Goal: Task Accomplishment & Management: Manage account settings

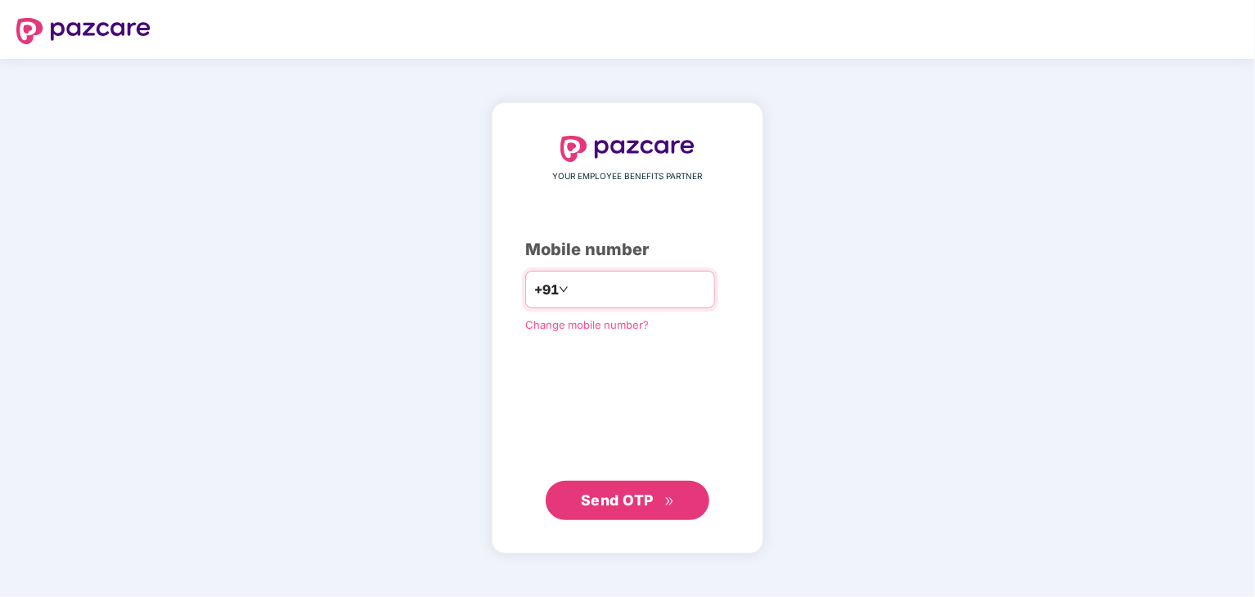
click at [615, 294] on input "number" at bounding box center [639, 290] width 134 height 26
type input "**********"
click at [602, 493] on span "Send OTP" at bounding box center [617, 500] width 73 height 17
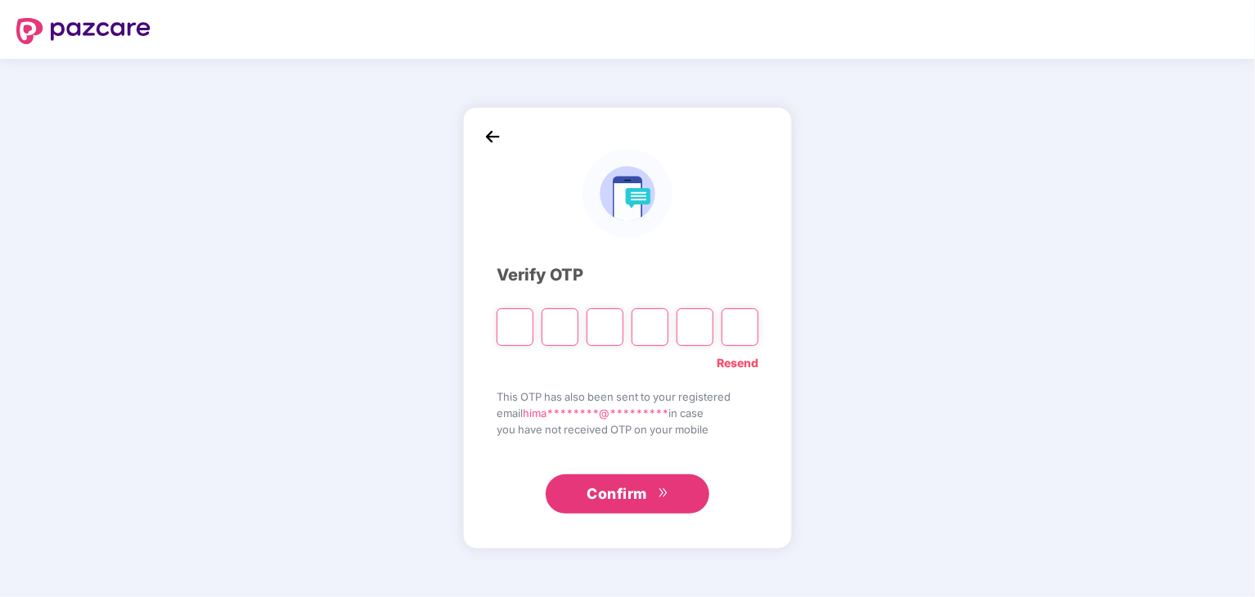
type input "*"
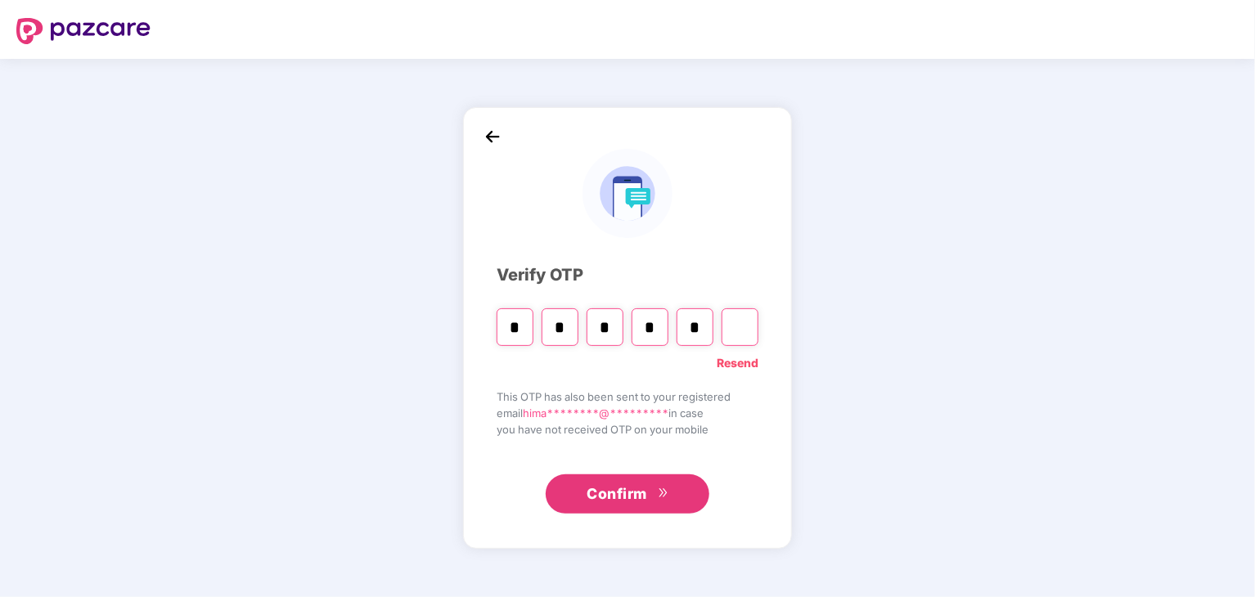
type input "*"
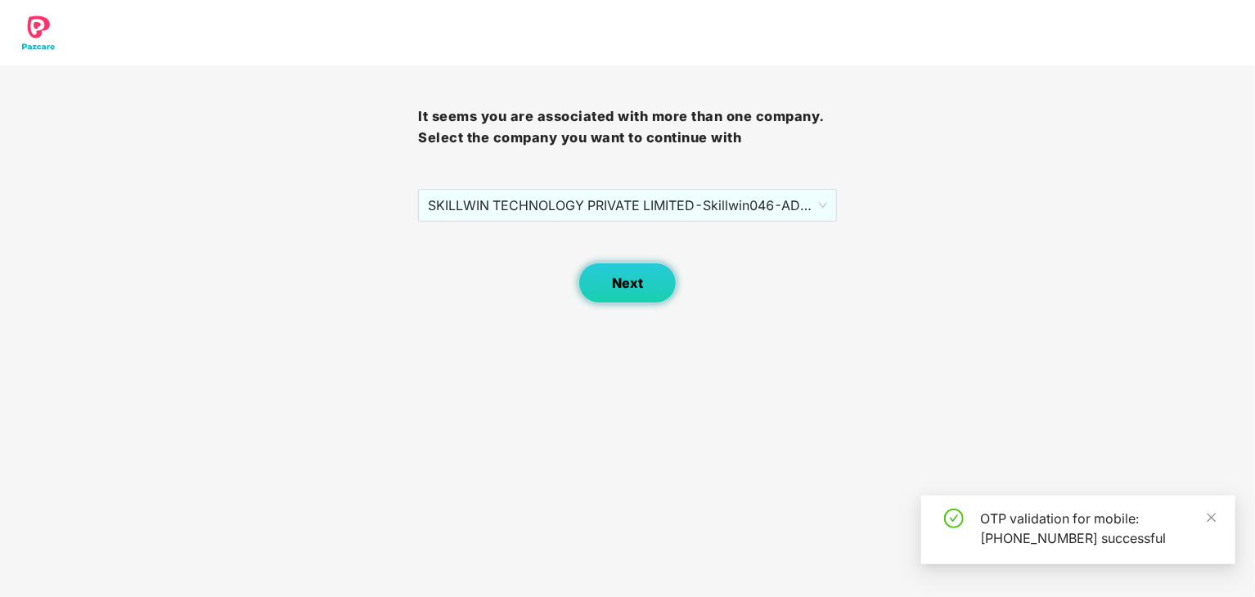
click at [635, 286] on span "Next" at bounding box center [627, 284] width 31 height 16
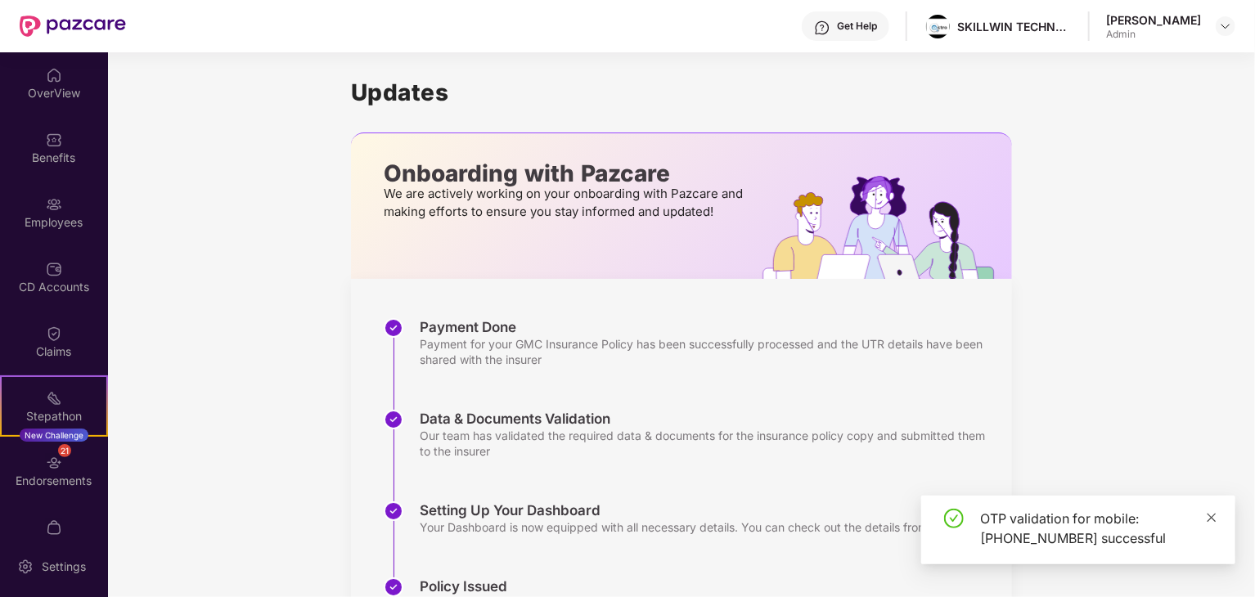
click at [1213, 515] on icon "close" at bounding box center [1211, 517] width 11 height 11
click at [246, 431] on div "Updates Onboarding with Pazcare We are actively working on your onboarding with…" at bounding box center [681, 429] width 1147 height 755
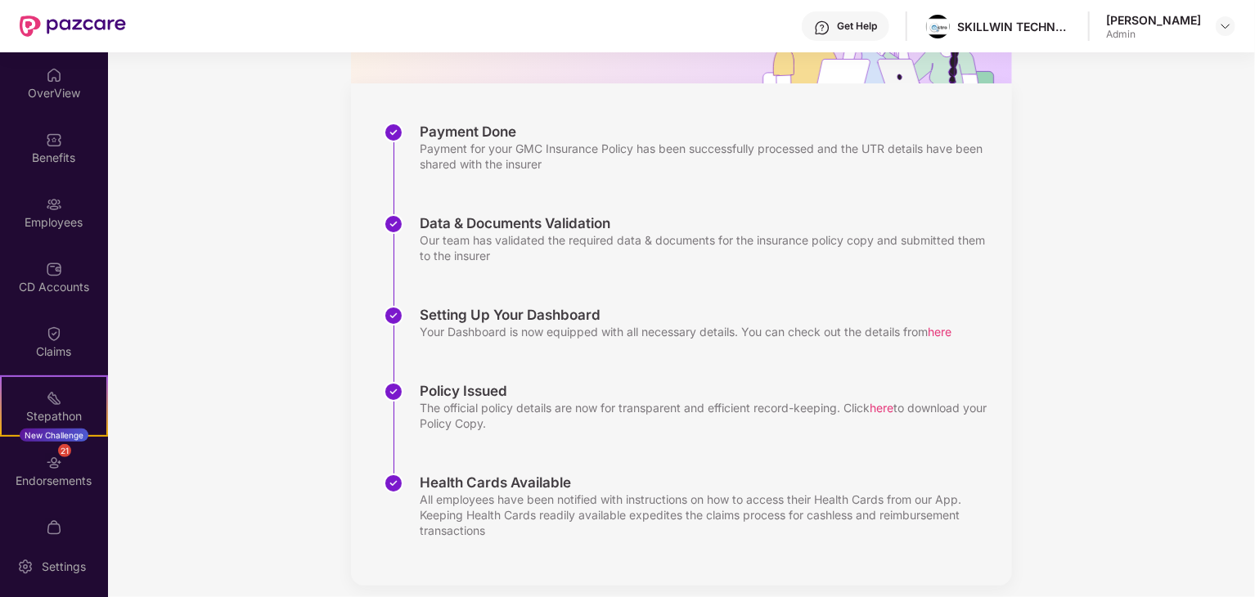
scroll to position [210, 0]
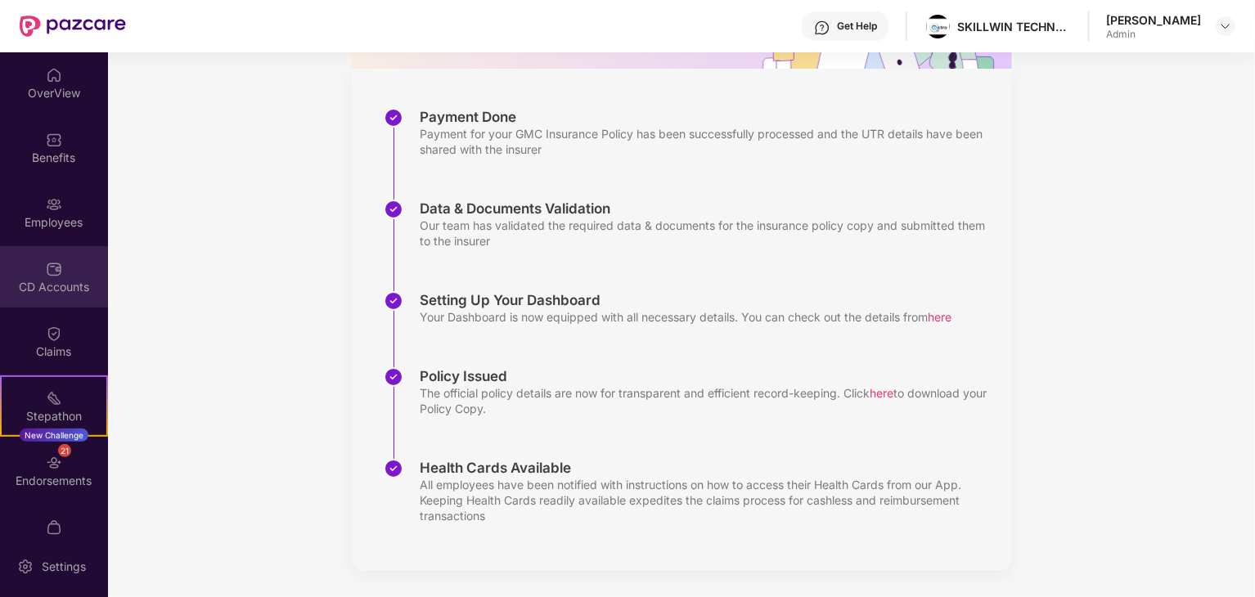
click at [60, 257] on div "CD Accounts" at bounding box center [54, 276] width 108 height 61
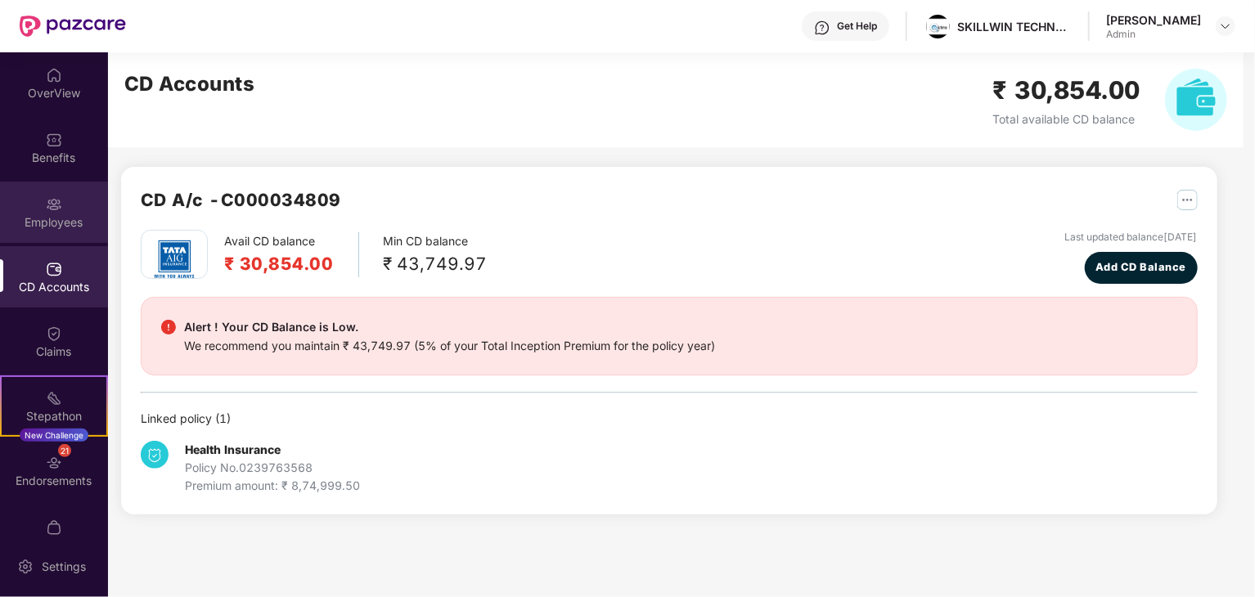
click at [69, 218] on div "Employees" at bounding box center [54, 222] width 108 height 16
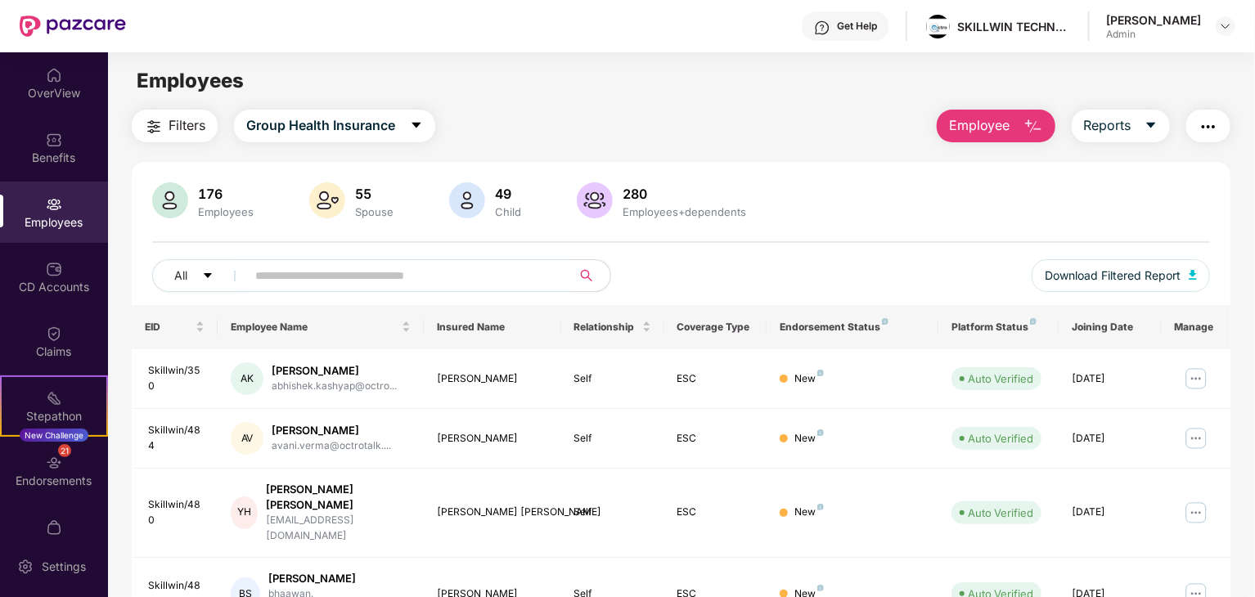
click at [916, 266] on div "All Download Filtered Report" at bounding box center [681, 282] width 1058 height 46
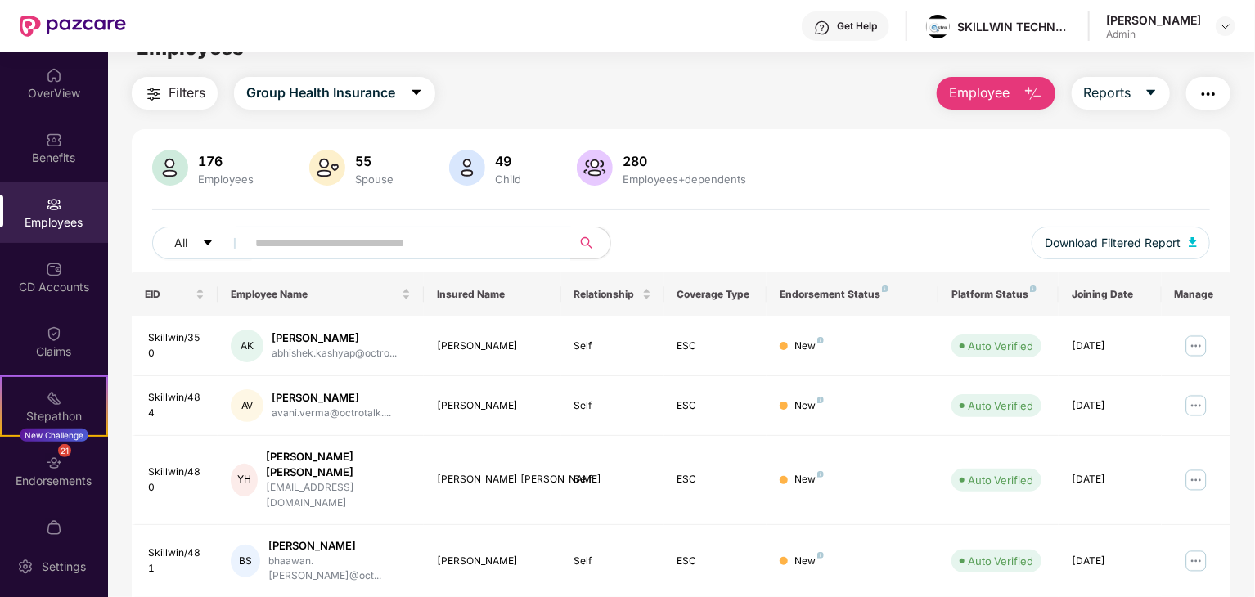
scroll to position [65, 0]
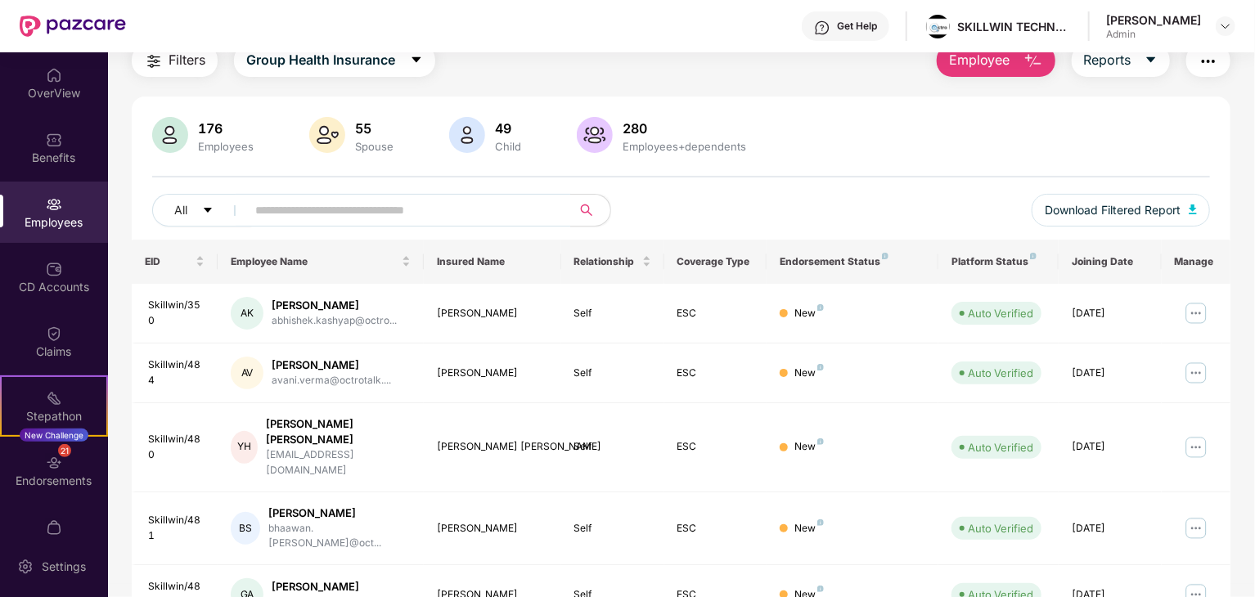
click at [1243, 282] on div "Filters Group Health Insurance Employee Reports 176 Employees 55 Spouse 49 Chil…" at bounding box center [681, 535] width 1146 height 982
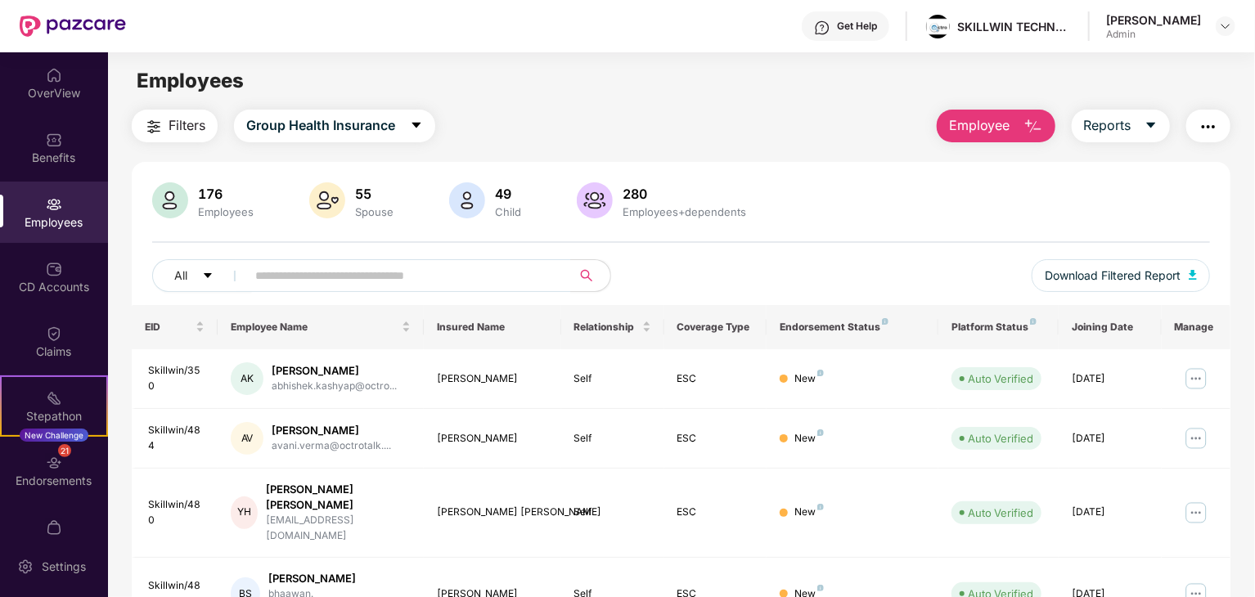
scroll to position [0, 0]
click at [1248, 455] on div "Filters Group Health Insurance Employee Reports 176 Employees 55 Spouse 49 Chil…" at bounding box center [681, 601] width 1146 height 982
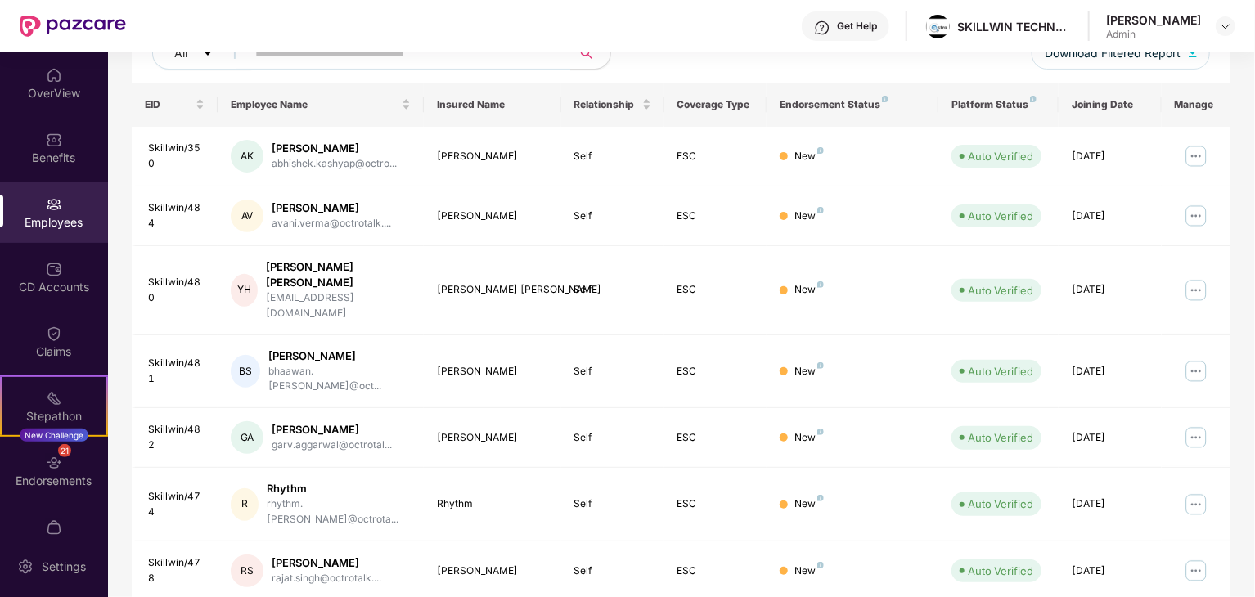
scroll to position [406, 0]
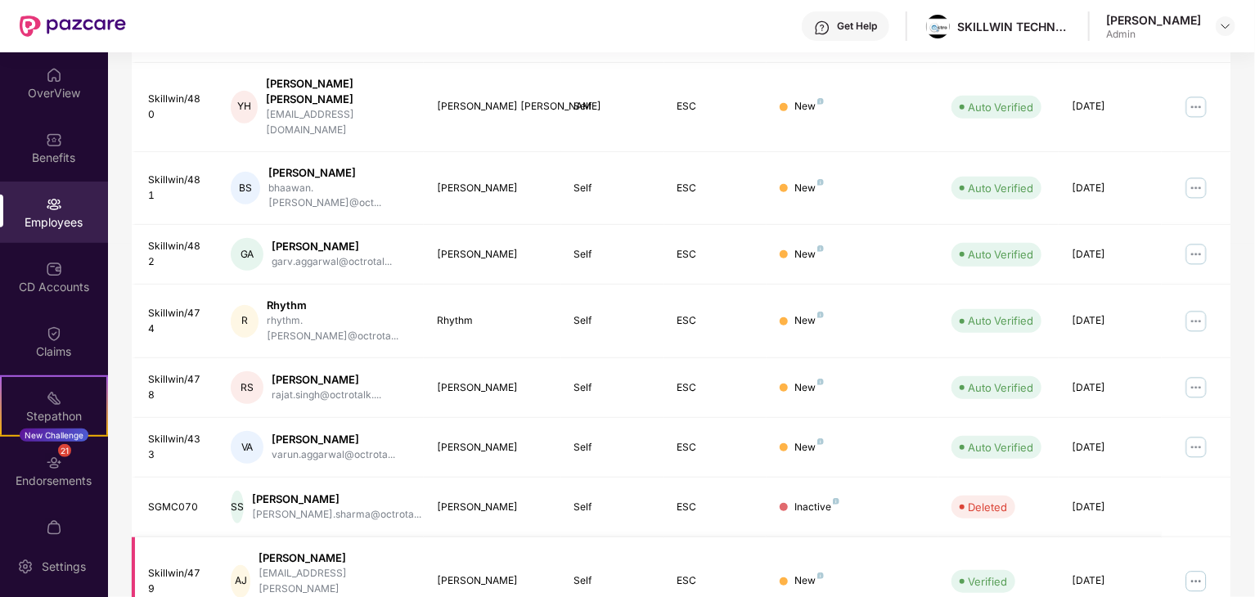
click at [1204, 569] on img at bounding box center [1196, 582] width 26 height 26
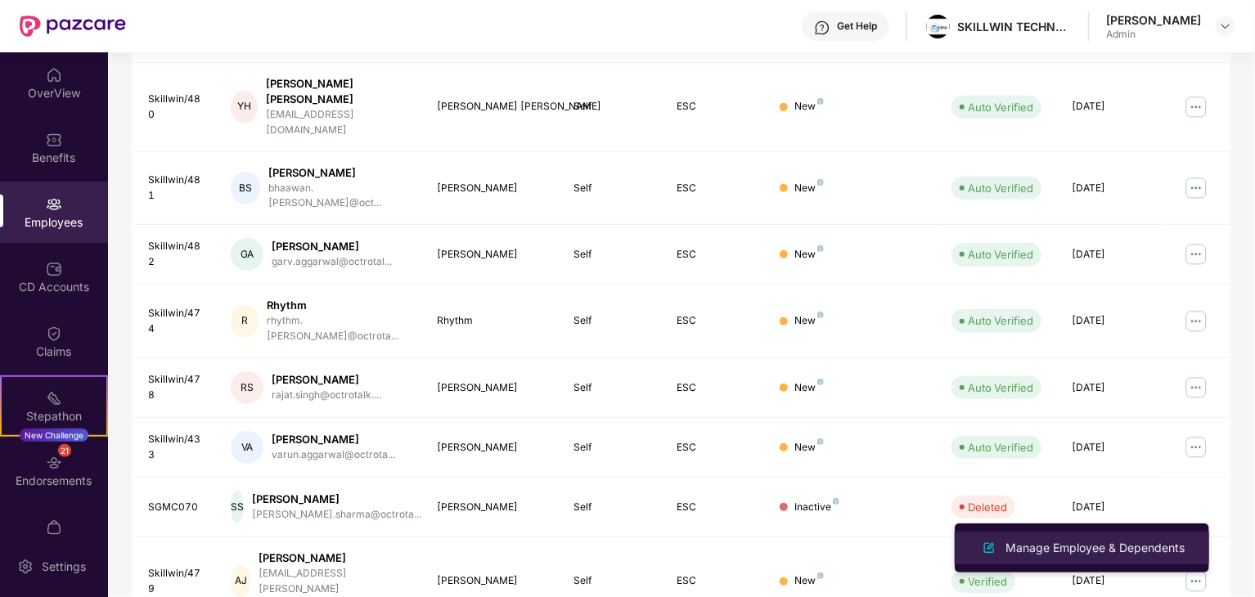
click at [1048, 546] on div "Manage Employee & Dependents" at bounding box center [1095, 548] width 186 height 18
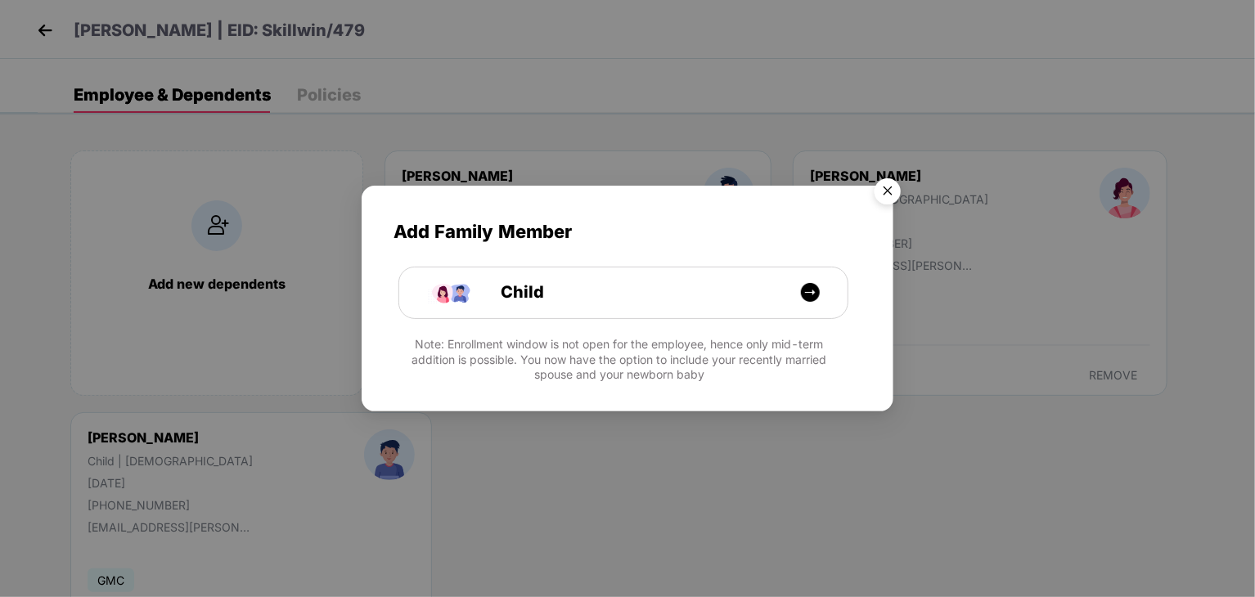
click at [891, 187] on img "Close" at bounding box center [888, 194] width 46 height 46
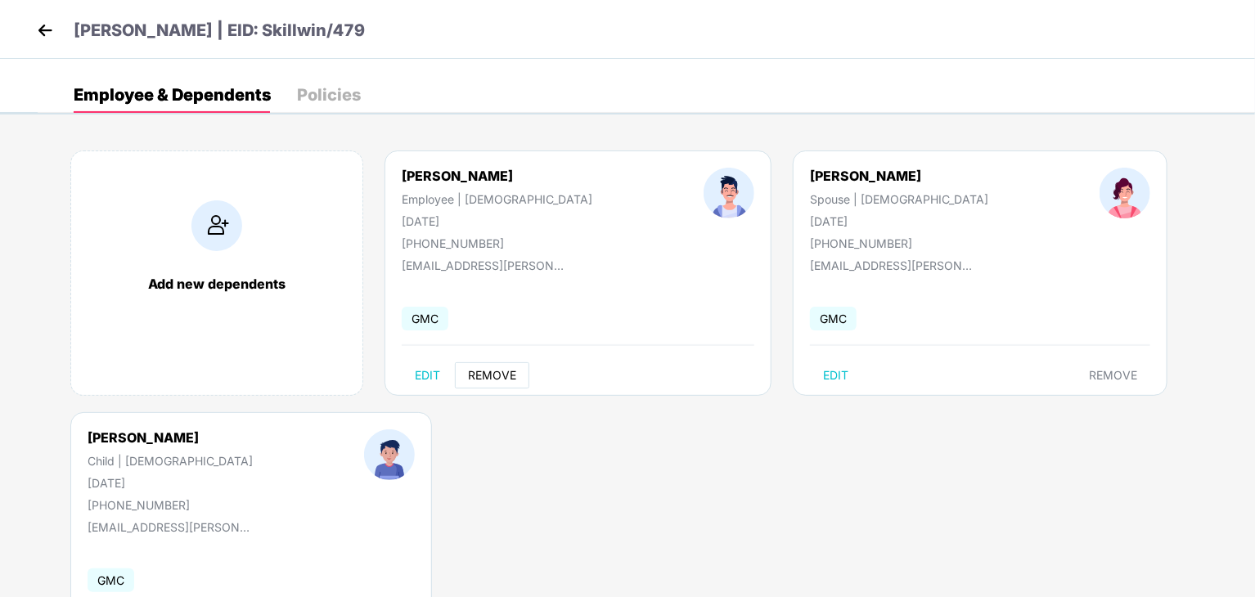
click at [497, 380] on span "REMOVE" at bounding box center [492, 375] width 48 height 13
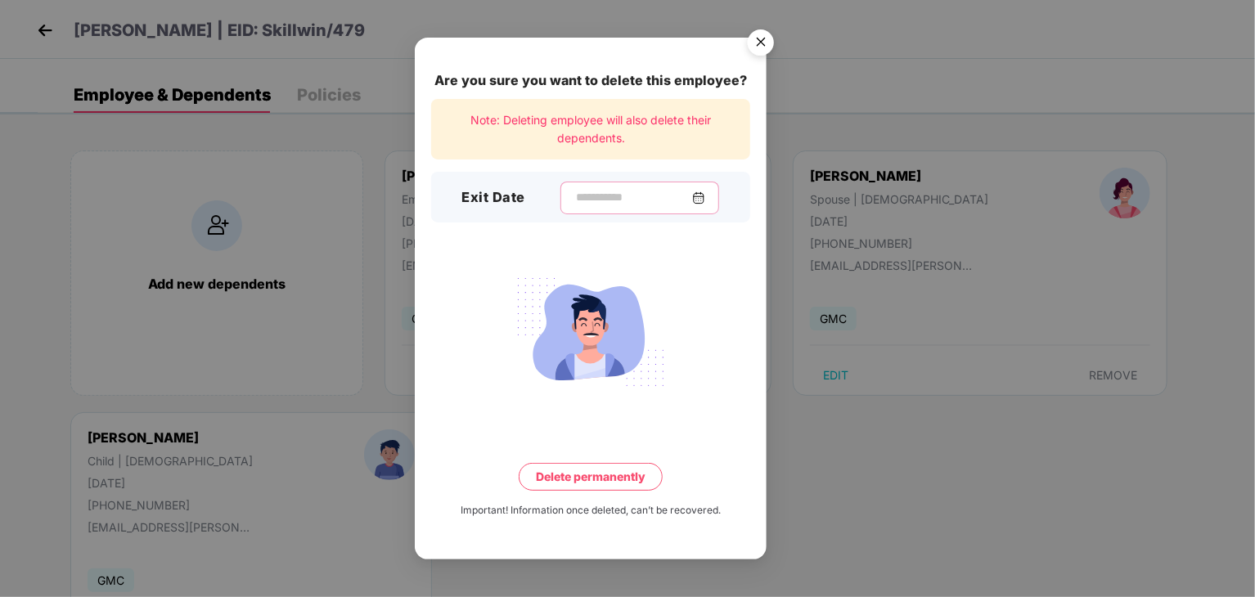
click at [600, 194] on input at bounding box center [633, 197] width 118 height 17
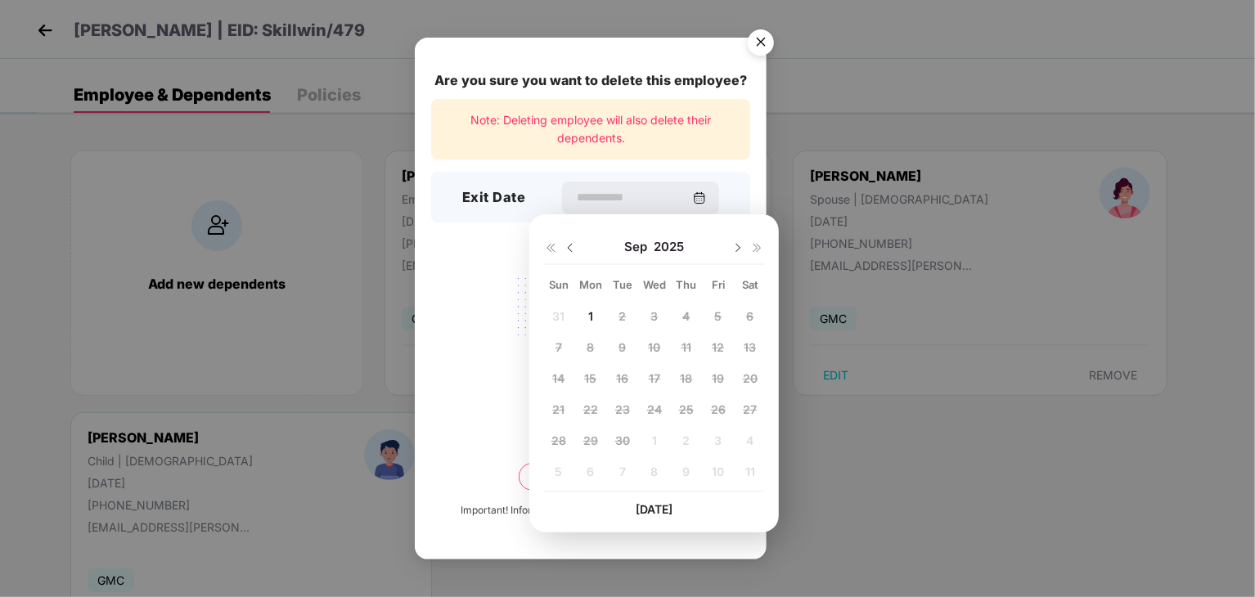
click at [571, 246] on img at bounding box center [570, 247] width 13 height 13
click at [721, 414] on span "22" at bounding box center [718, 410] width 15 height 14
type input "**********"
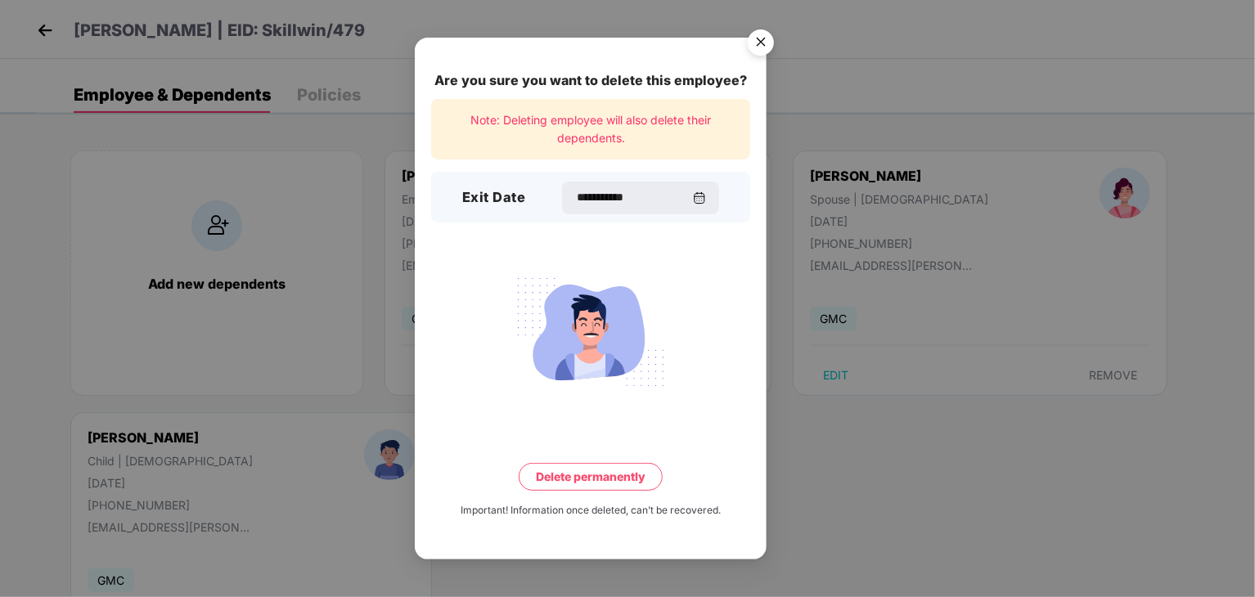
click at [602, 482] on button "Delete permanently" at bounding box center [591, 477] width 144 height 28
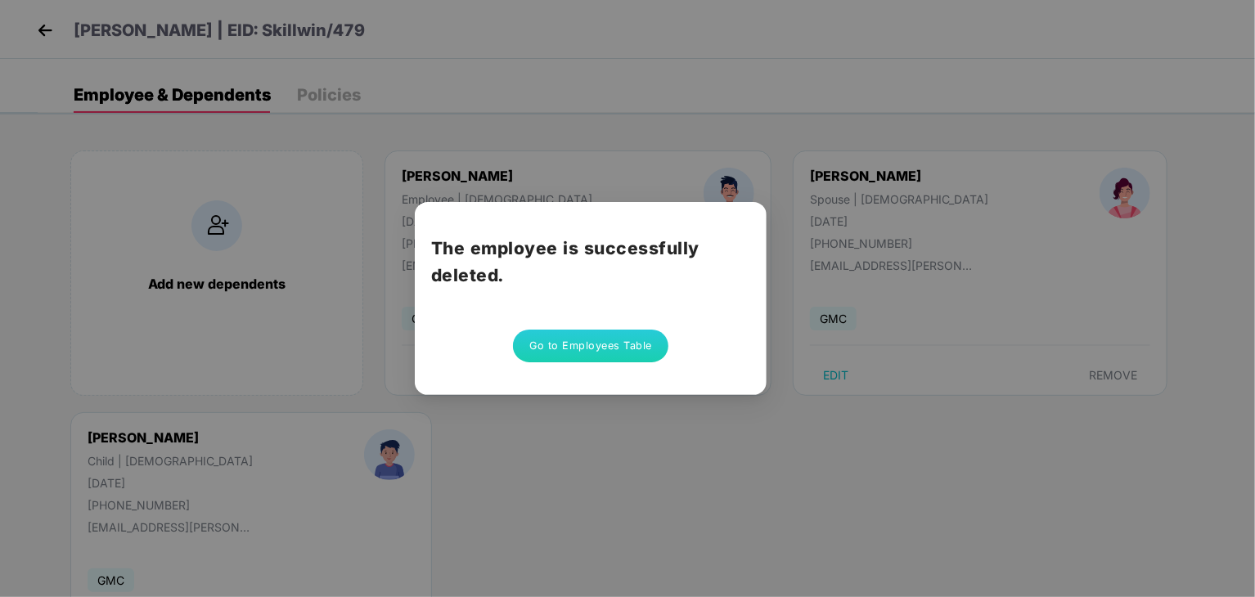
click at [619, 341] on button "Go to Employees Table" at bounding box center [590, 346] width 155 height 33
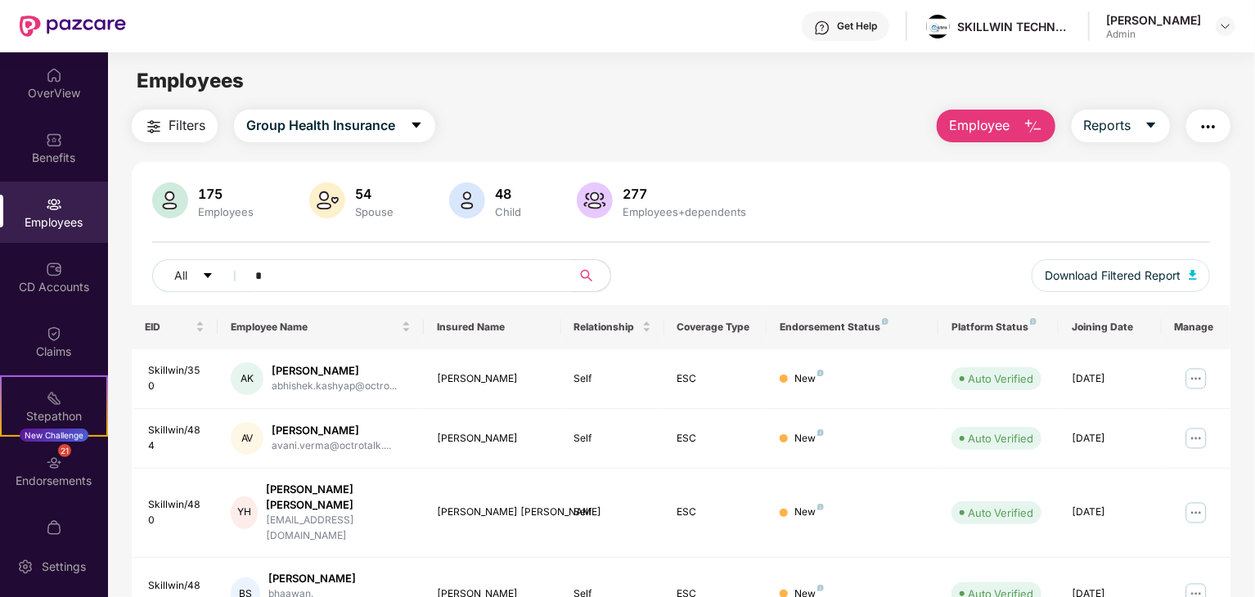
click at [340, 277] on input "*" at bounding box center [402, 275] width 294 height 25
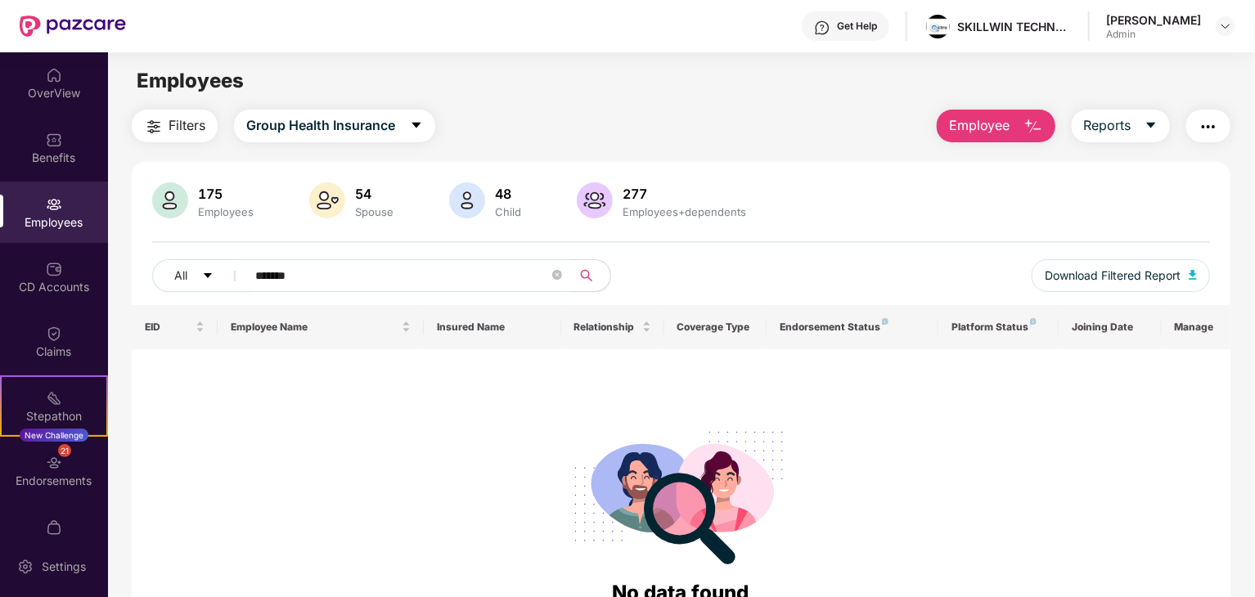
click at [465, 277] on input "*******" at bounding box center [402, 275] width 294 height 25
type input "*"
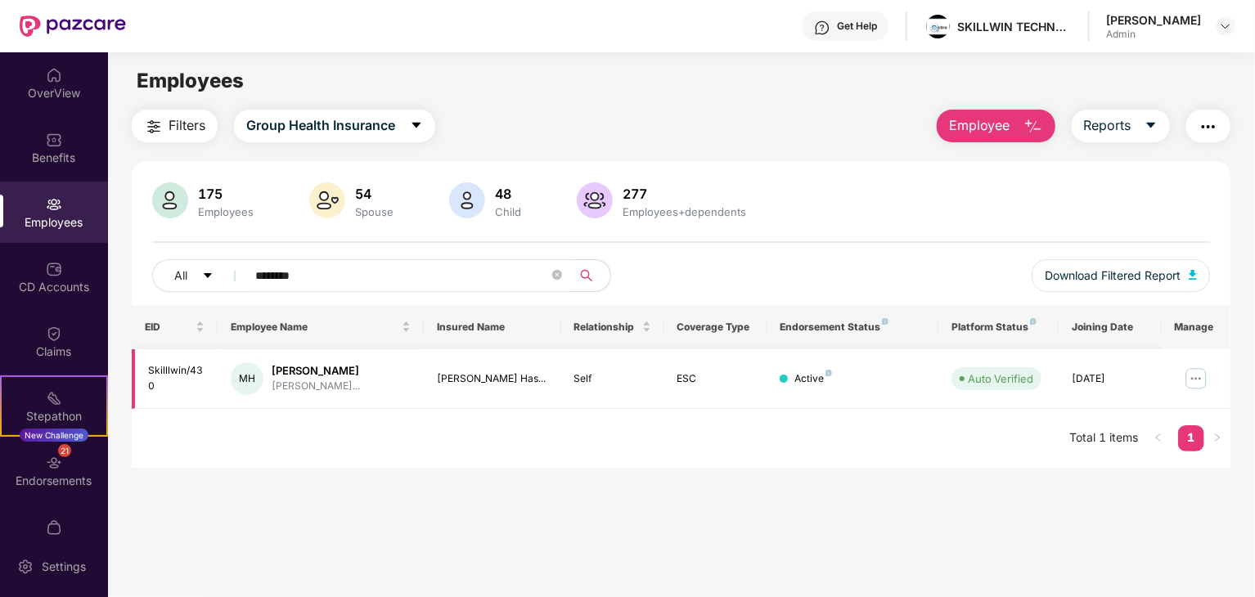
type input "********"
click at [1186, 376] on img at bounding box center [1196, 379] width 26 height 26
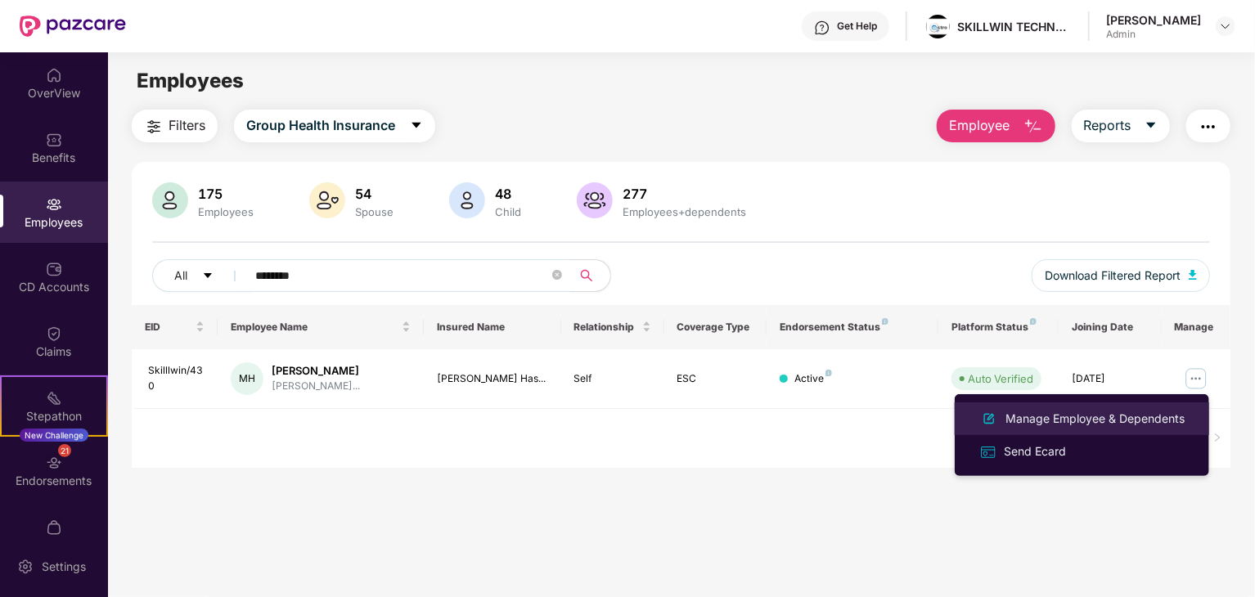
click at [1058, 421] on div "Manage Employee & Dependents" at bounding box center [1095, 419] width 186 height 18
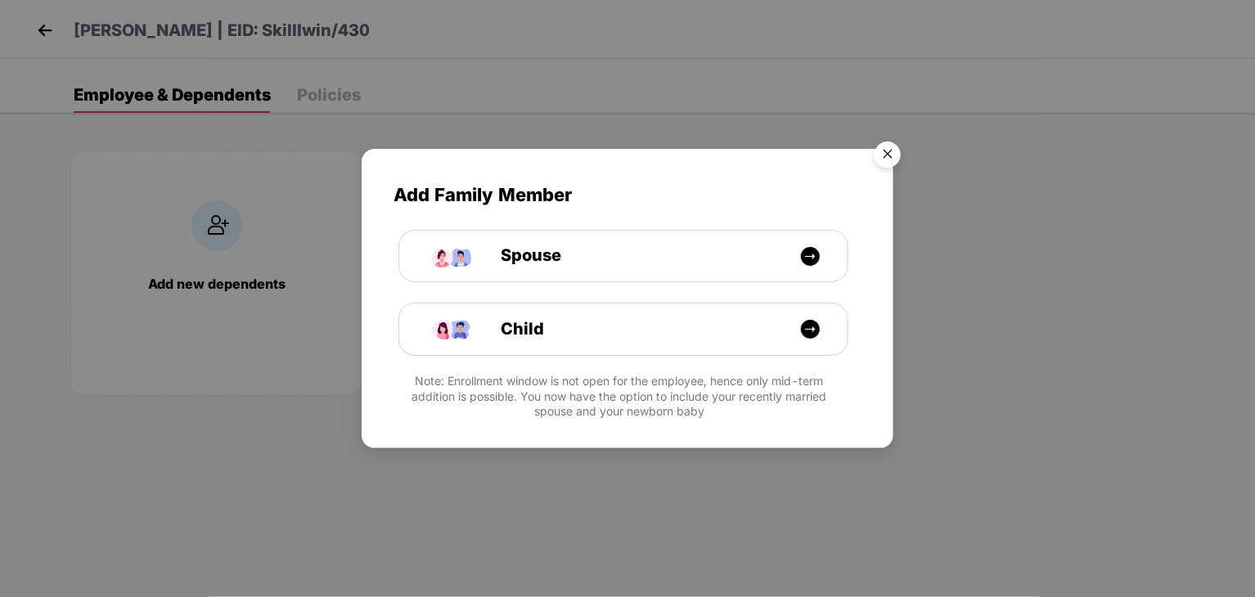
click at [885, 155] on img "Close" at bounding box center [888, 157] width 46 height 46
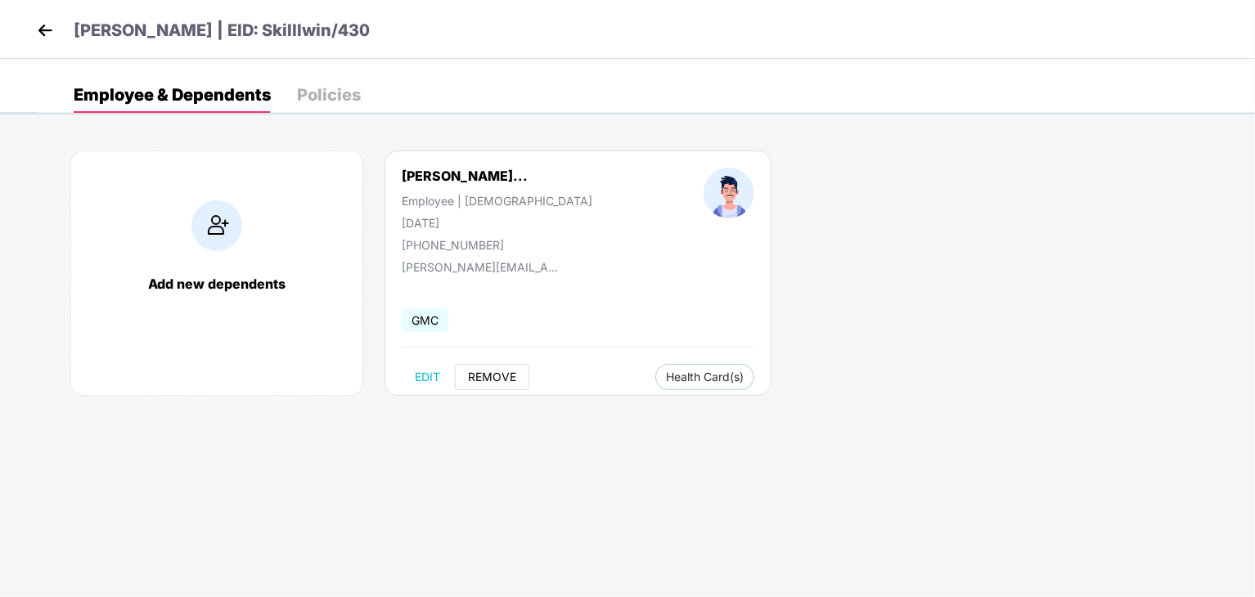
click at [497, 377] on span "REMOVE" at bounding box center [492, 377] width 48 height 13
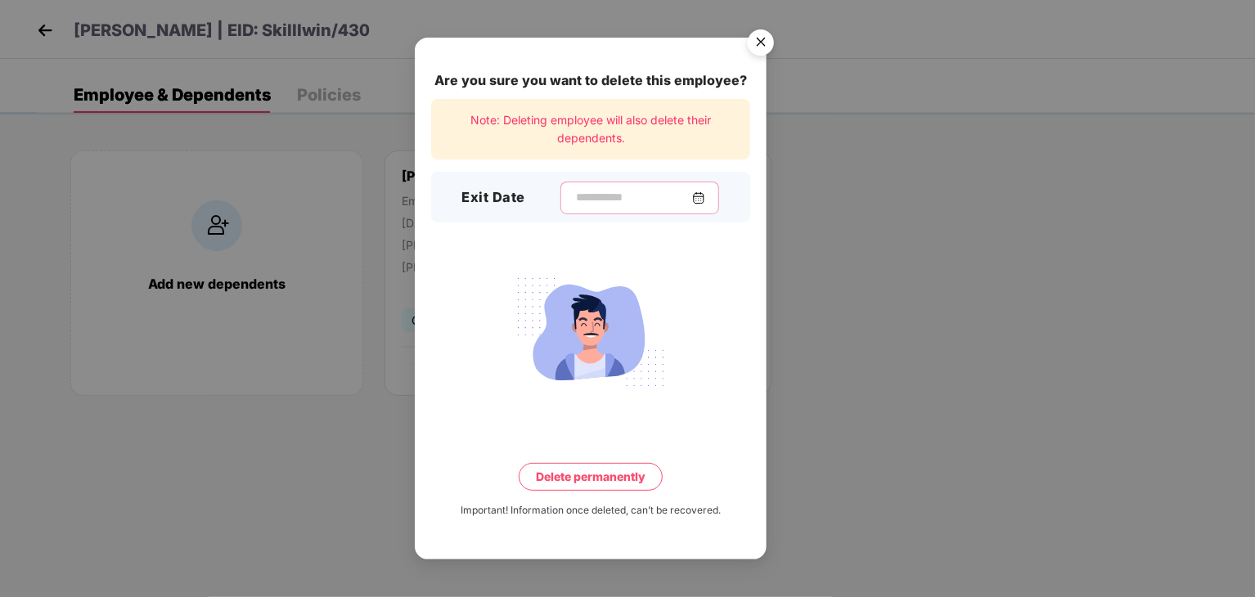
click at [610, 196] on input at bounding box center [633, 197] width 118 height 17
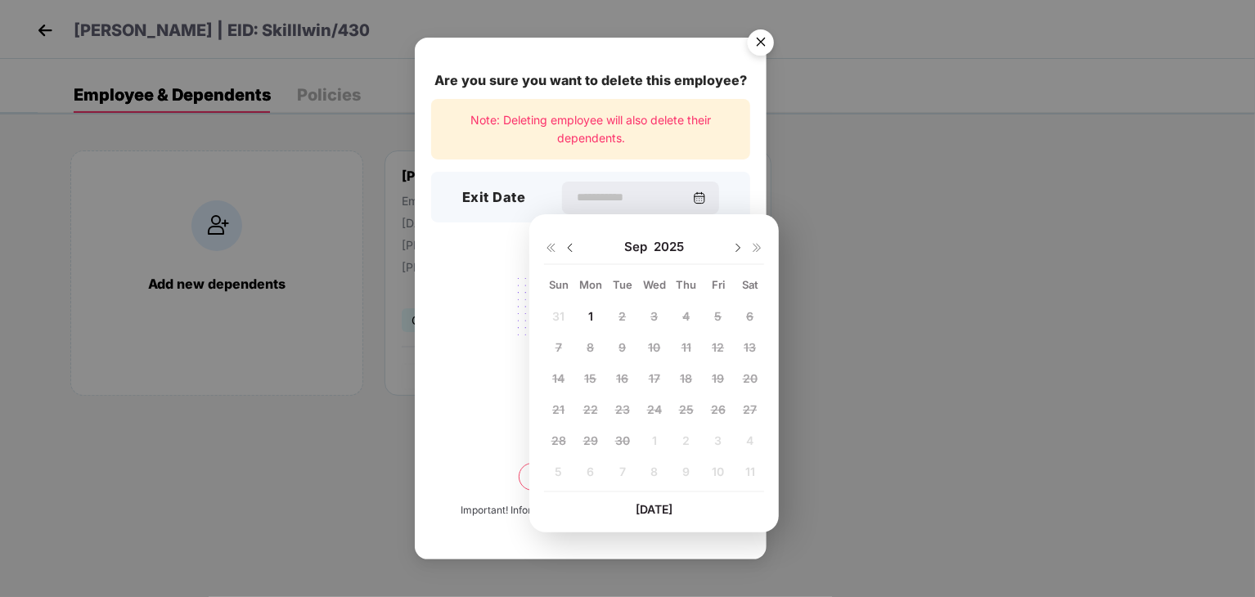
click at [570, 245] on img at bounding box center [570, 247] width 13 height 13
click at [718, 439] on span "29" at bounding box center [718, 441] width 15 height 14
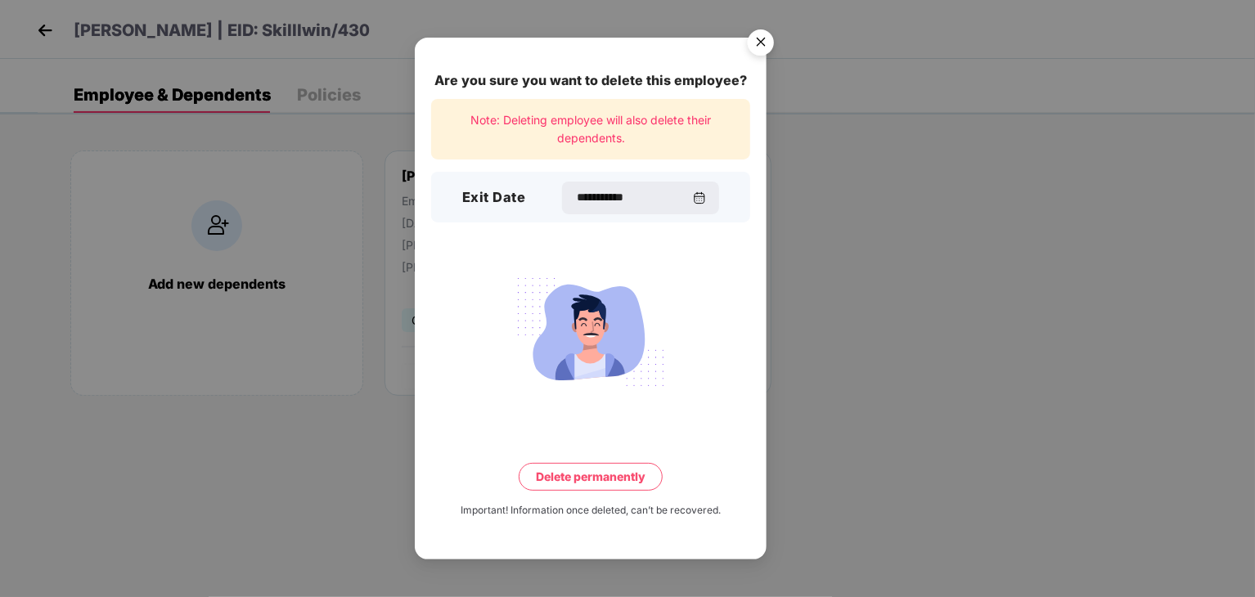
type input "**********"
click at [588, 475] on button "Delete permanently" at bounding box center [591, 477] width 144 height 28
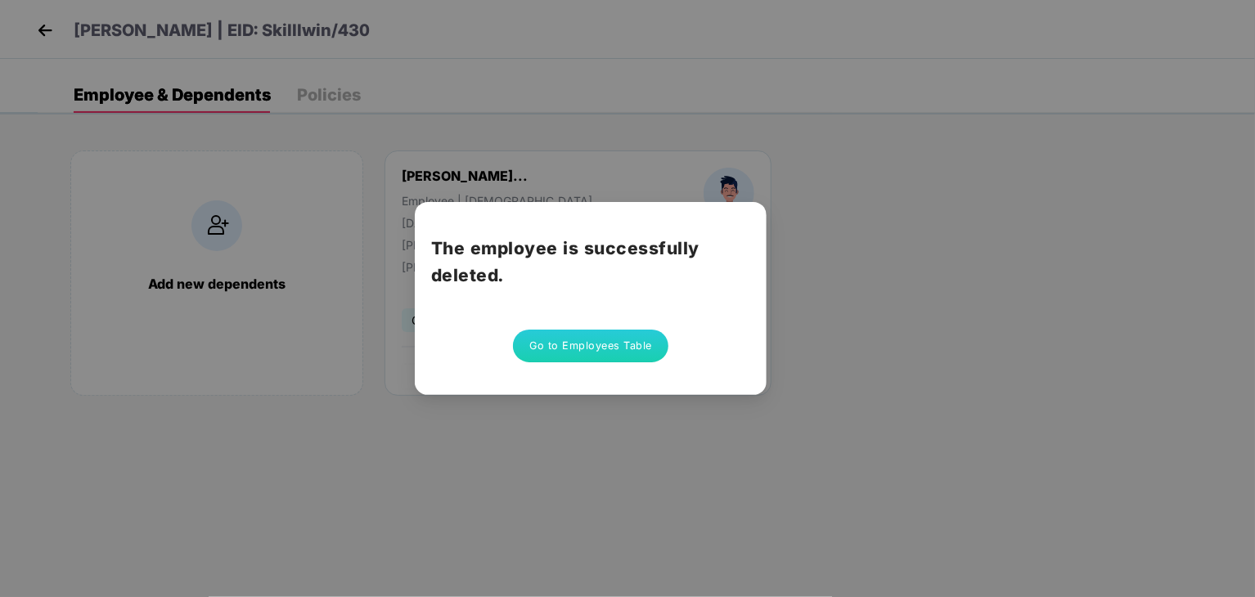
click at [604, 342] on button "Go to Employees Table" at bounding box center [590, 346] width 155 height 33
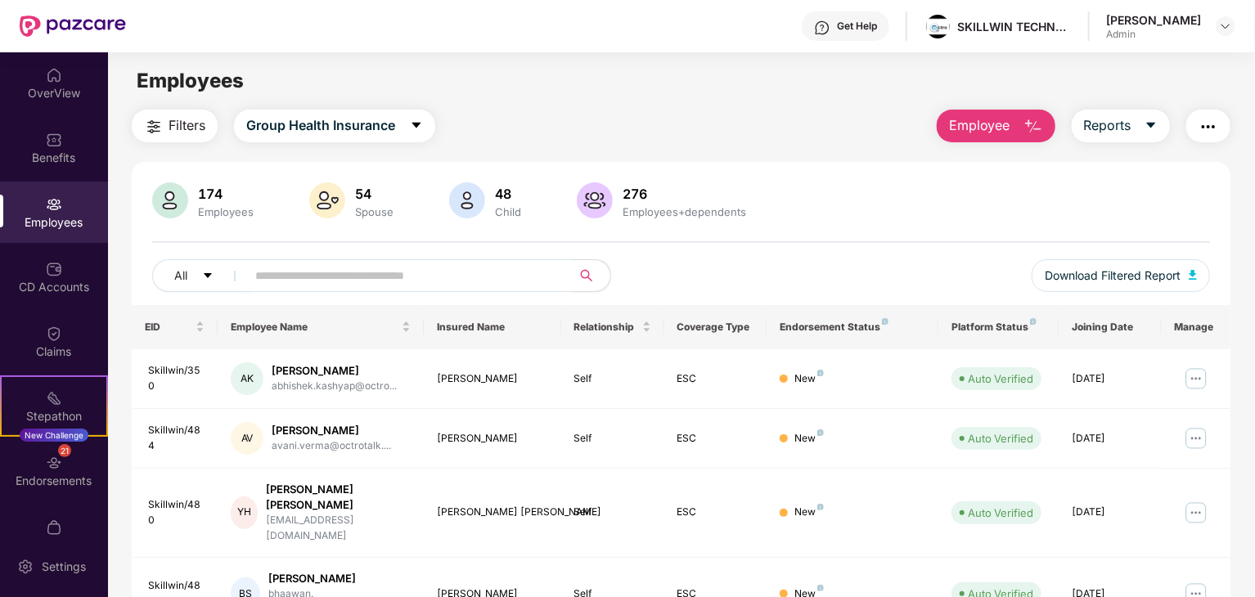
click at [435, 277] on input "text" at bounding box center [402, 275] width 294 height 25
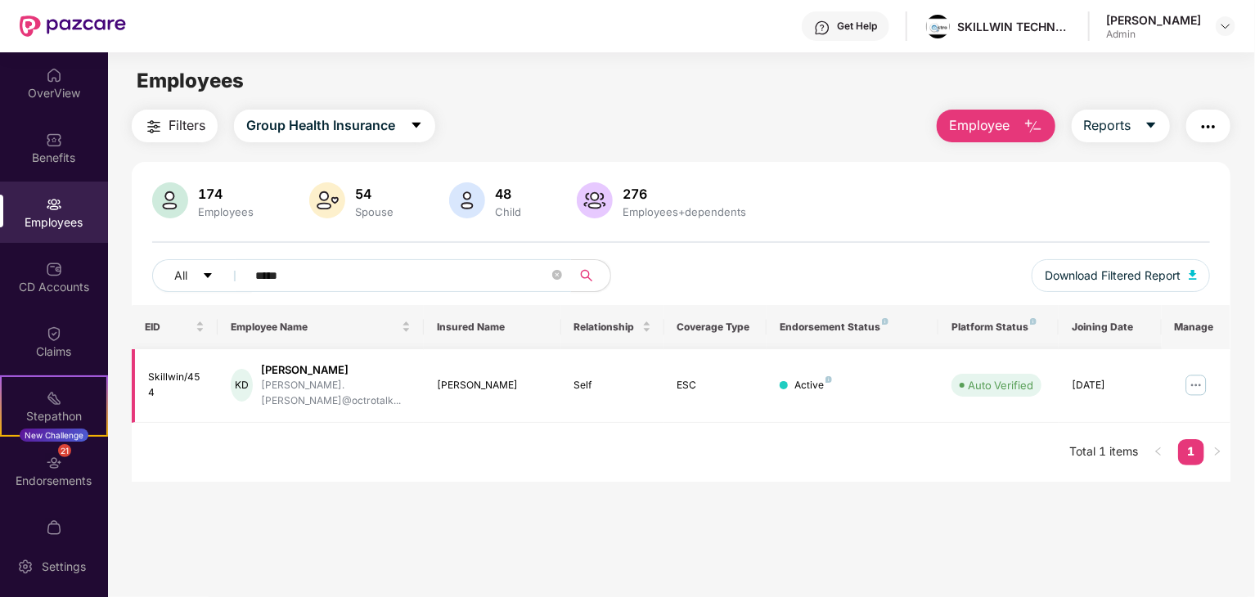
type input "*****"
click at [1192, 380] on img at bounding box center [1196, 385] width 26 height 26
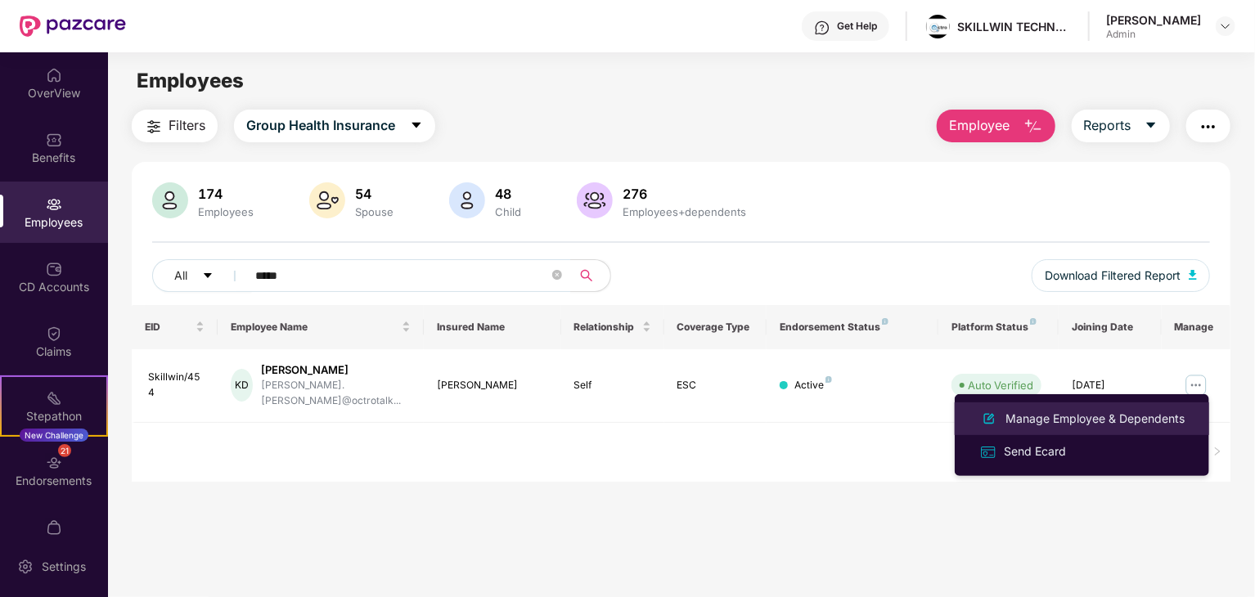
click at [1033, 432] on li "Manage Employee & Dependents" at bounding box center [1082, 419] width 254 height 33
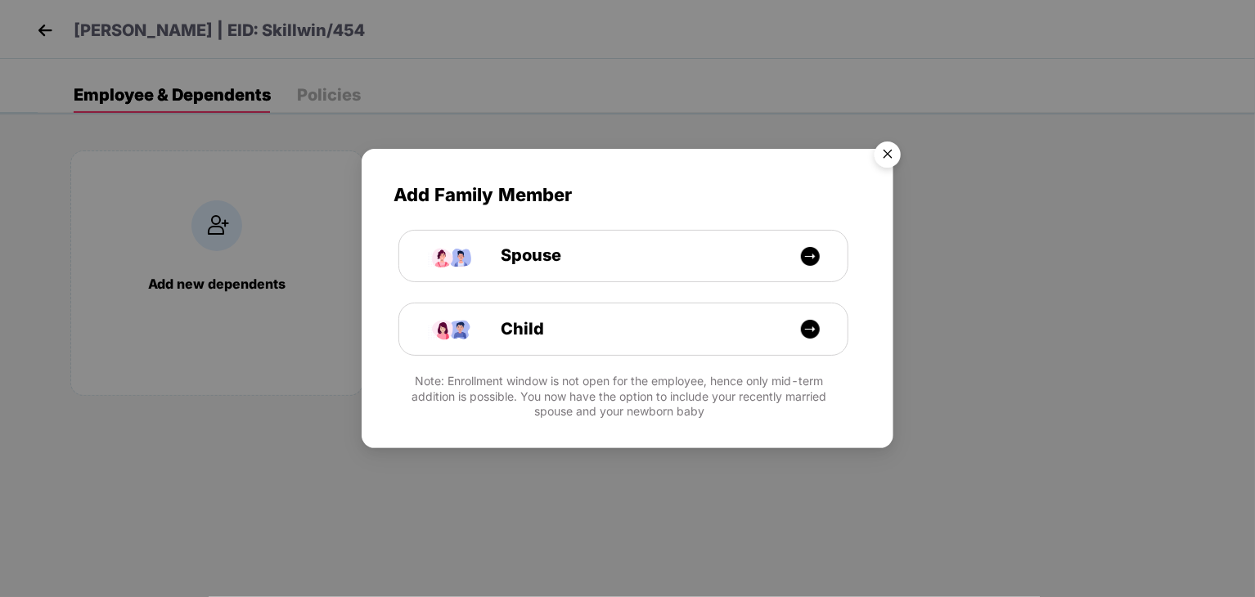
click at [885, 152] on img "Close" at bounding box center [888, 157] width 46 height 46
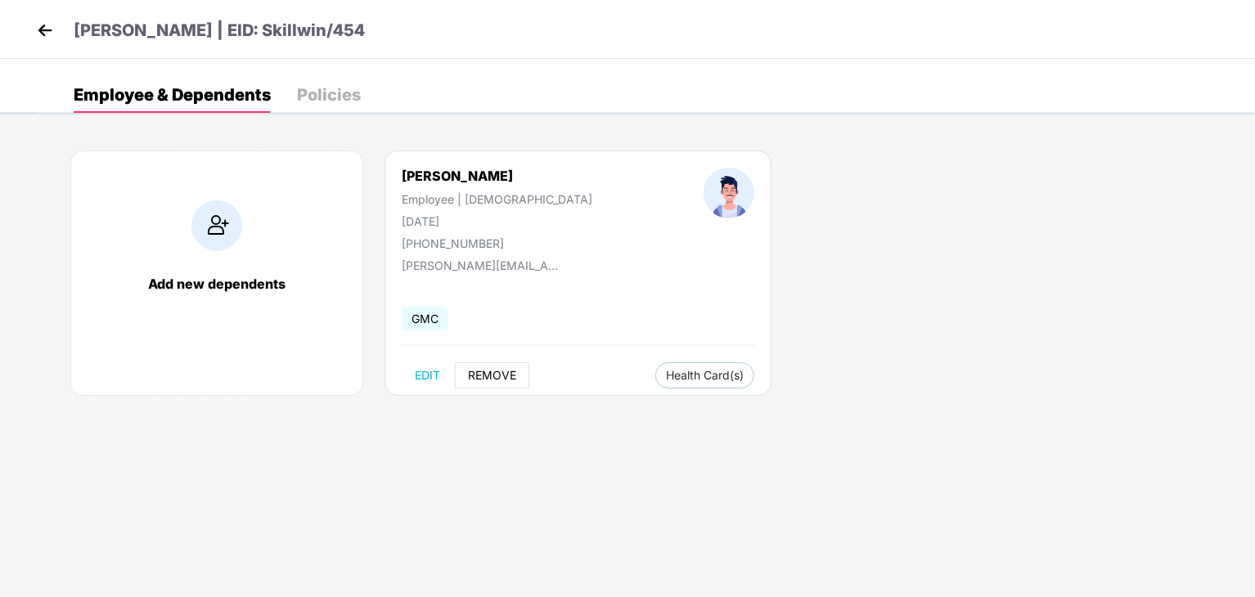
click at [484, 369] on span "REMOVE" at bounding box center [492, 375] width 48 height 13
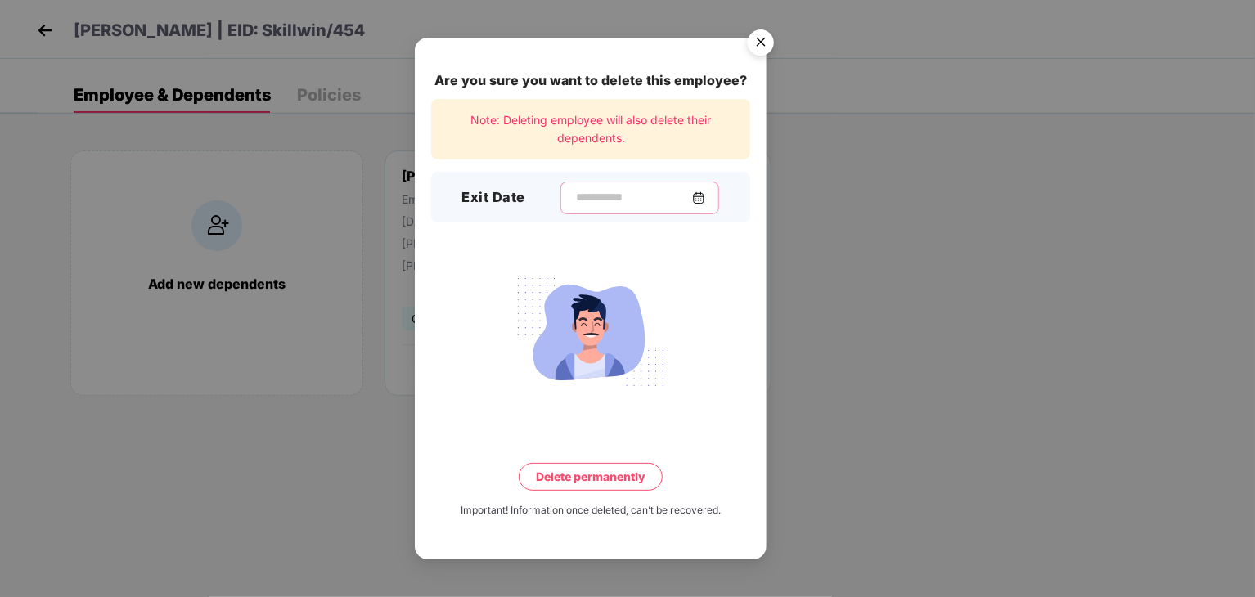
click at [606, 197] on input at bounding box center [633, 197] width 118 height 17
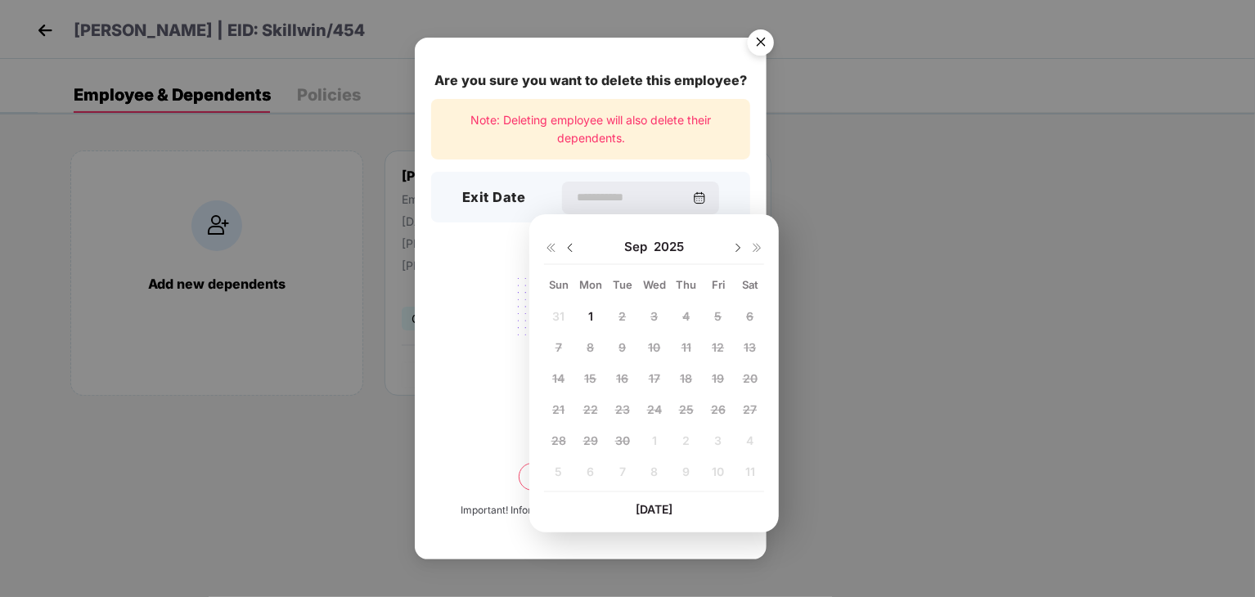
click at [573, 247] on img at bounding box center [570, 247] width 13 height 13
click at [709, 442] on div "29" at bounding box center [718, 441] width 25 height 25
type input "**********"
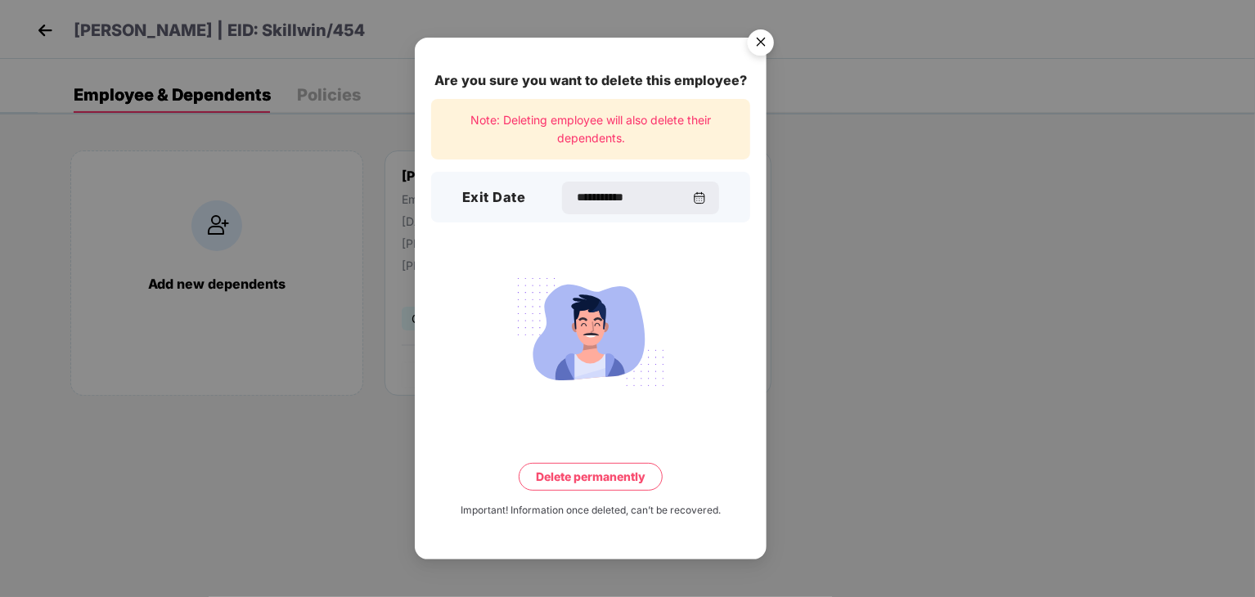
click at [592, 475] on button "Delete permanently" at bounding box center [591, 477] width 144 height 28
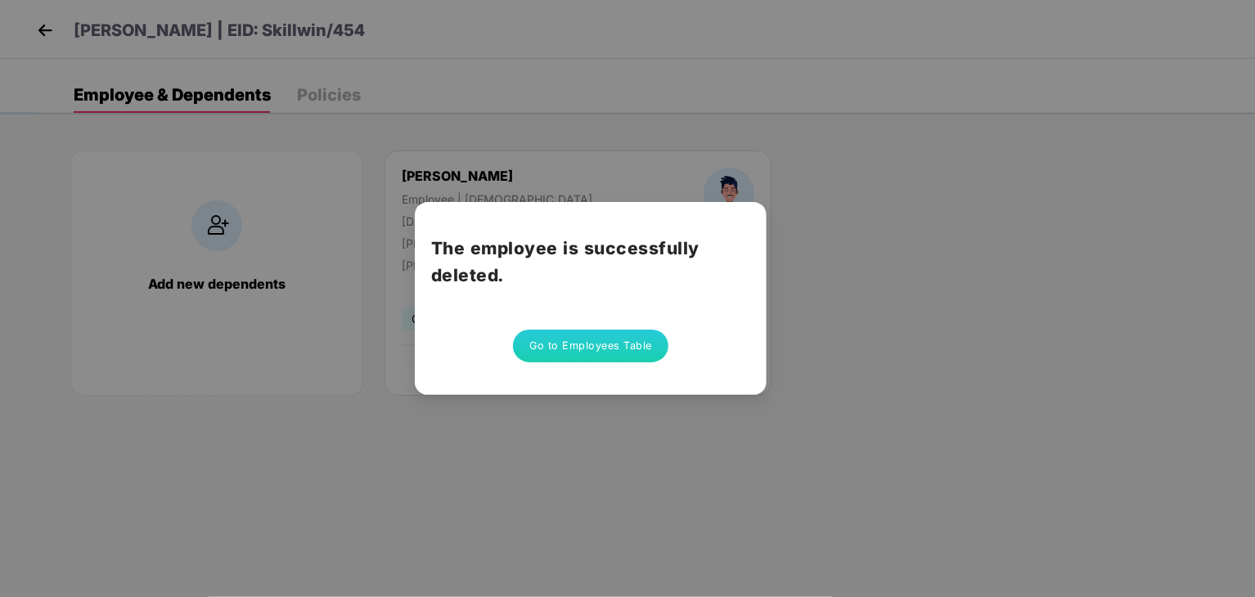
click at [583, 346] on button "Go to Employees Table" at bounding box center [590, 346] width 155 height 33
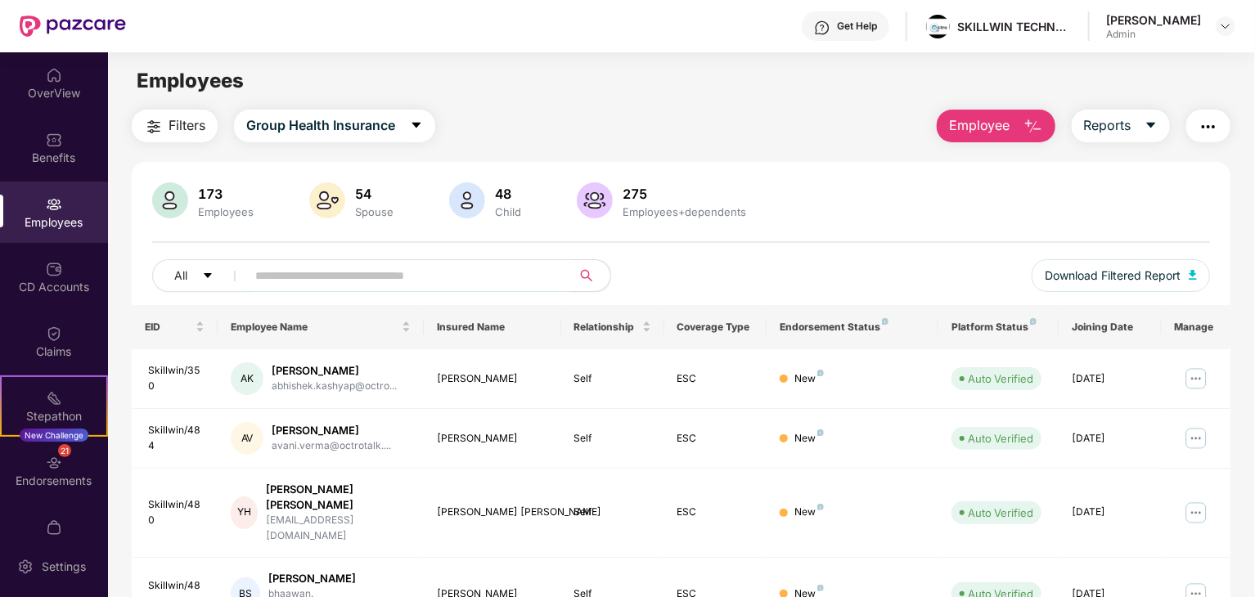
click at [499, 275] on input "text" at bounding box center [402, 275] width 294 height 25
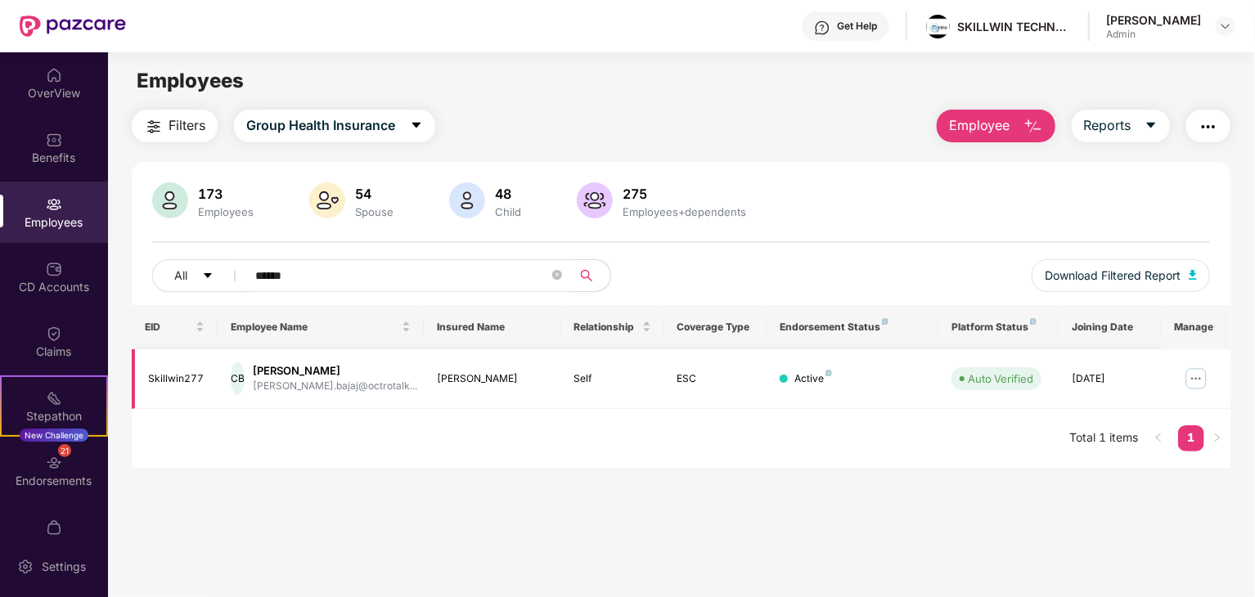
type input "******"
click at [1195, 376] on img at bounding box center [1196, 379] width 26 height 26
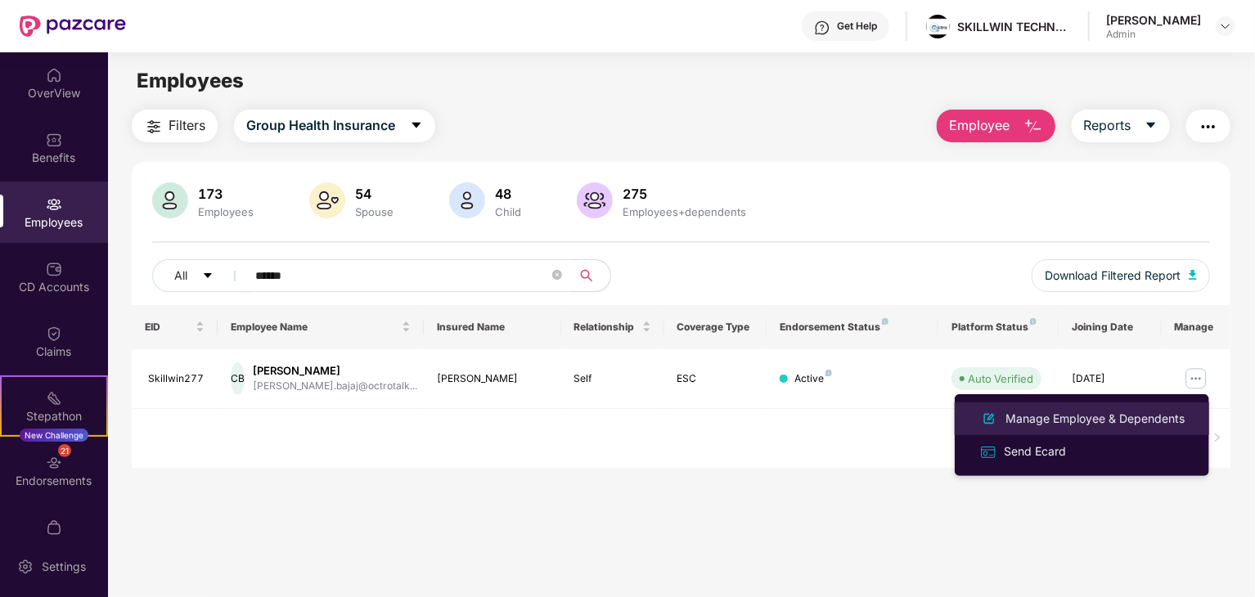
click at [1088, 420] on div "Manage Employee & Dependents" at bounding box center [1095, 419] width 186 height 18
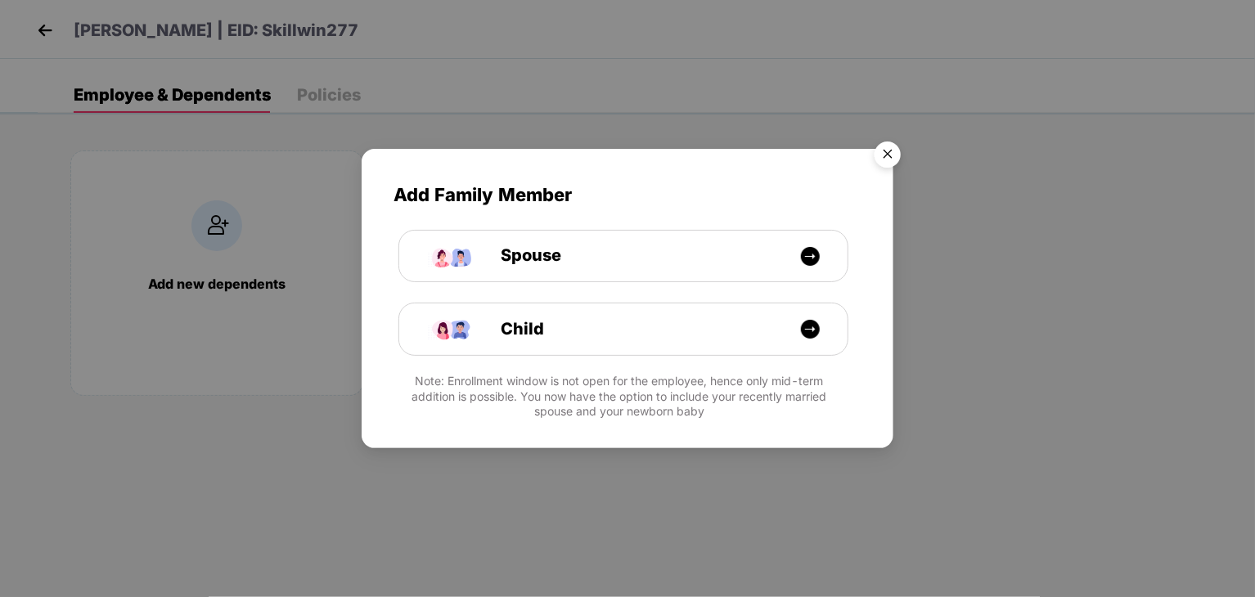
click at [887, 152] on img "Close" at bounding box center [888, 157] width 46 height 46
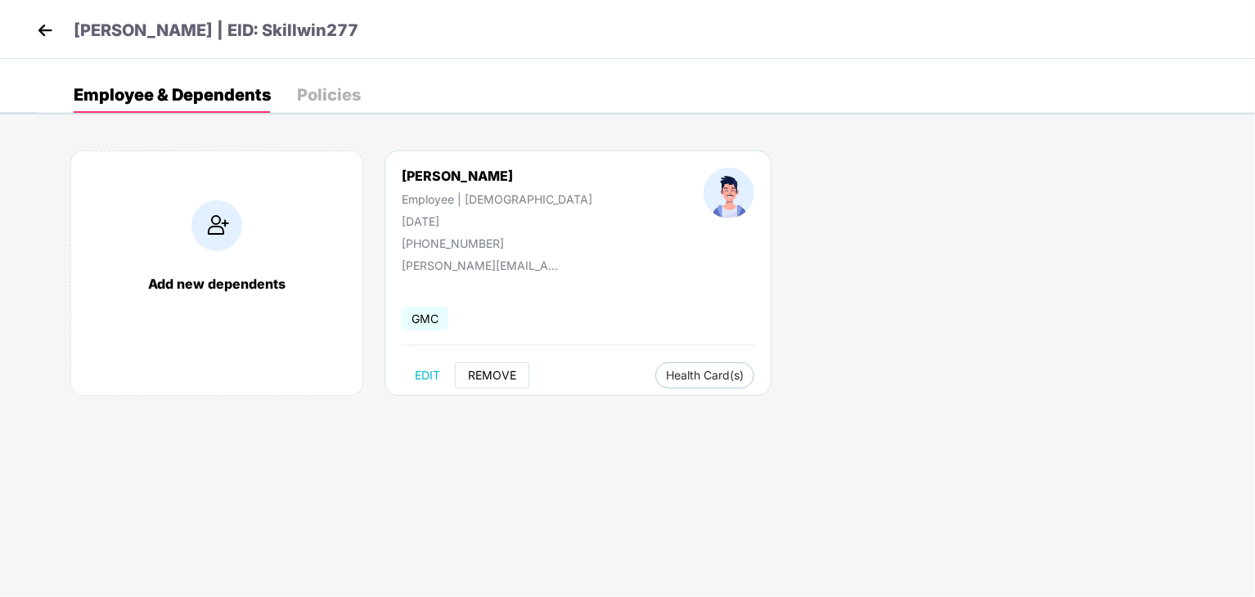
click at [483, 372] on span "REMOVE" at bounding box center [492, 375] width 48 height 13
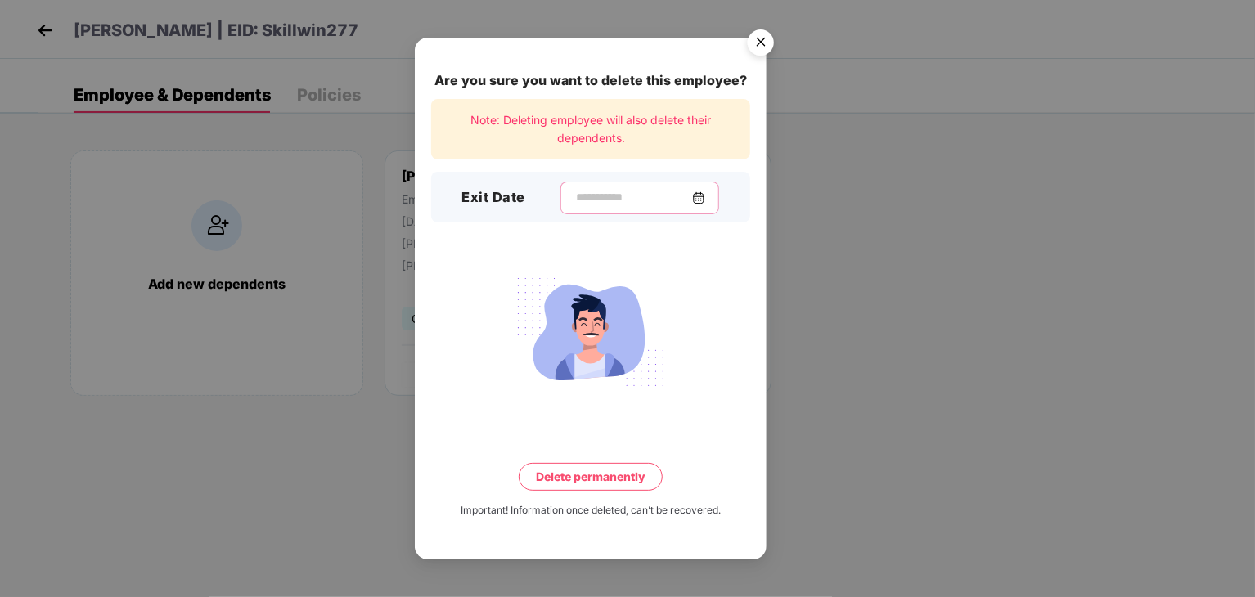
click at [612, 196] on input at bounding box center [633, 197] width 118 height 17
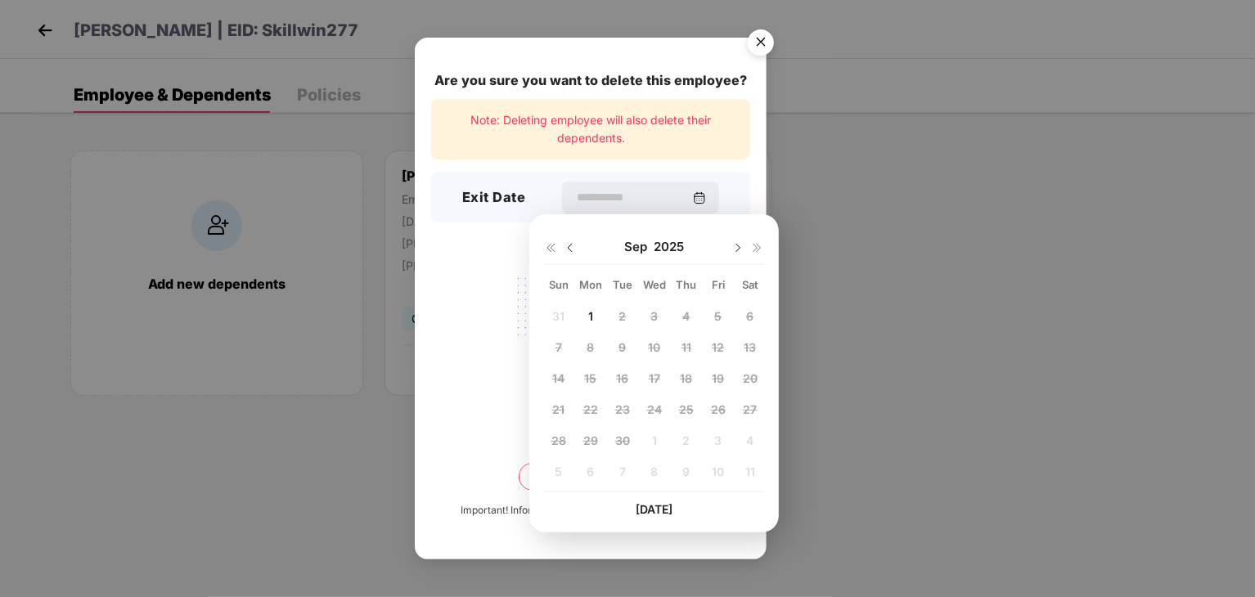
click at [570, 252] on img at bounding box center [570, 247] width 13 height 13
click at [718, 436] on span "29" at bounding box center [718, 441] width 15 height 14
type input "**********"
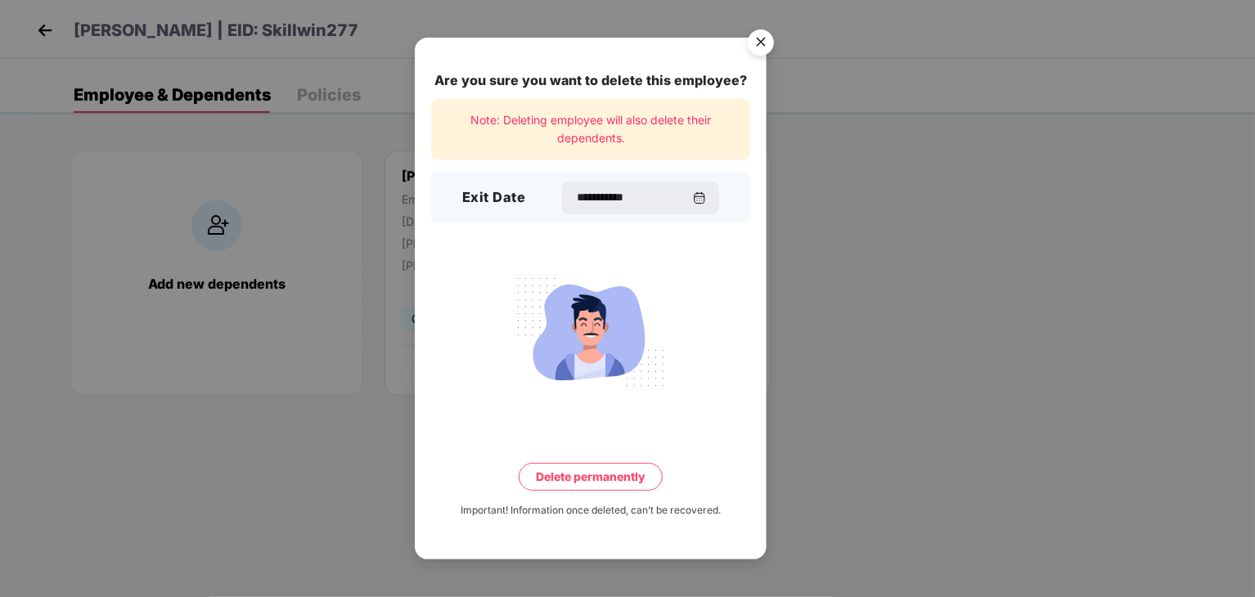
click at [619, 476] on button "Delete permanently" at bounding box center [591, 477] width 144 height 28
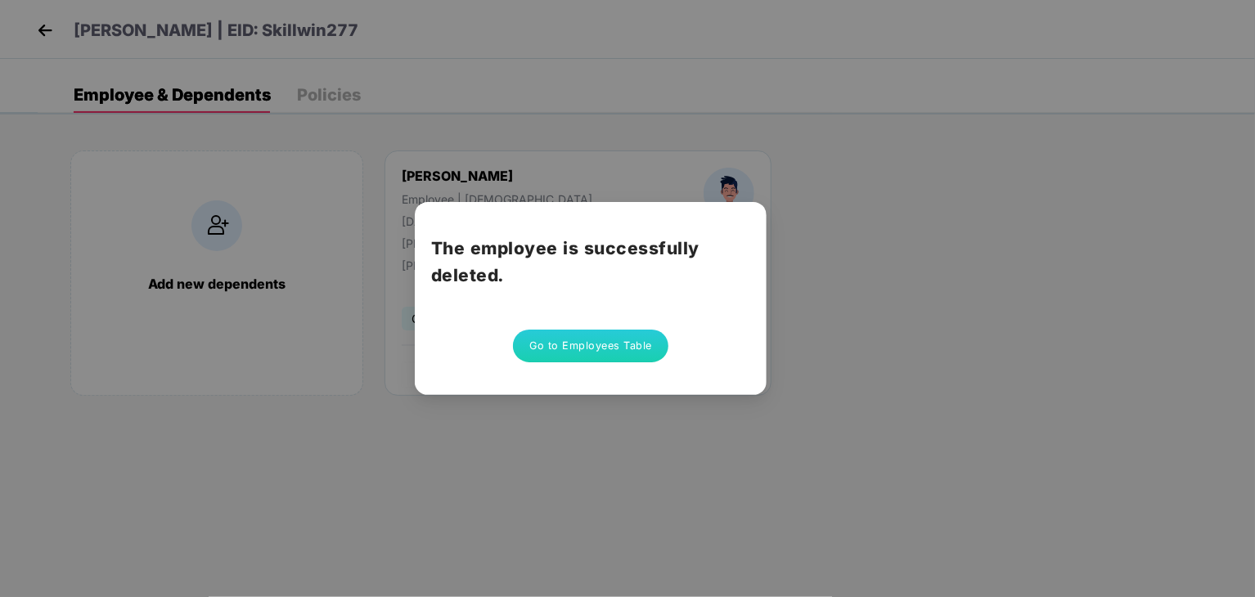
click at [589, 351] on button "Go to Employees Table" at bounding box center [590, 346] width 155 height 33
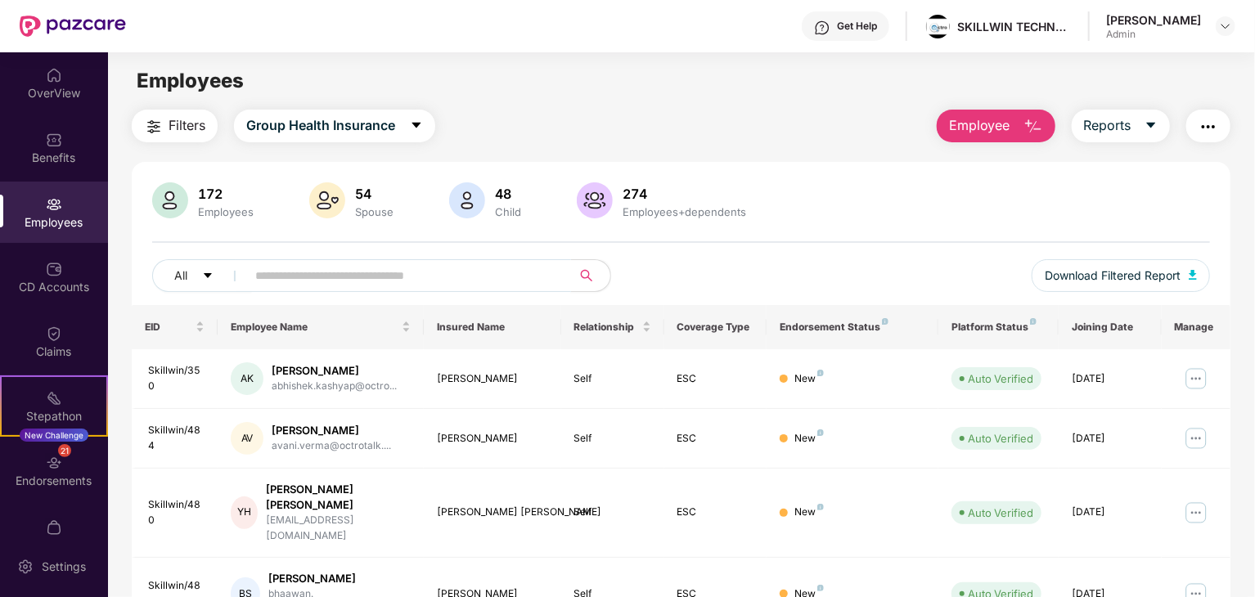
click at [449, 262] on span at bounding box center [403, 275] width 335 height 33
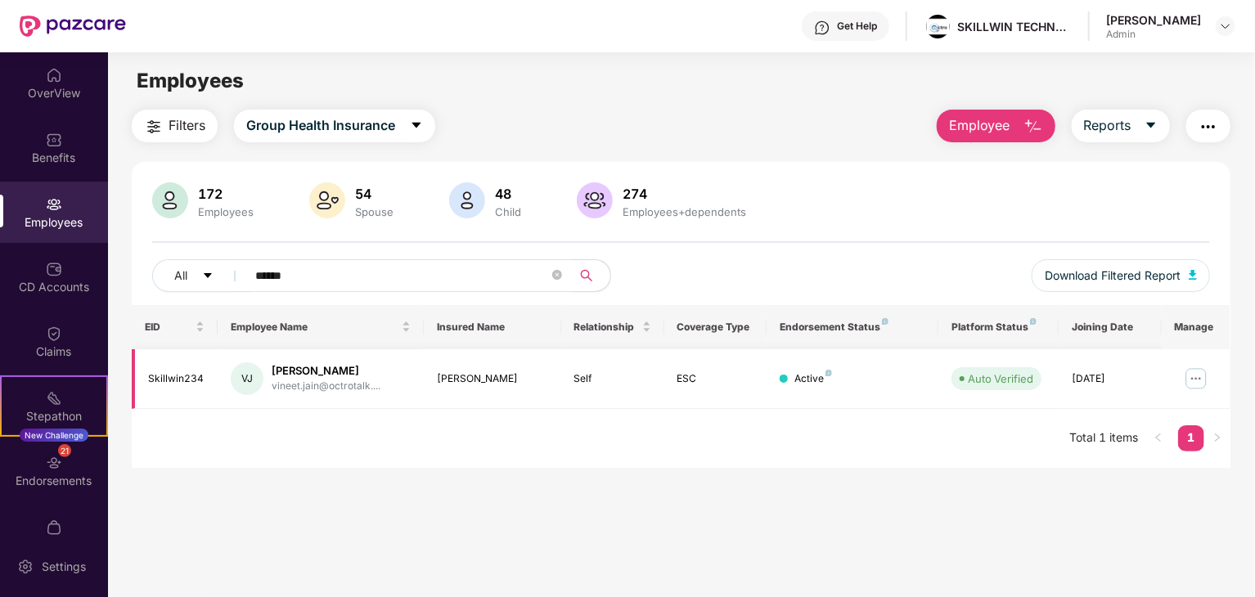
type input "******"
click at [1200, 378] on img at bounding box center [1196, 379] width 26 height 26
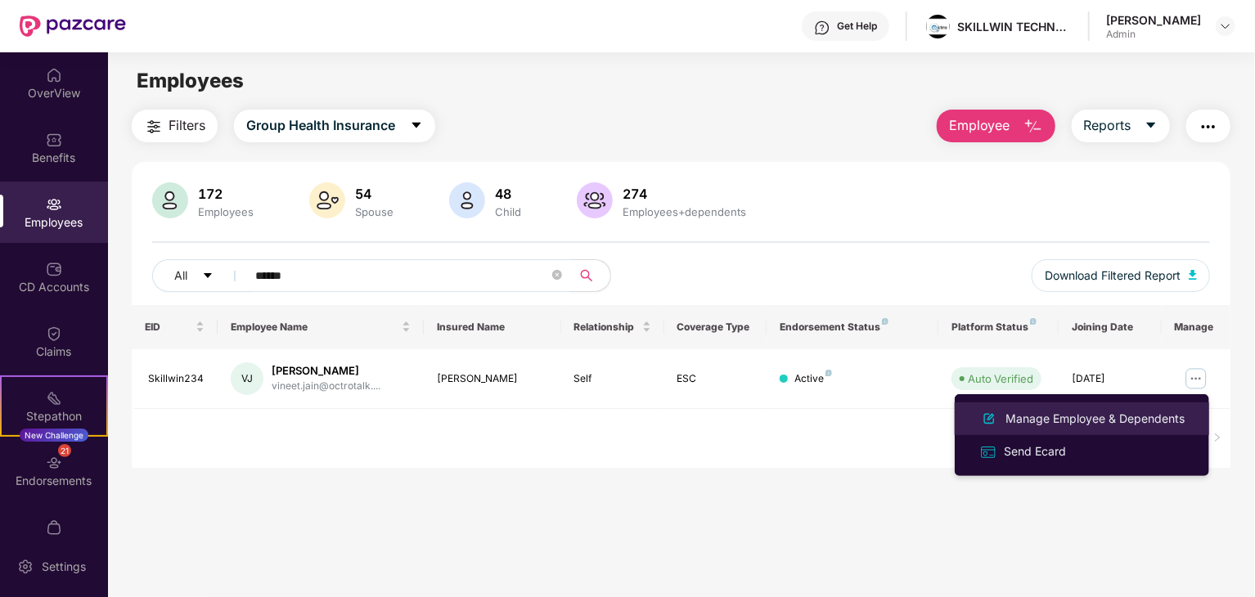
click at [1084, 416] on div "Manage Employee & Dependents" at bounding box center [1095, 419] width 186 height 18
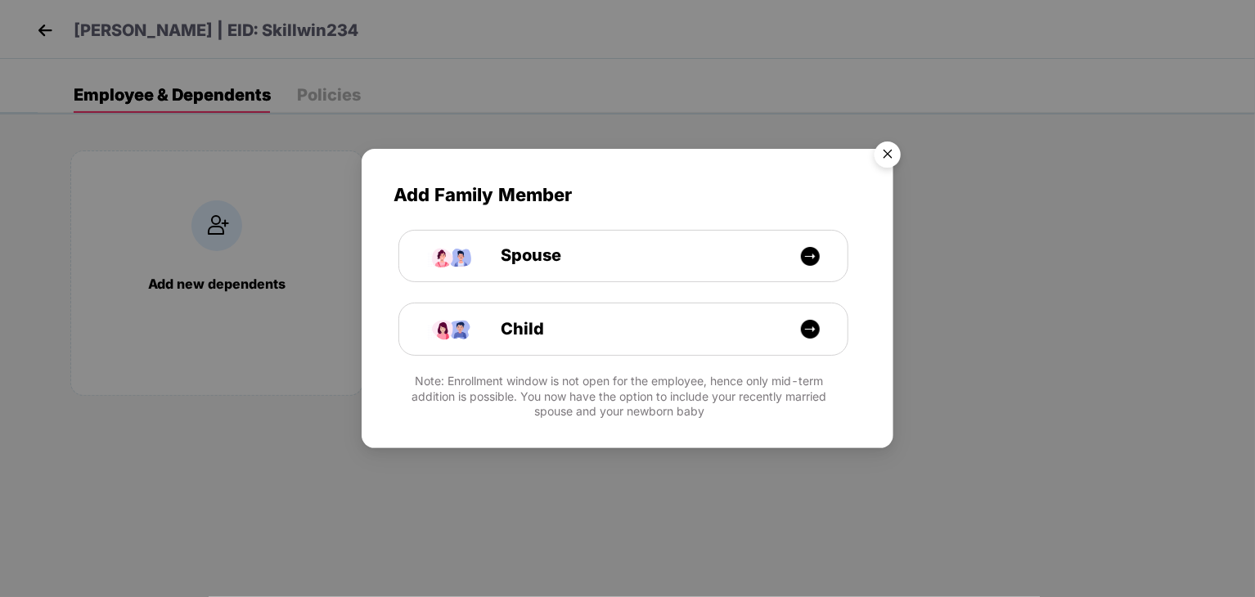
click at [886, 151] on img "Close" at bounding box center [888, 157] width 46 height 46
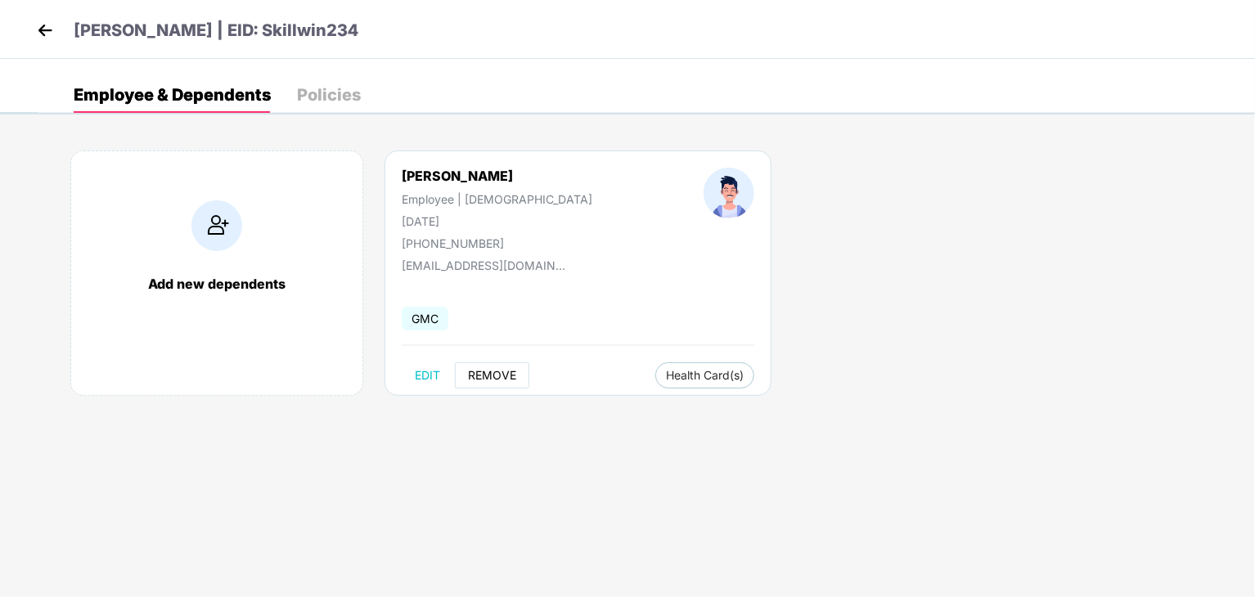
click at [501, 370] on span "REMOVE" at bounding box center [492, 375] width 48 height 13
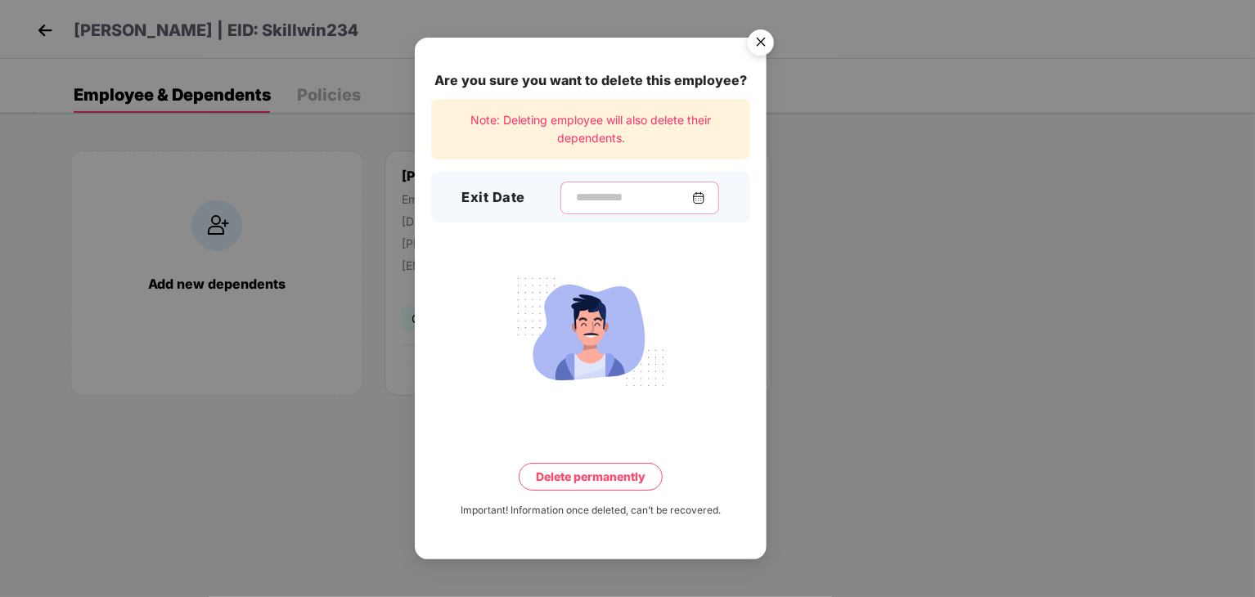
click at [600, 200] on input at bounding box center [633, 197] width 118 height 17
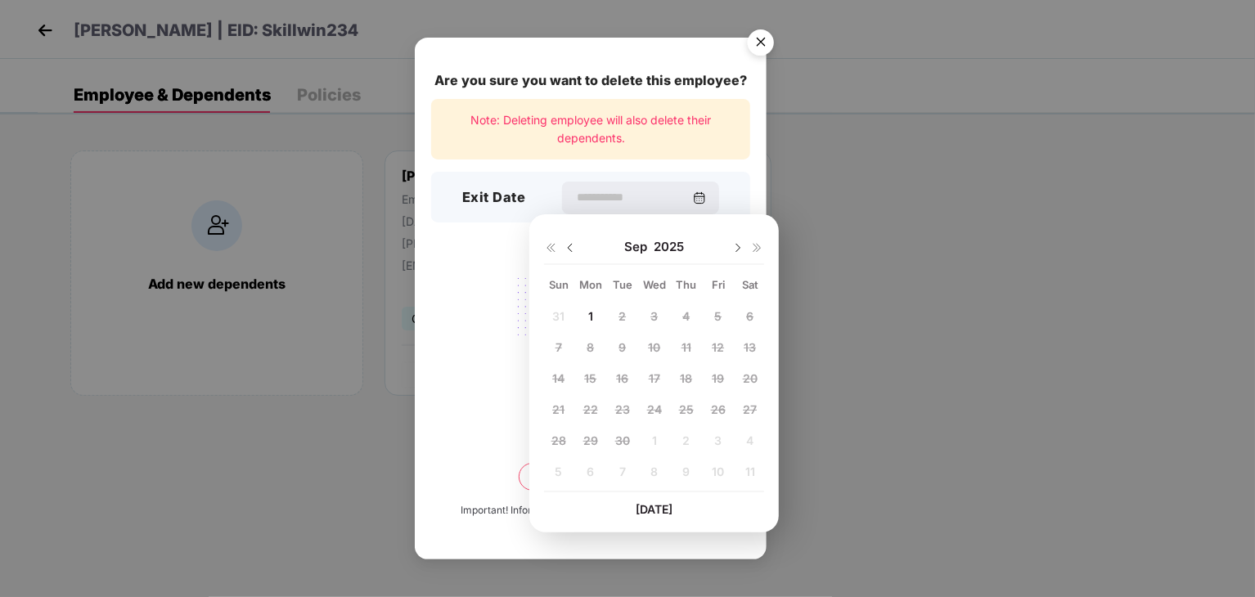
click at [569, 246] on img at bounding box center [570, 247] width 13 height 13
click at [718, 436] on span "29" at bounding box center [718, 441] width 15 height 14
type input "**********"
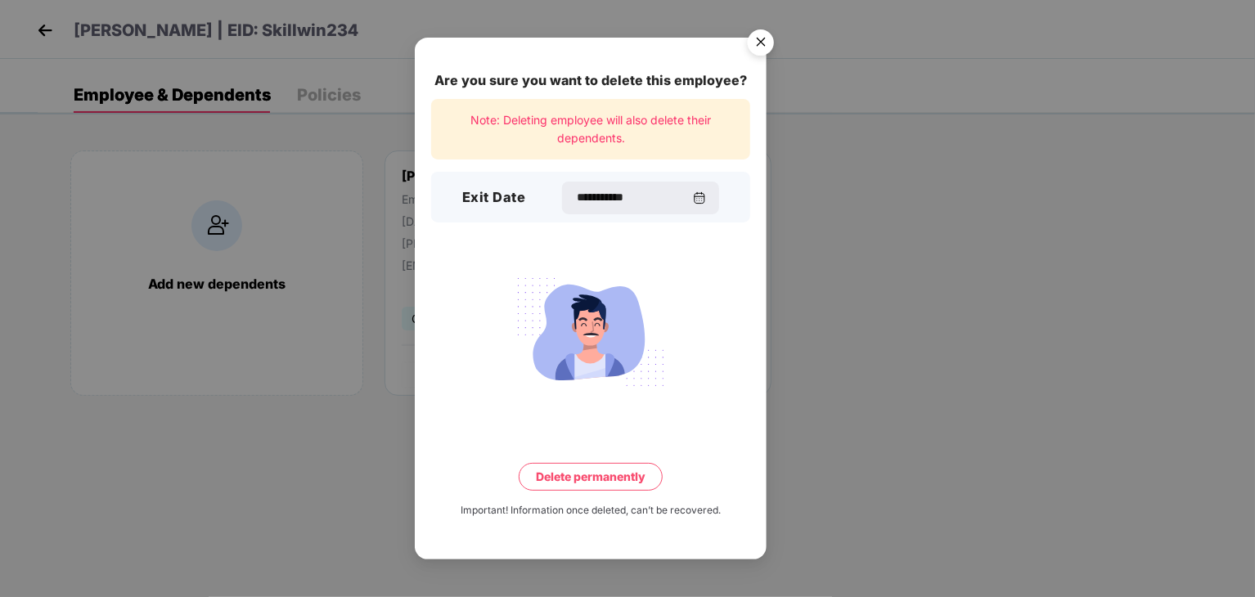
click at [619, 483] on button "Delete permanently" at bounding box center [591, 477] width 144 height 28
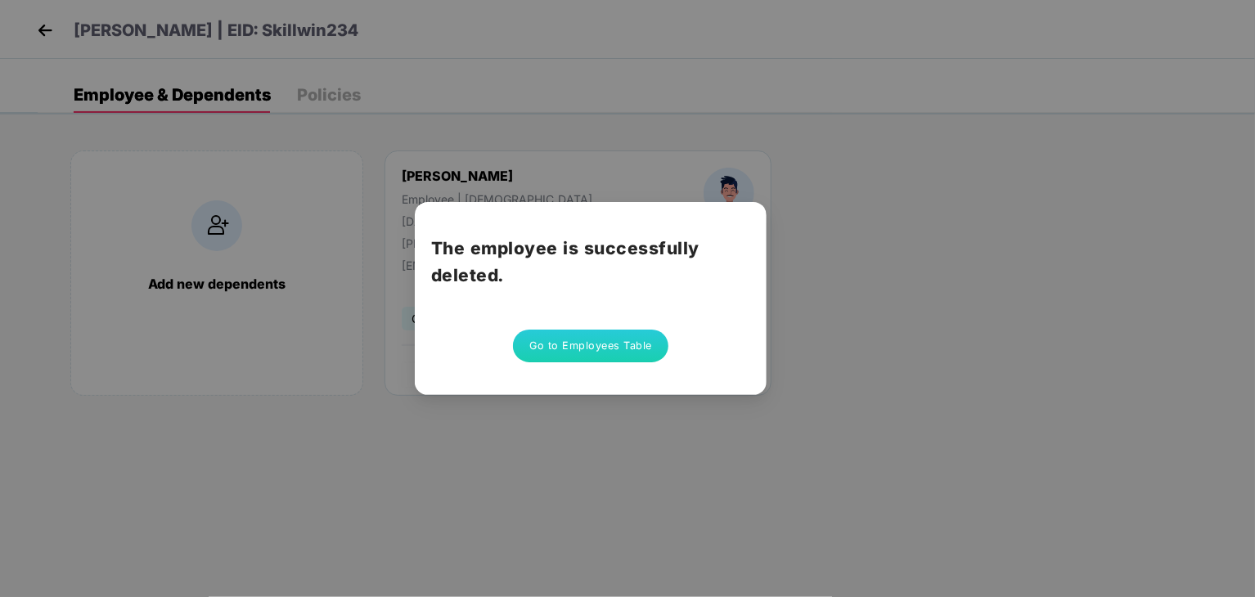
click at [602, 351] on button "Go to Employees Table" at bounding box center [590, 346] width 155 height 33
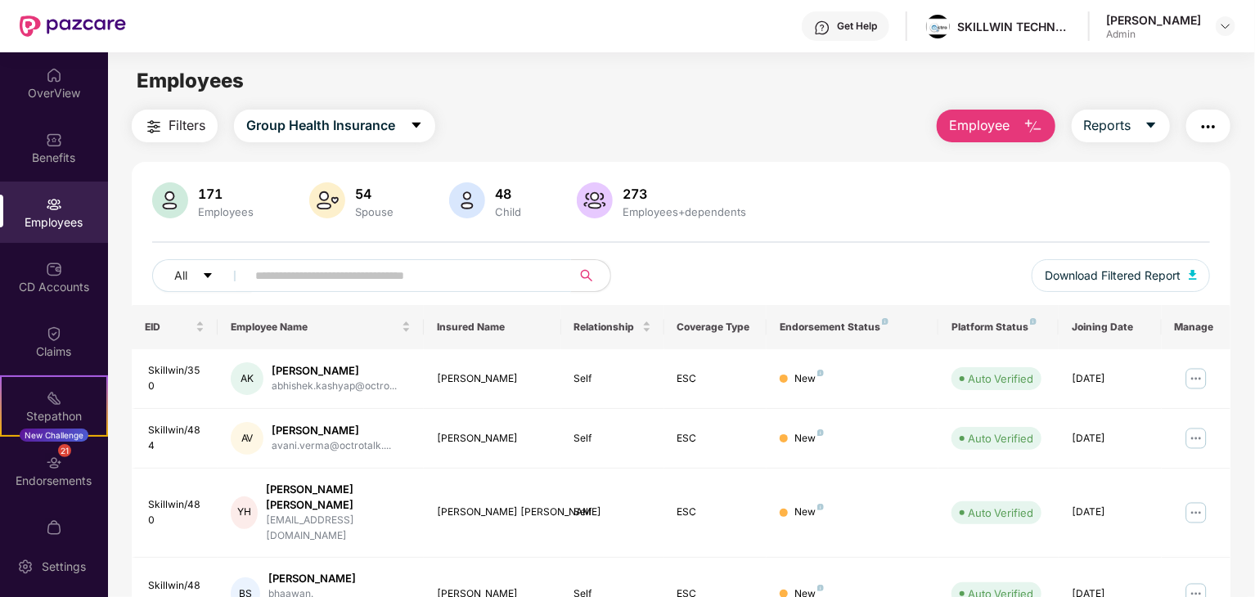
click at [360, 282] on input "text" at bounding box center [402, 275] width 294 height 25
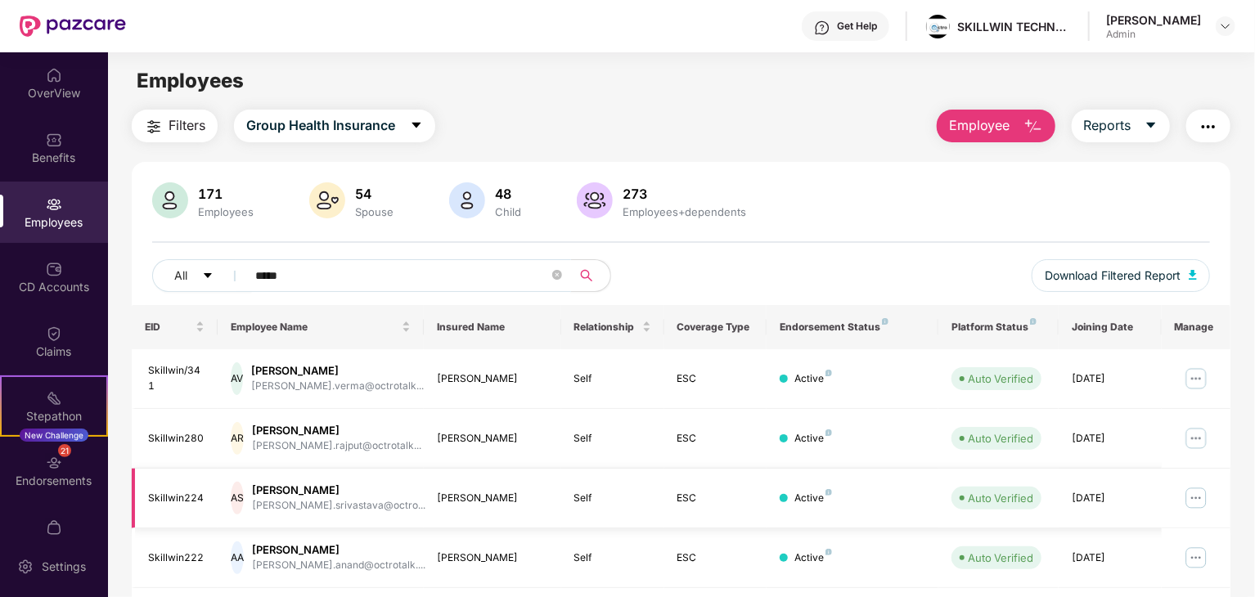
type input "*****"
click at [1199, 495] on img at bounding box center [1196, 498] width 26 height 26
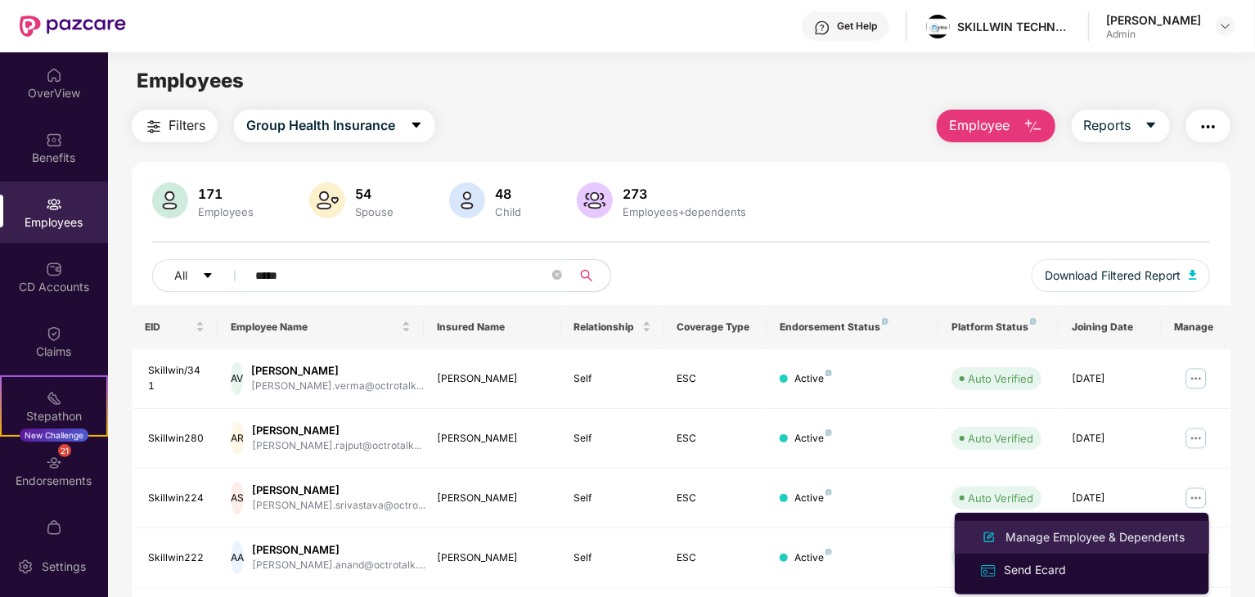
click at [1084, 541] on div "Manage Employee & Dependents" at bounding box center [1095, 538] width 186 height 18
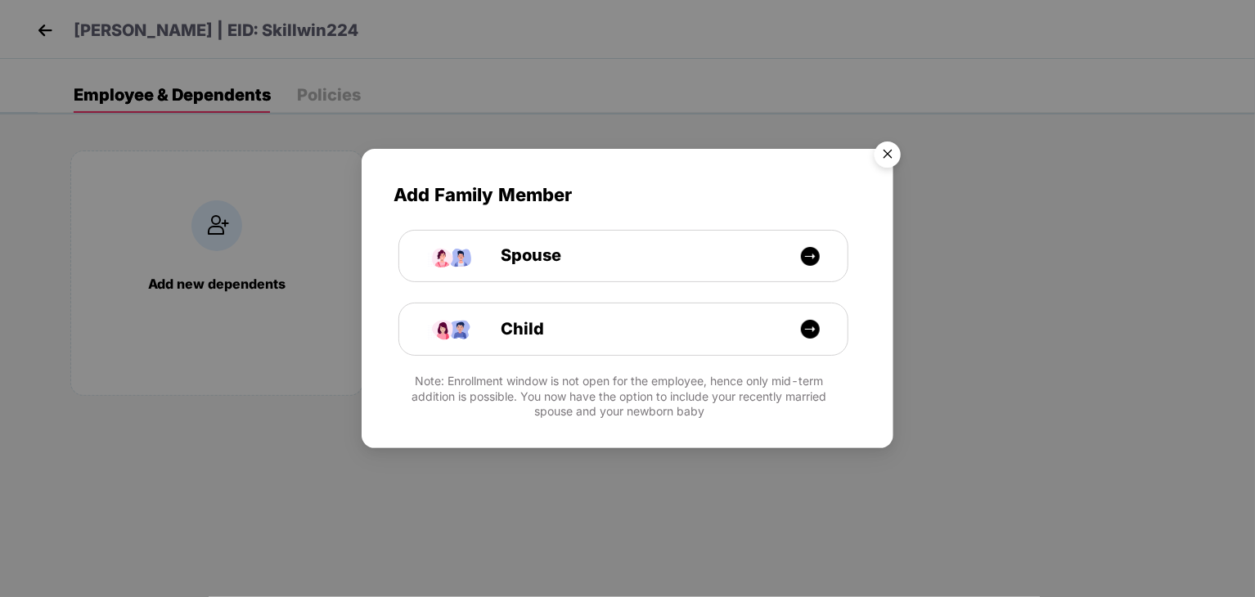
click at [893, 151] on img "Close" at bounding box center [888, 157] width 46 height 46
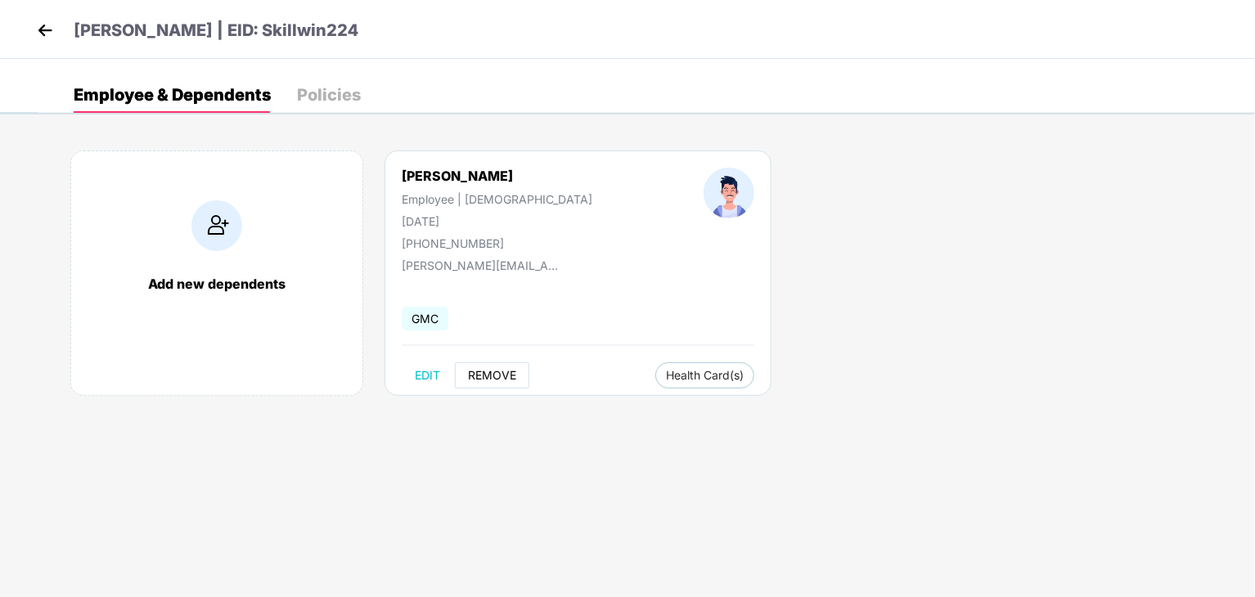
click at [479, 380] on span "REMOVE" at bounding box center [492, 375] width 48 height 13
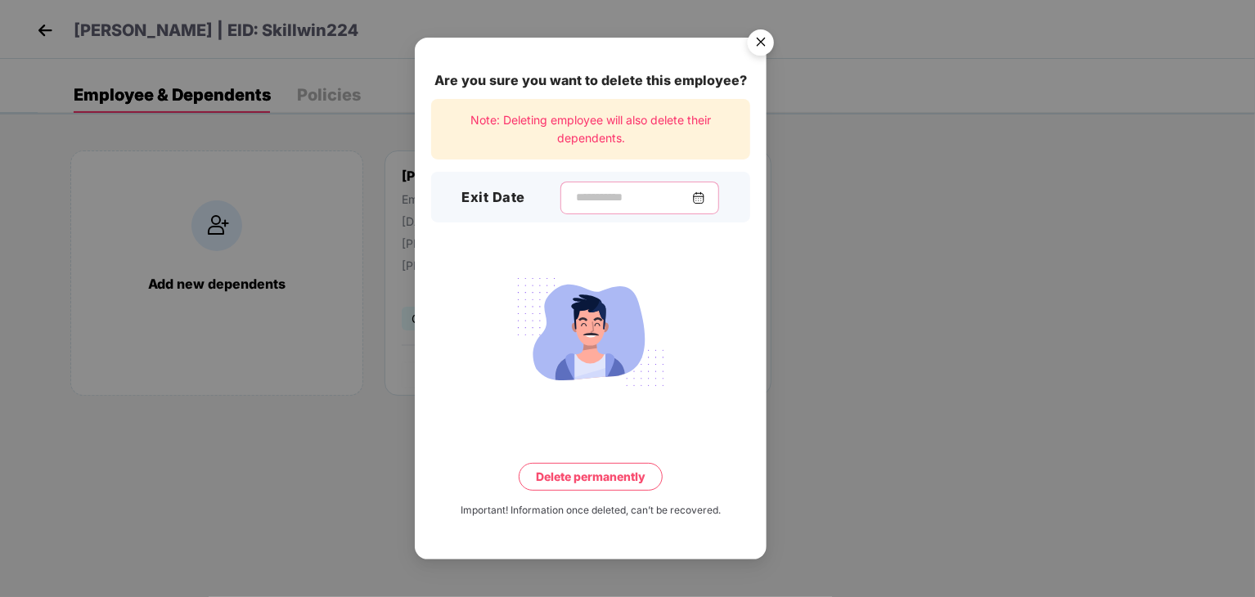
click at [582, 189] on input at bounding box center [633, 197] width 118 height 17
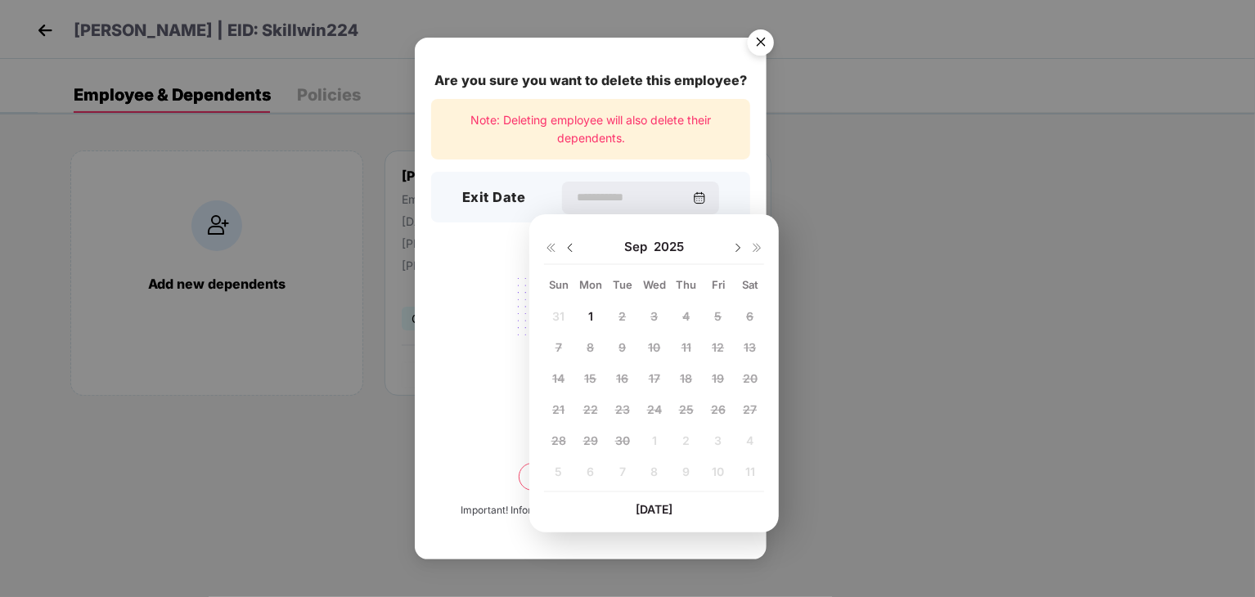
click at [570, 245] on img at bounding box center [570, 247] width 13 height 13
click at [718, 439] on span "29" at bounding box center [718, 441] width 15 height 14
type input "**********"
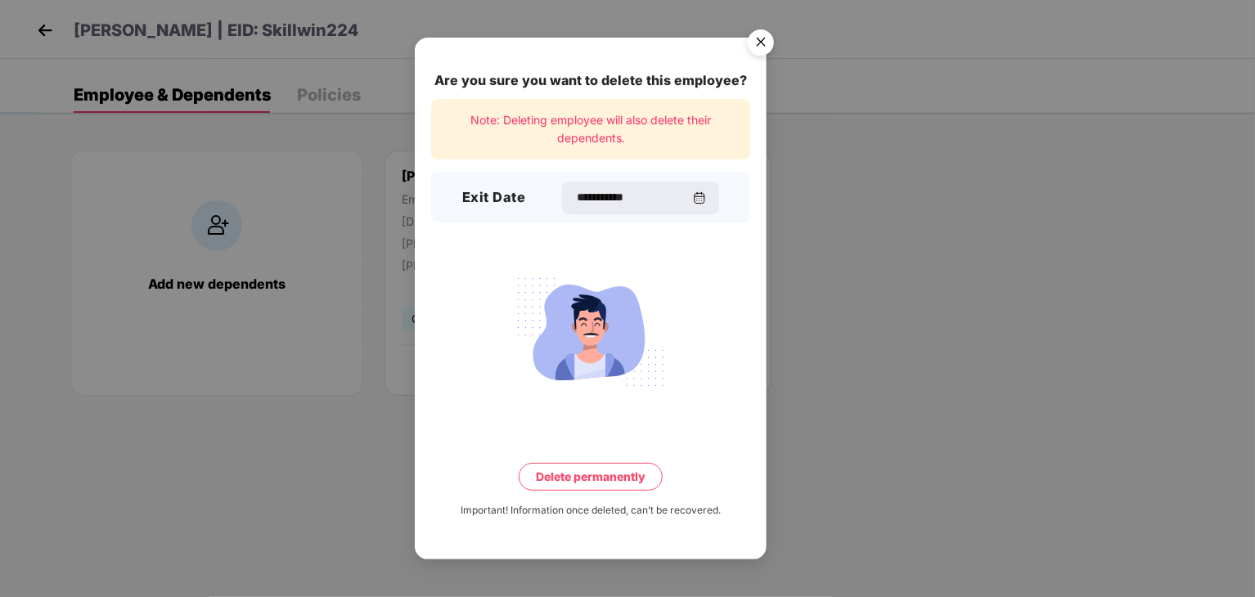
click at [591, 482] on button "Delete permanently" at bounding box center [591, 477] width 144 height 28
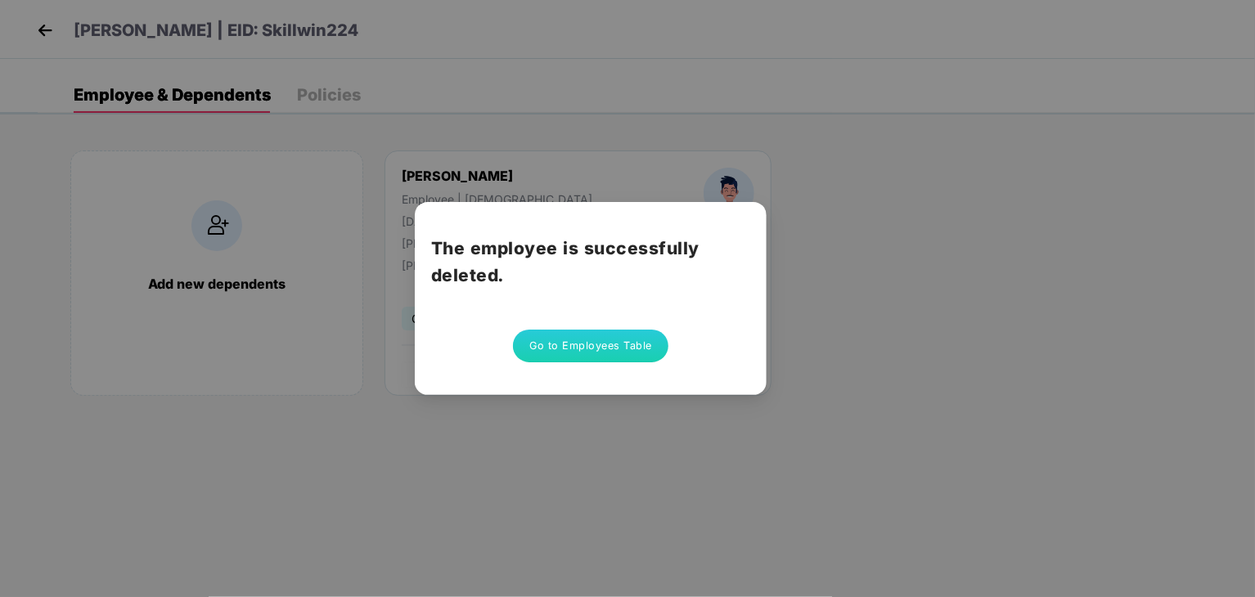
click at [597, 343] on button "Go to Employees Table" at bounding box center [590, 346] width 155 height 33
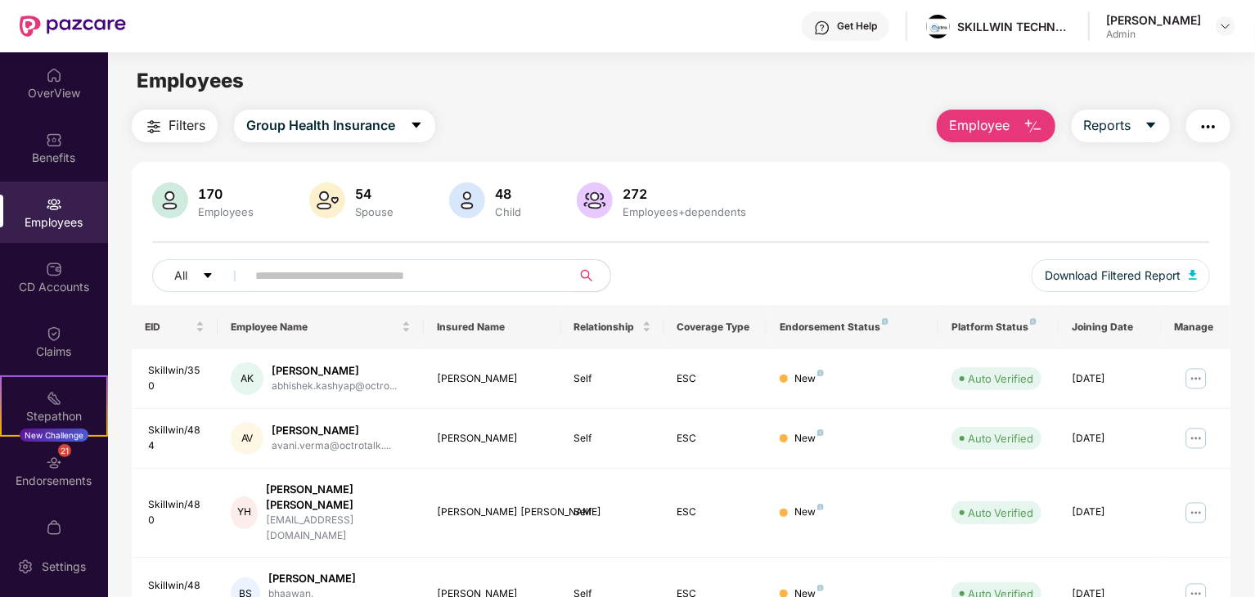
click at [444, 277] on input "text" at bounding box center [402, 275] width 294 height 25
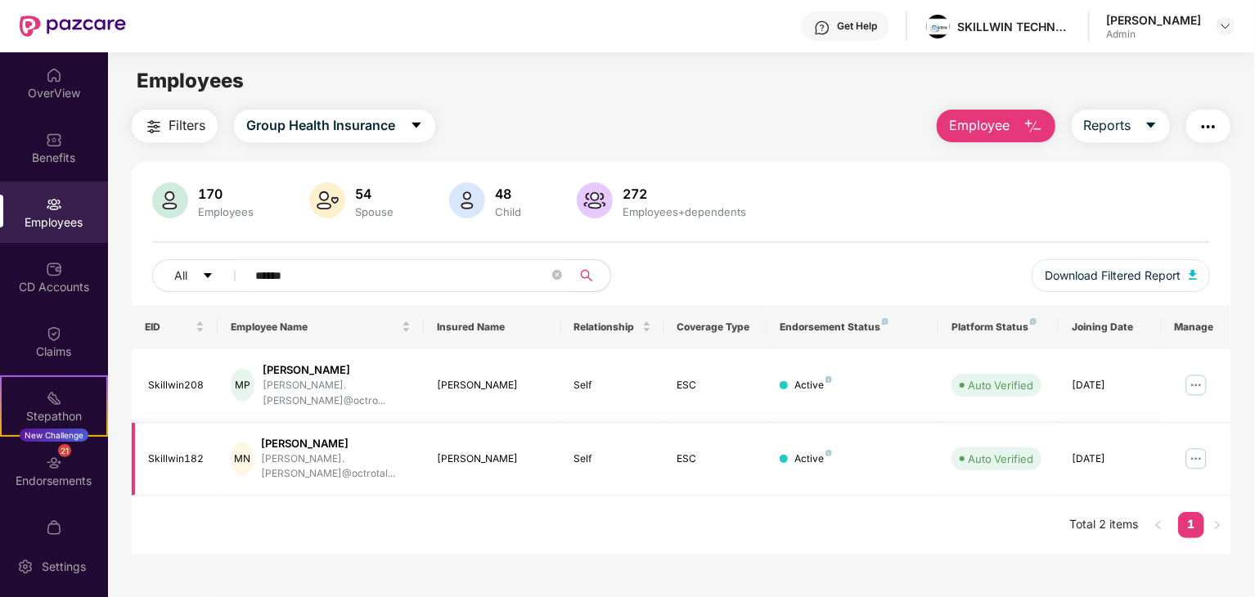
type input "******"
click at [1195, 446] on img at bounding box center [1196, 459] width 26 height 26
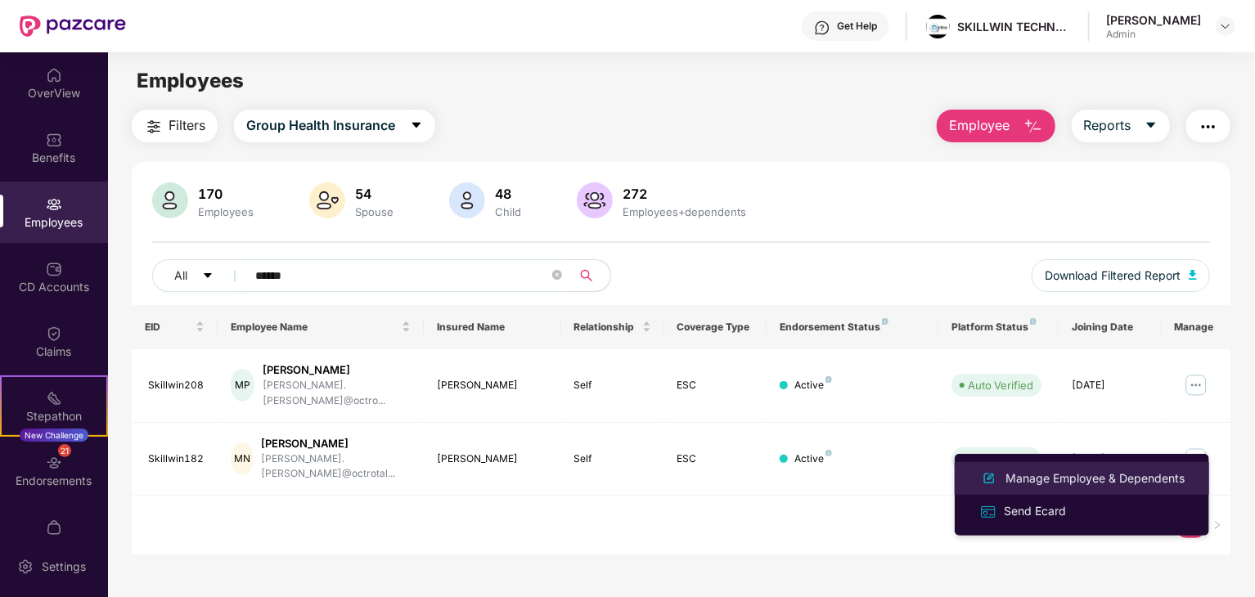
click at [1087, 476] on div "Manage Employee & Dependents" at bounding box center [1095, 479] width 186 height 18
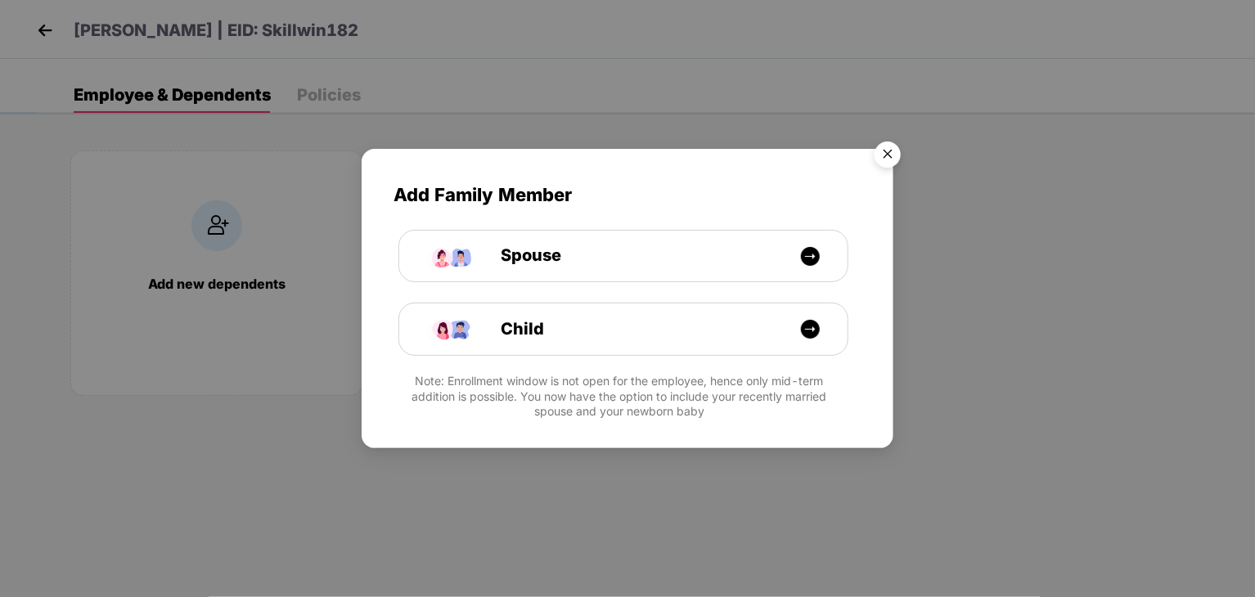
click at [881, 147] on img "Close" at bounding box center [888, 157] width 46 height 46
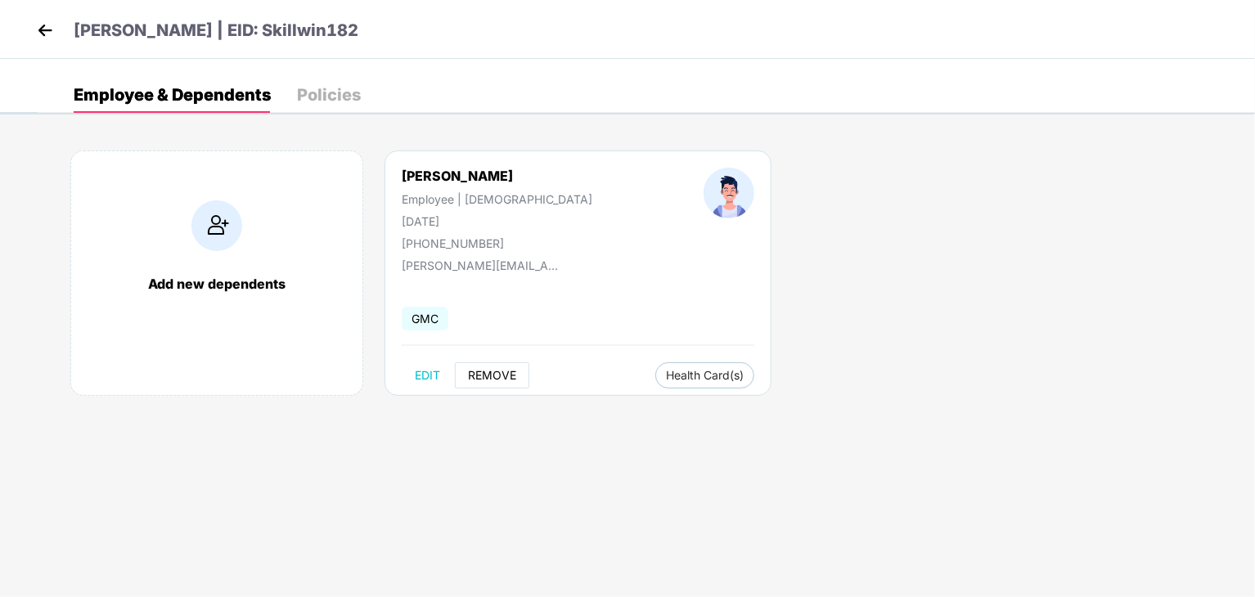
click at [488, 373] on span "REMOVE" at bounding box center [492, 375] width 48 height 13
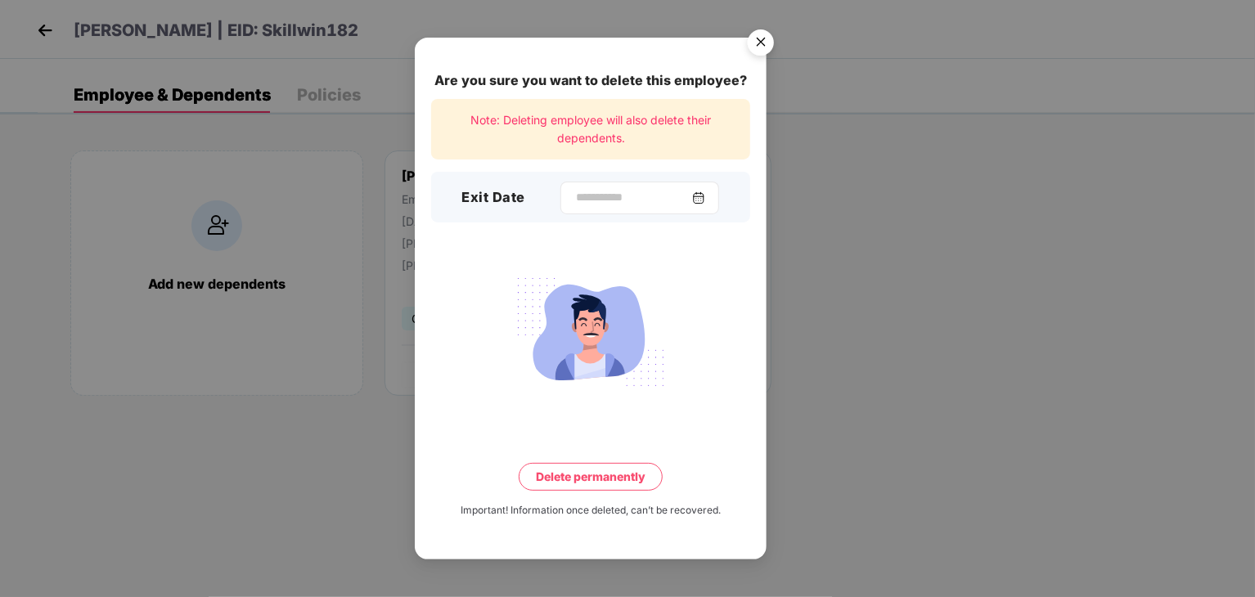
click at [596, 208] on div at bounding box center [639, 198] width 159 height 33
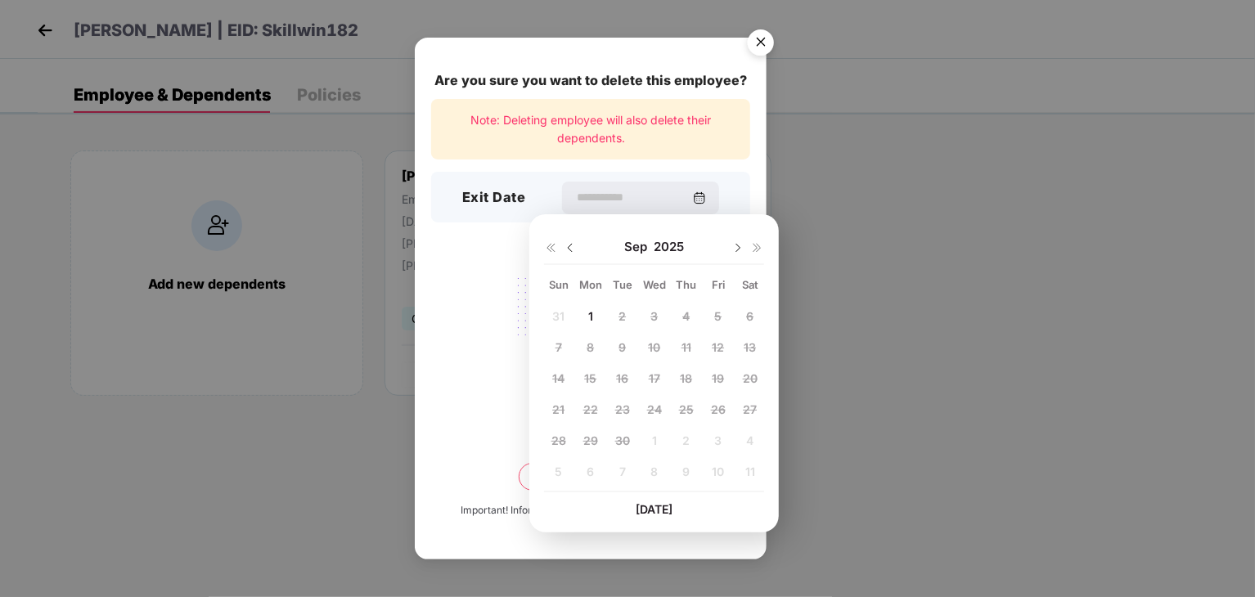
click at [570, 245] on img at bounding box center [570, 247] width 13 height 13
click at [711, 440] on span "29" at bounding box center [718, 441] width 15 height 14
type input "**********"
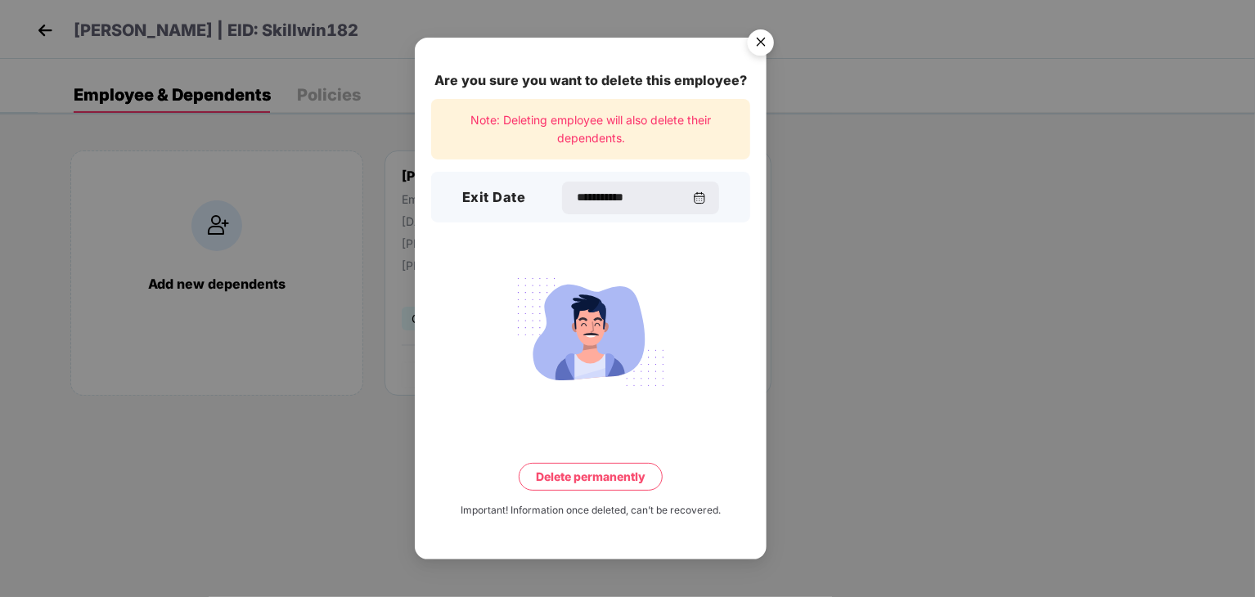
click at [612, 480] on button "Delete permanently" at bounding box center [591, 477] width 144 height 28
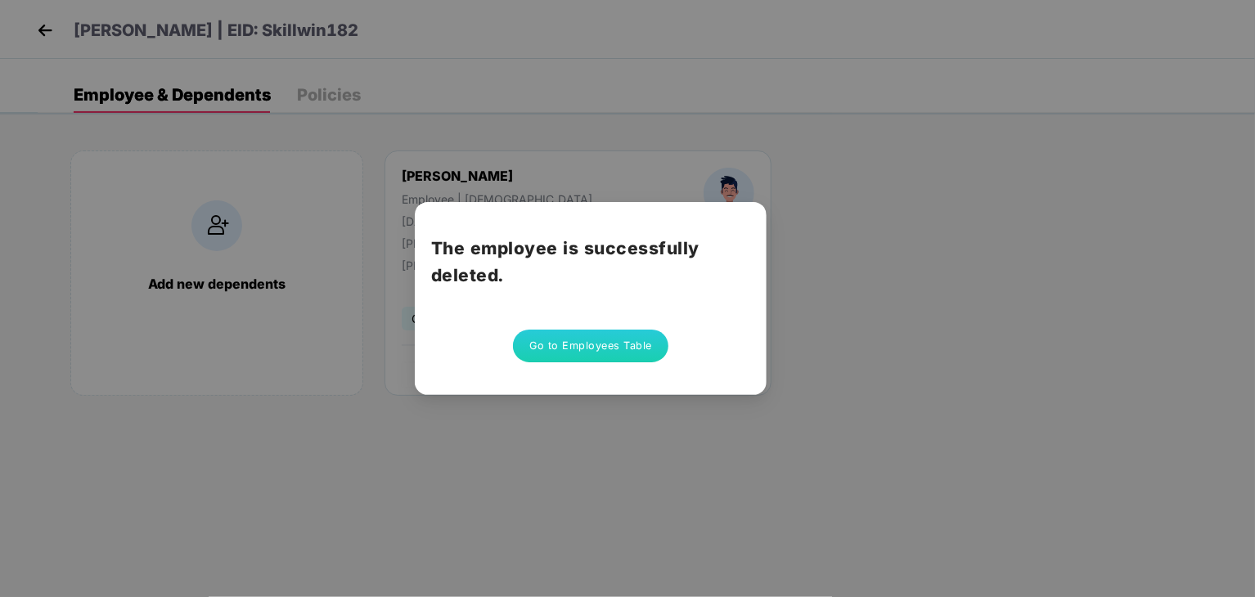
click at [587, 347] on button "Go to Employees Table" at bounding box center [590, 346] width 155 height 33
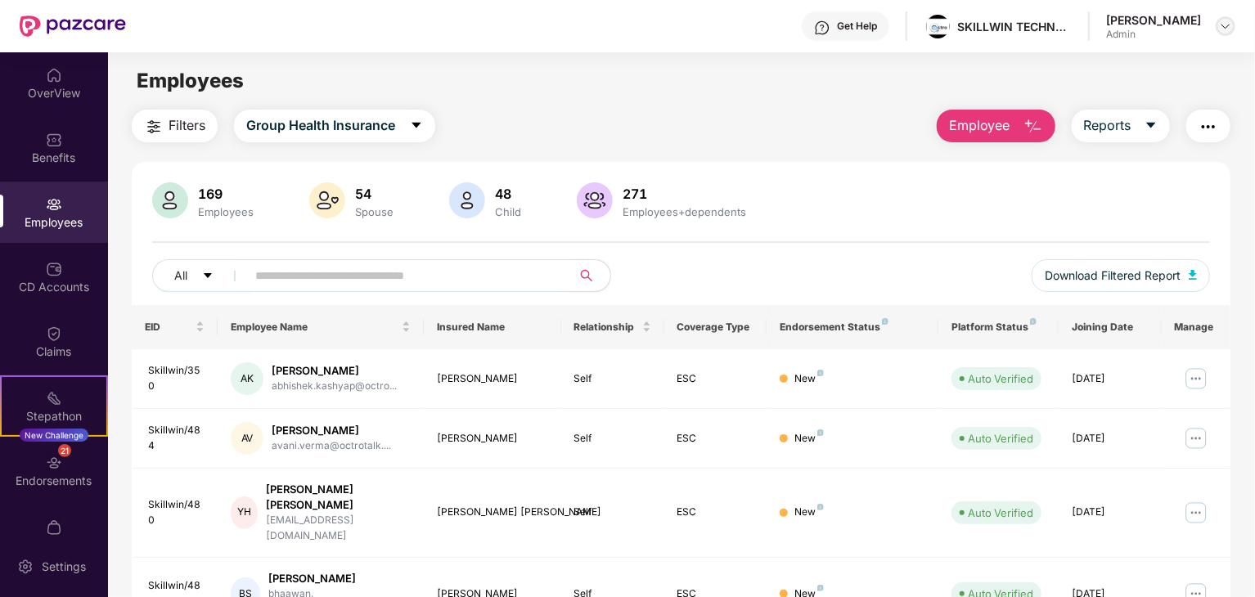
click at [1227, 30] on img at bounding box center [1225, 26] width 13 height 13
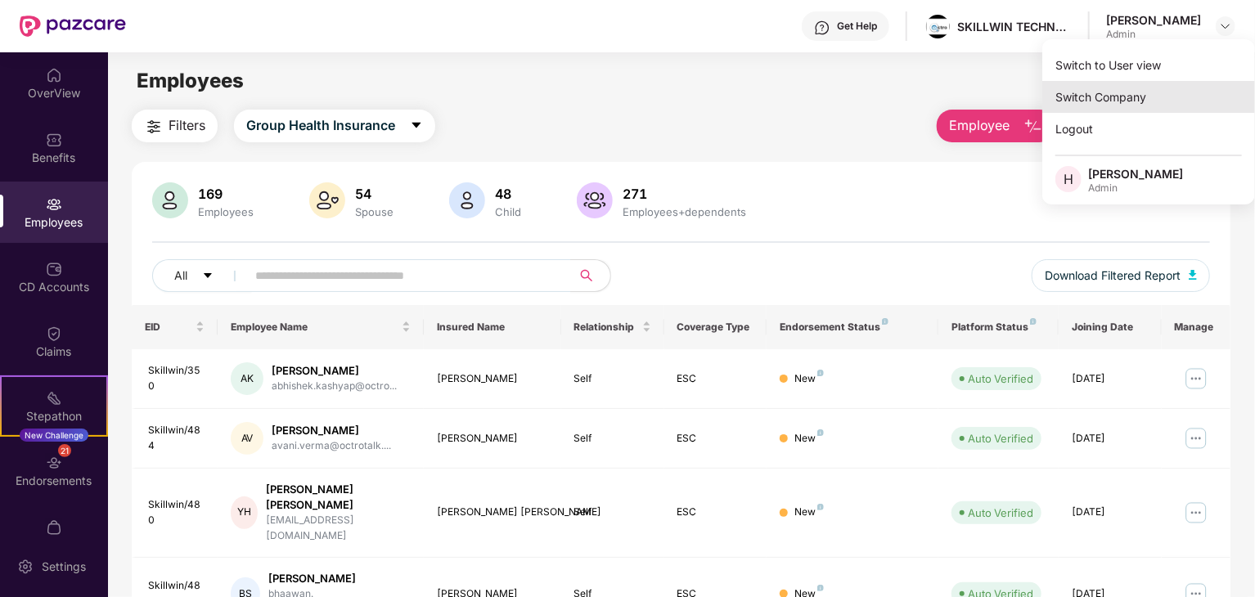
click at [1153, 92] on div "Switch Company" at bounding box center [1148, 97] width 213 height 32
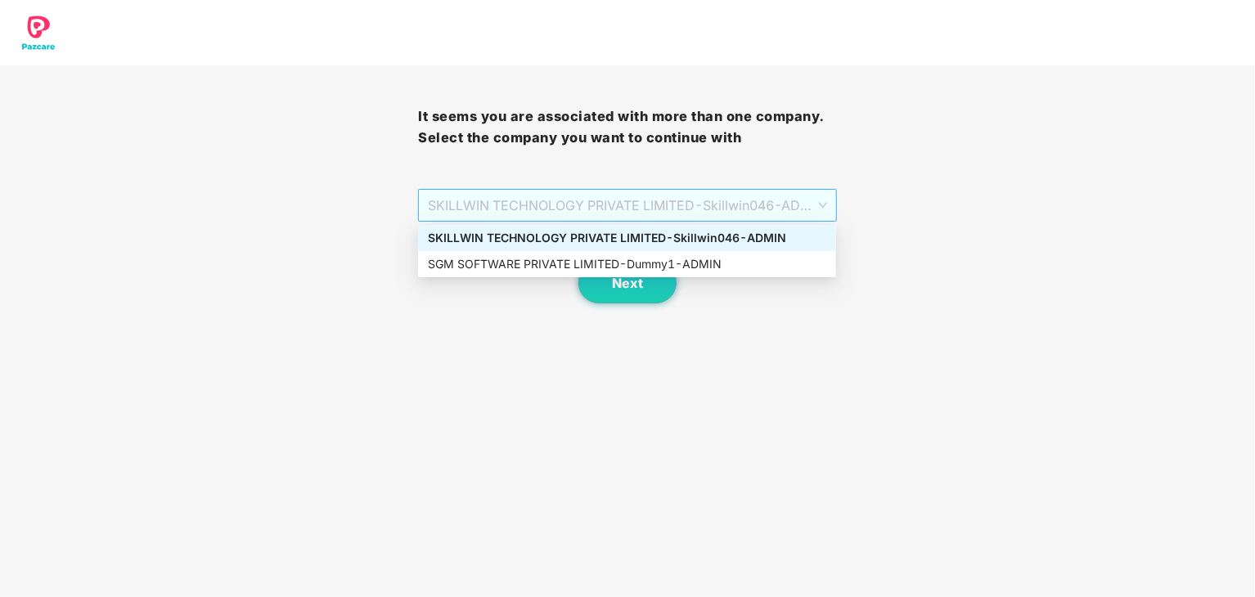
click at [759, 211] on span "SKILLWIN TECHNOLOGY PRIVATE LIMITED - Skillwin046 - ADMIN" at bounding box center [627, 205] width 398 height 31
click at [721, 256] on div "SGM SOFTWARE PRIVATE LIMITED - Dummy1 - ADMIN" at bounding box center [627, 264] width 398 height 18
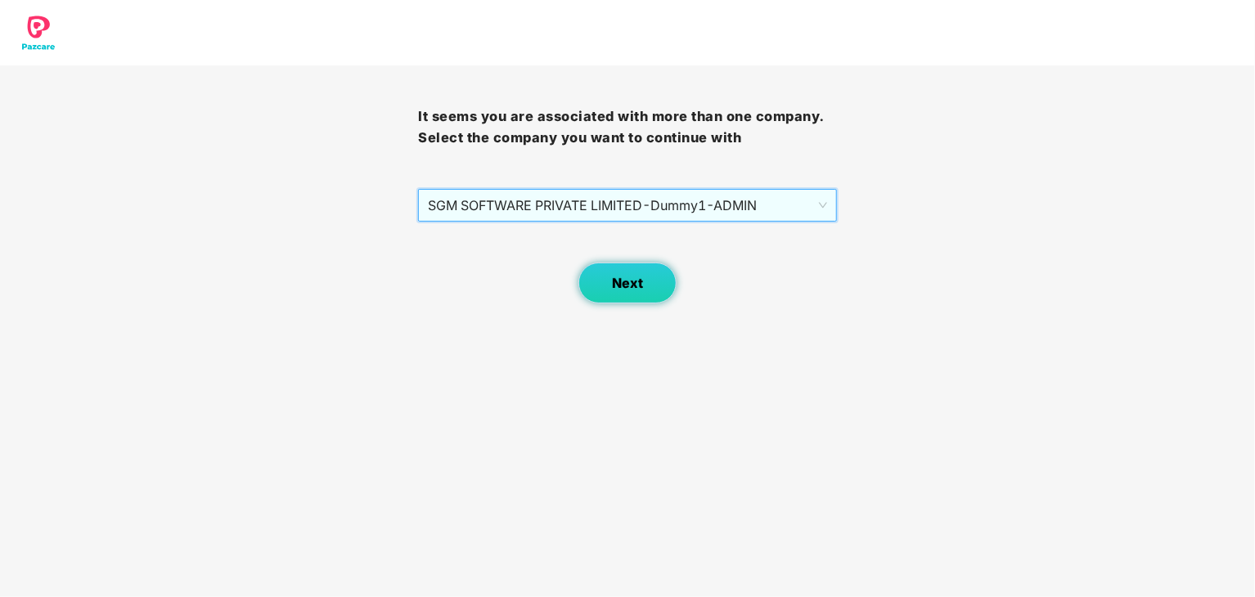
click at [636, 285] on span "Next" at bounding box center [627, 284] width 31 height 16
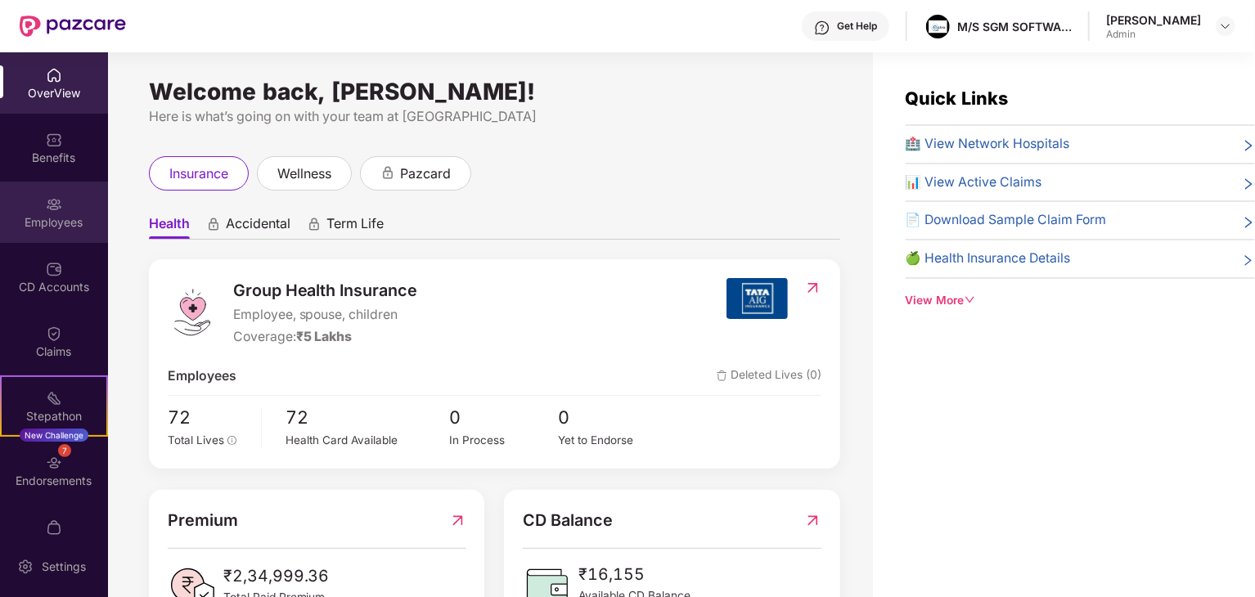
click at [46, 210] on img at bounding box center [54, 204] width 16 height 16
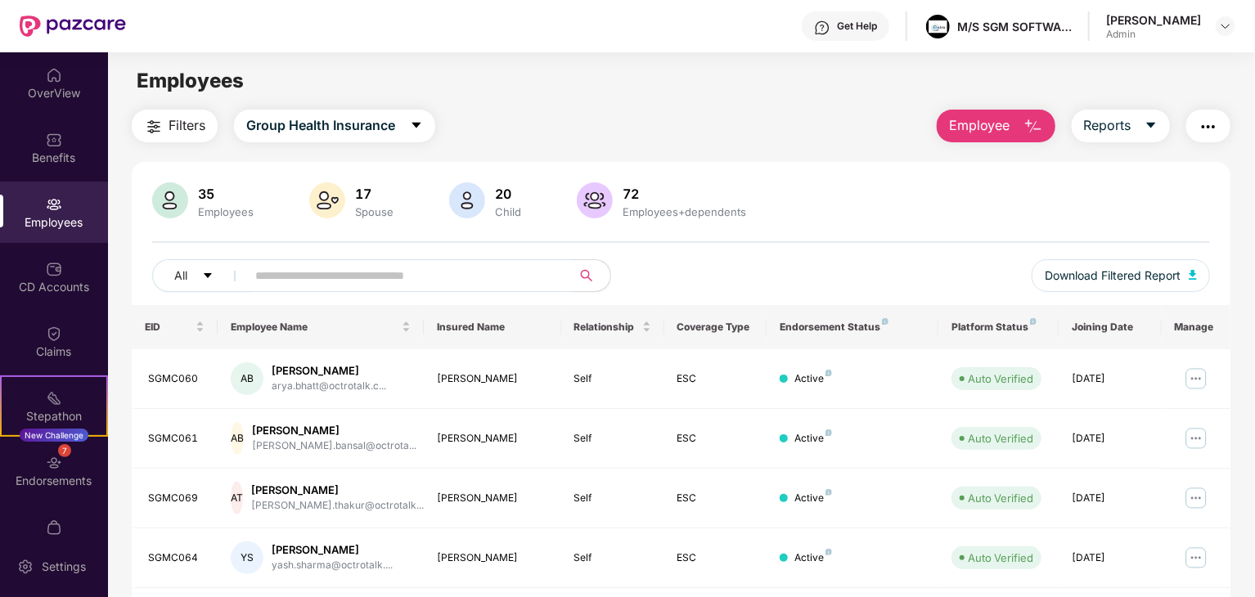
click at [367, 274] on input "text" at bounding box center [402, 275] width 294 height 25
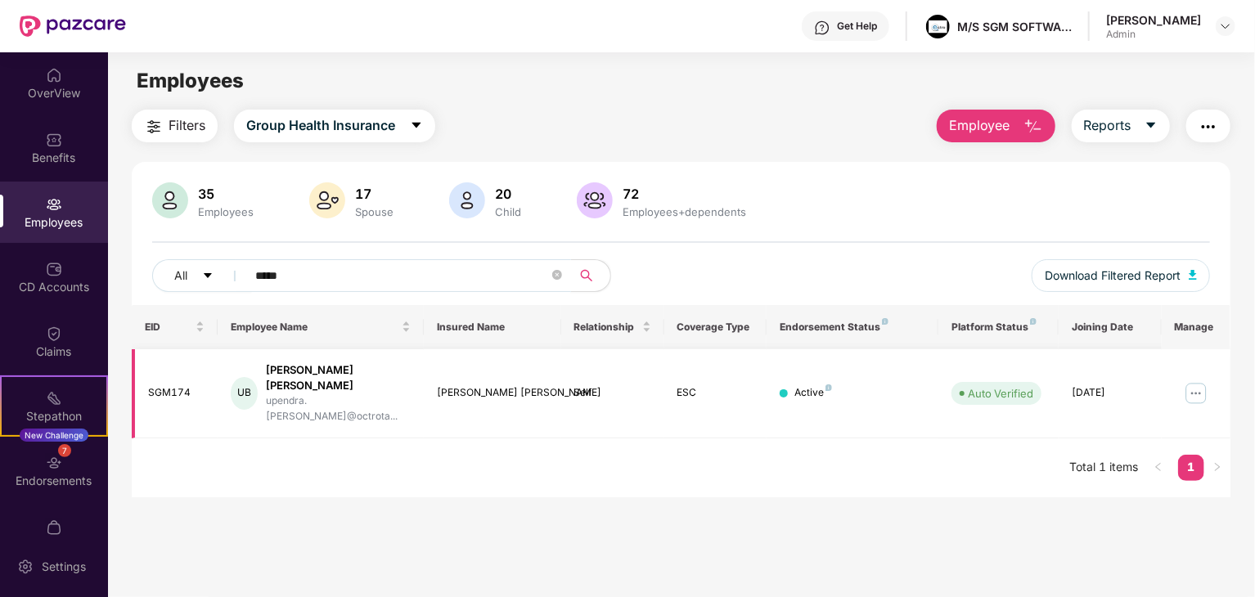
type input "*****"
click at [1200, 380] on img at bounding box center [1196, 393] width 26 height 26
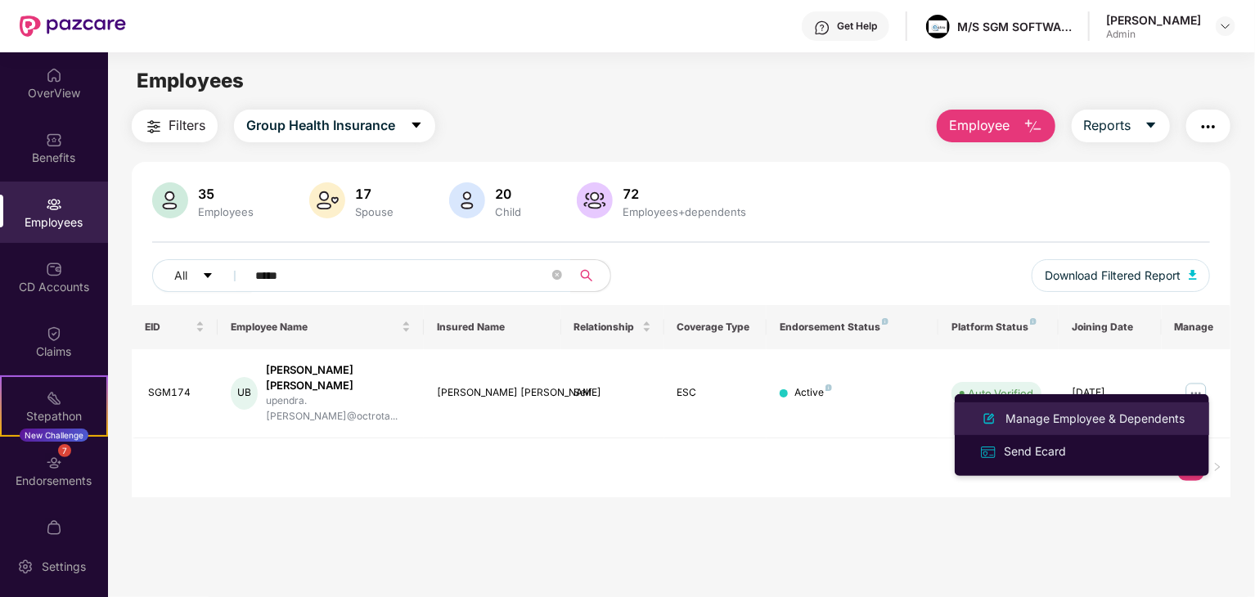
click at [1110, 420] on div "Manage Employee & Dependents" at bounding box center [1095, 419] width 186 height 18
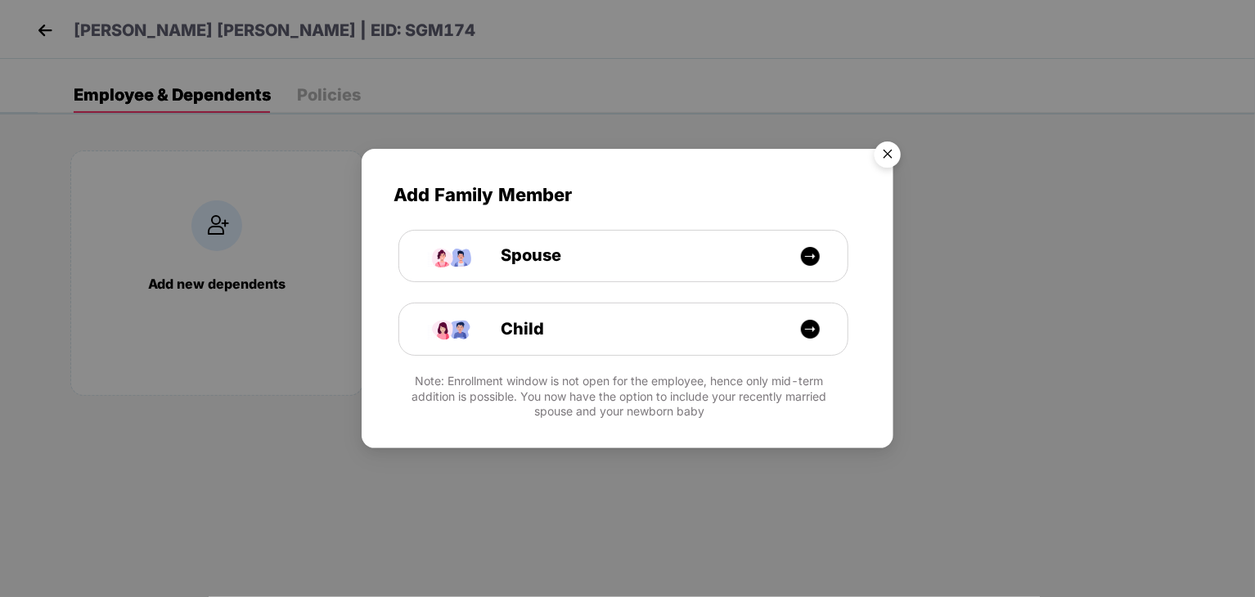
click at [885, 157] on img "Close" at bounding box center [888, 157] width 46 height 46
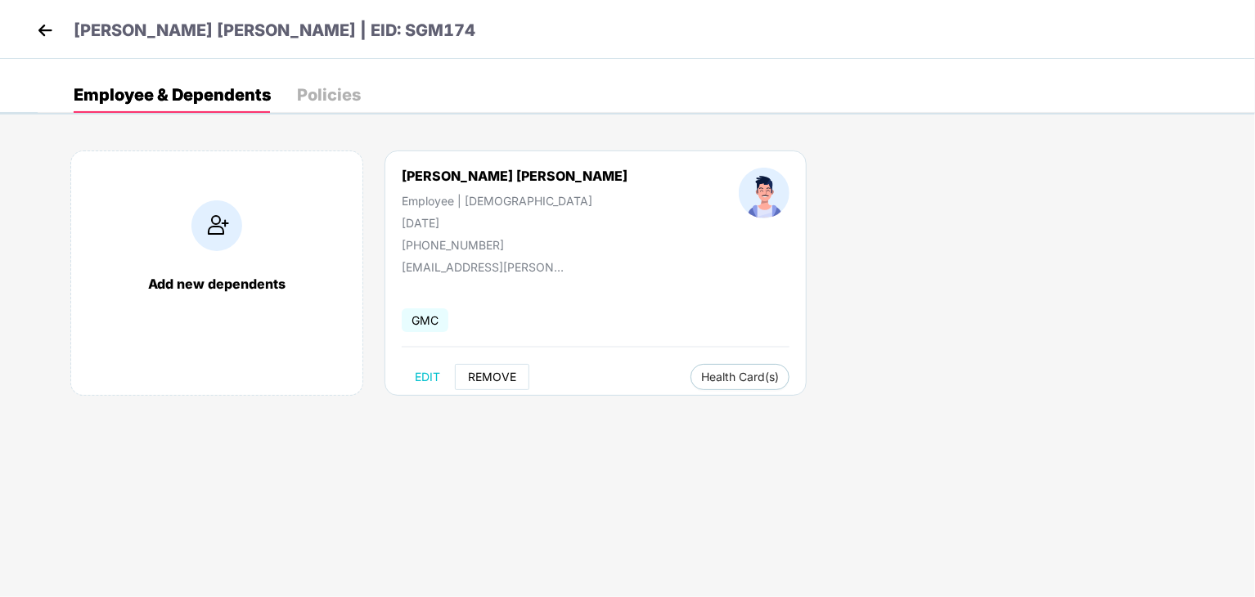
click at [485, 379] on span "REMOVE" at bounding box center [492, 377] width 48 height 13
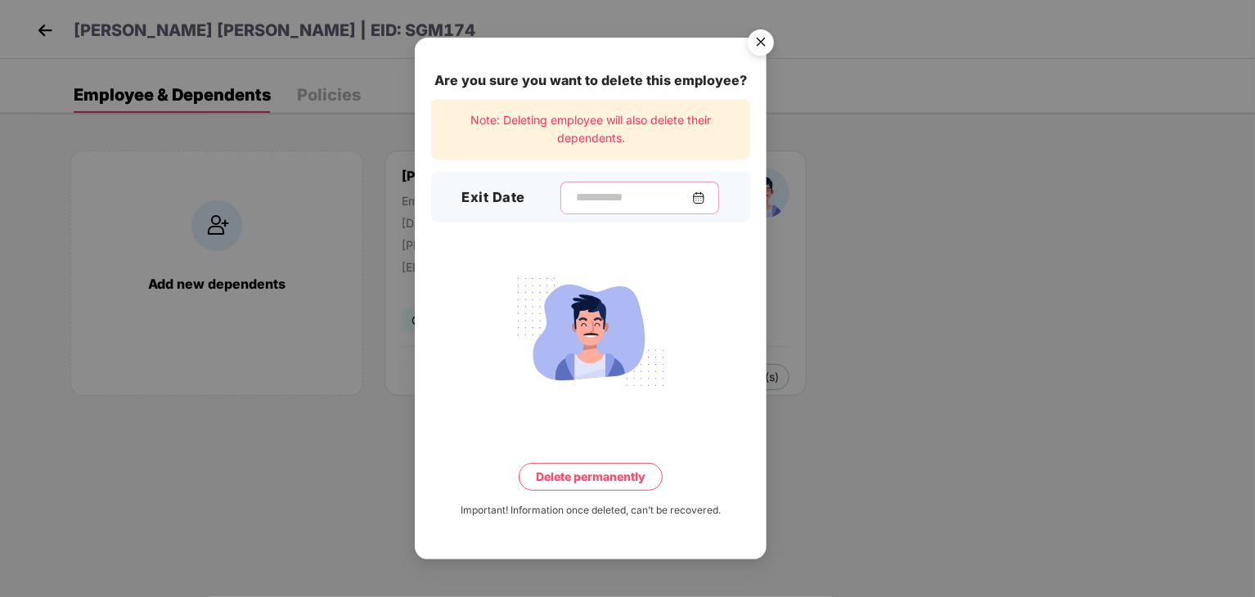
click at [628, 197] on input at bounding box center [633, 197] width 118 height 17
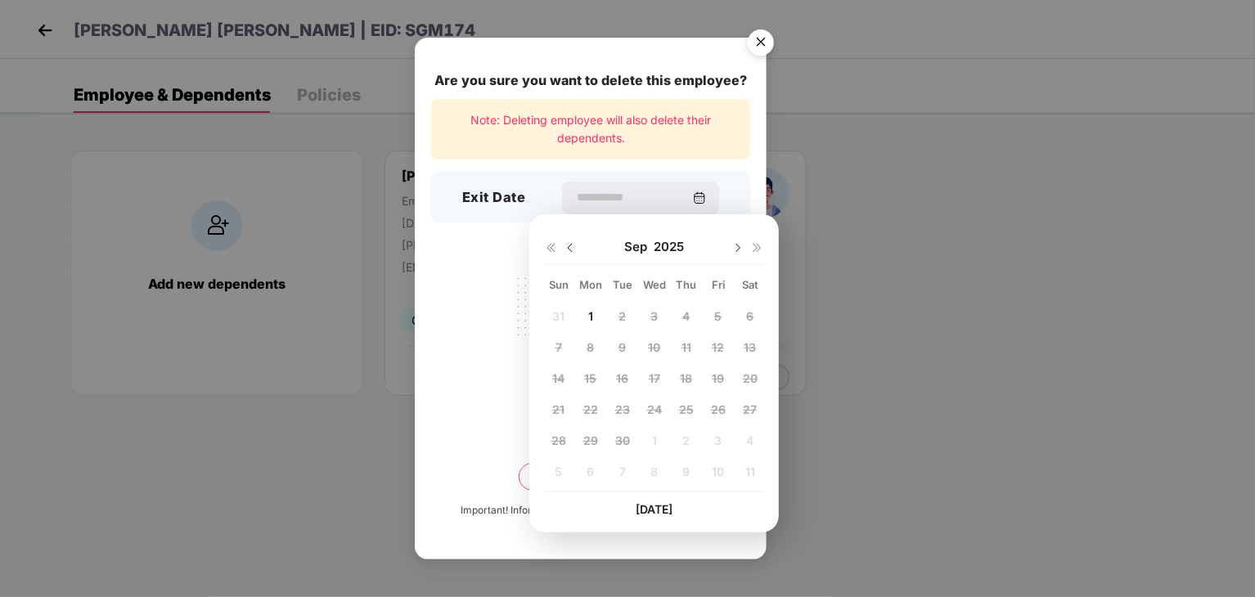
click at [570, 245] on img at bounding box center [570, 247] width 13 height 13
click at [715, 443] on span "29" at bounding box center [718, 441] width 15 height 14
type input "**********"
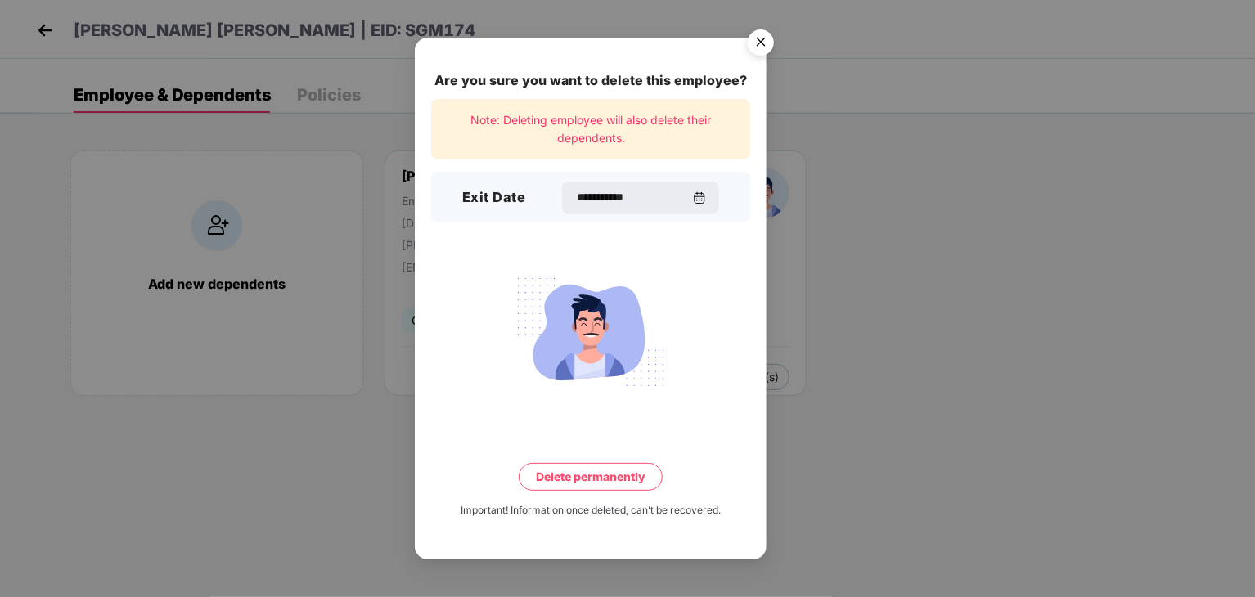
click at [592, 473] on button "Delete permanently" at bounding box center [591, 477] width 144 height 28
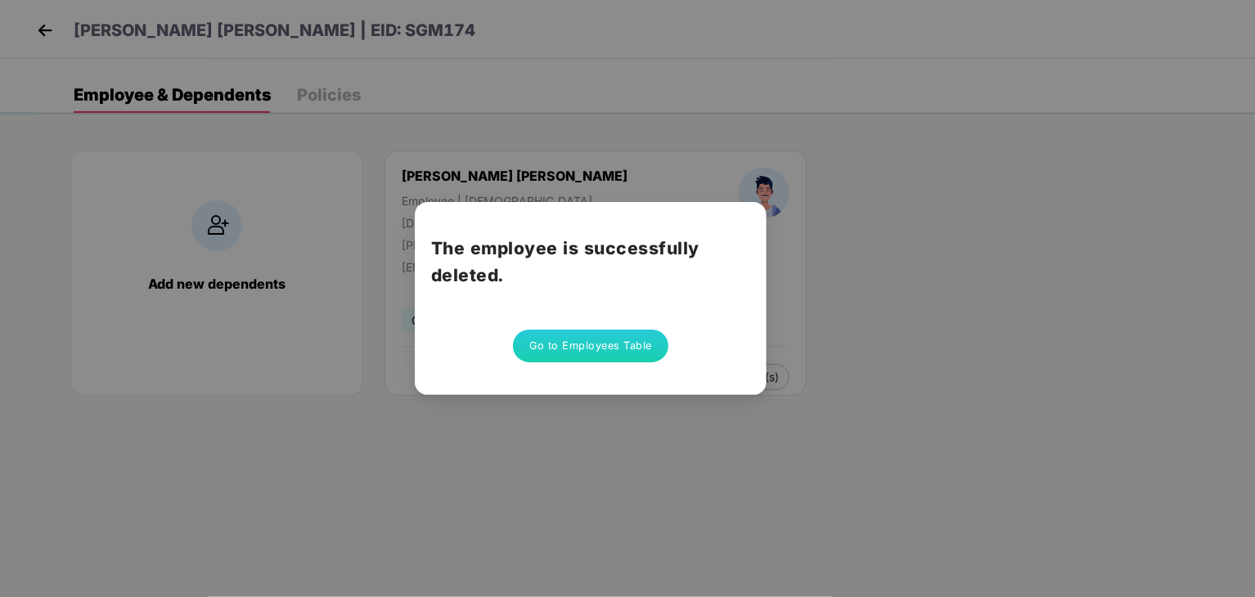
click at [580, 347] on button "Go to Employees Table" at bounding box center [590, 346] width 155 height 33
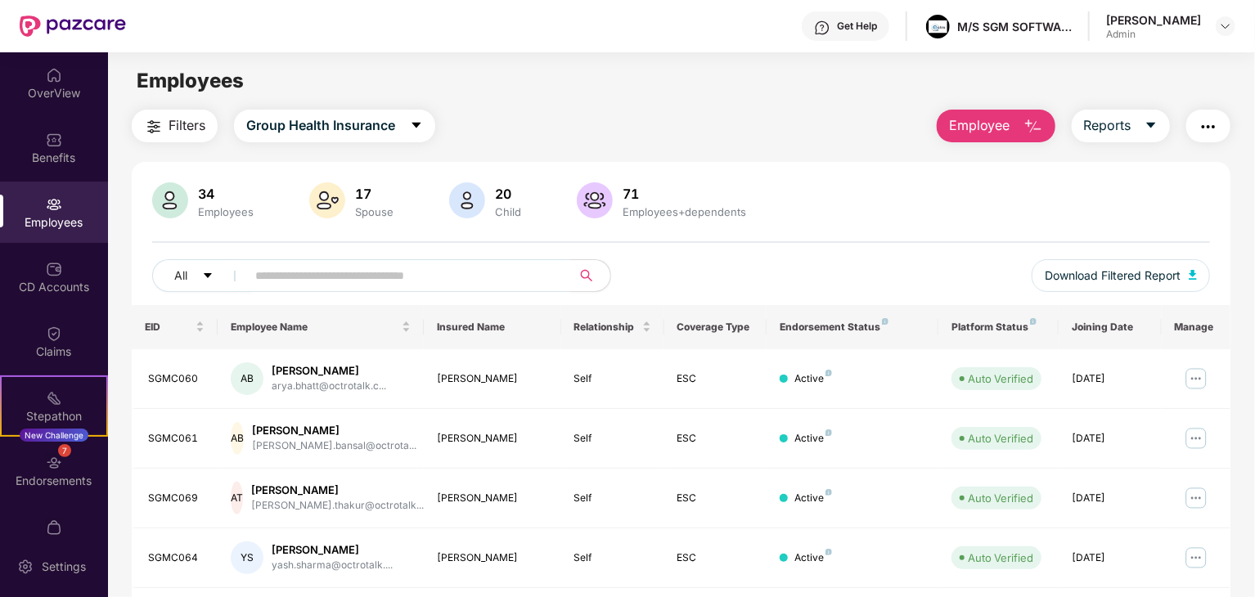
click at [1218, 33] on div at bounding box center [1226, 26] width 20 height 20
click at [1221, 26] on img at bounding box center [1225, 26] width 13 height 13
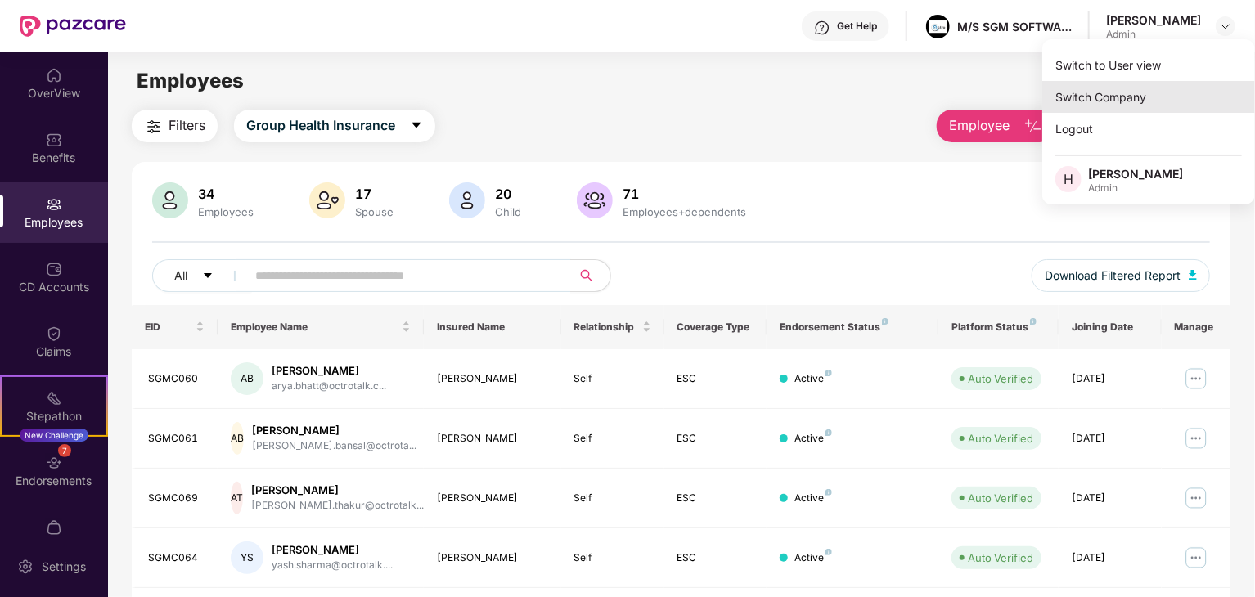
click at [1139, 92] on div "Switch Company" at bounding box center [1148, 97] width 213 height 32
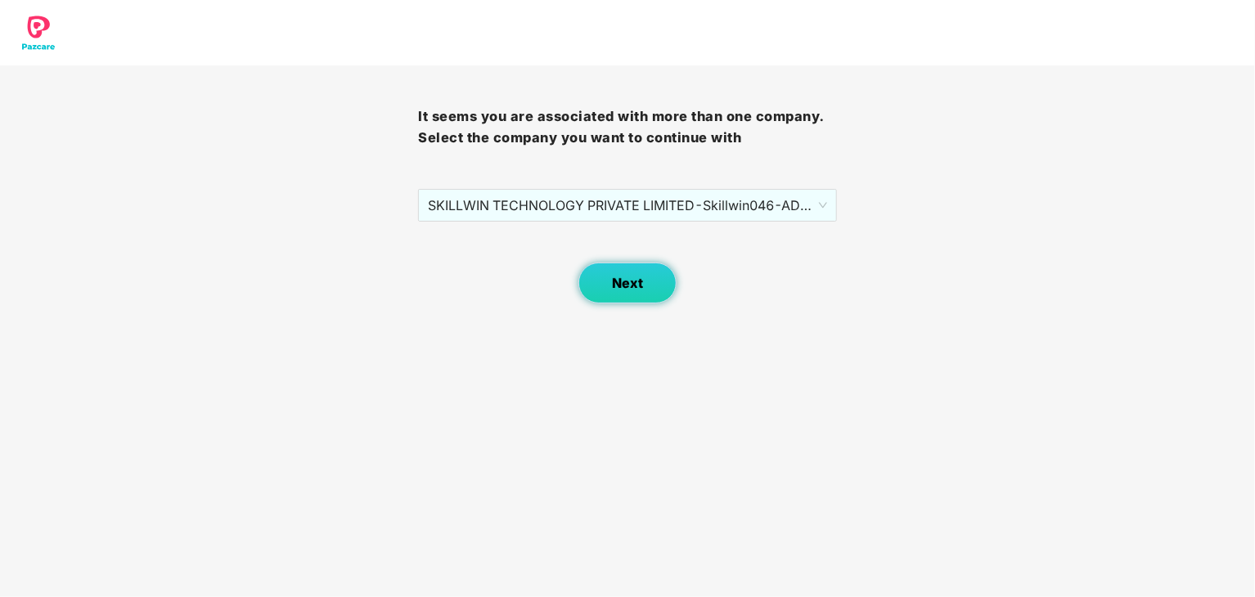
drag, startPoint x: 746, startPoint y: 176, endPoint x: 626, endPoint y: 286, distance: 162.8
click at [626, 286] on div "It seems you are associated with more than one company. Select the company you …" at bounding box center [627, 184] width 418 height 238
click at [626, 286] on span "Next" at bounding box center [627, 284] width 31 height 16
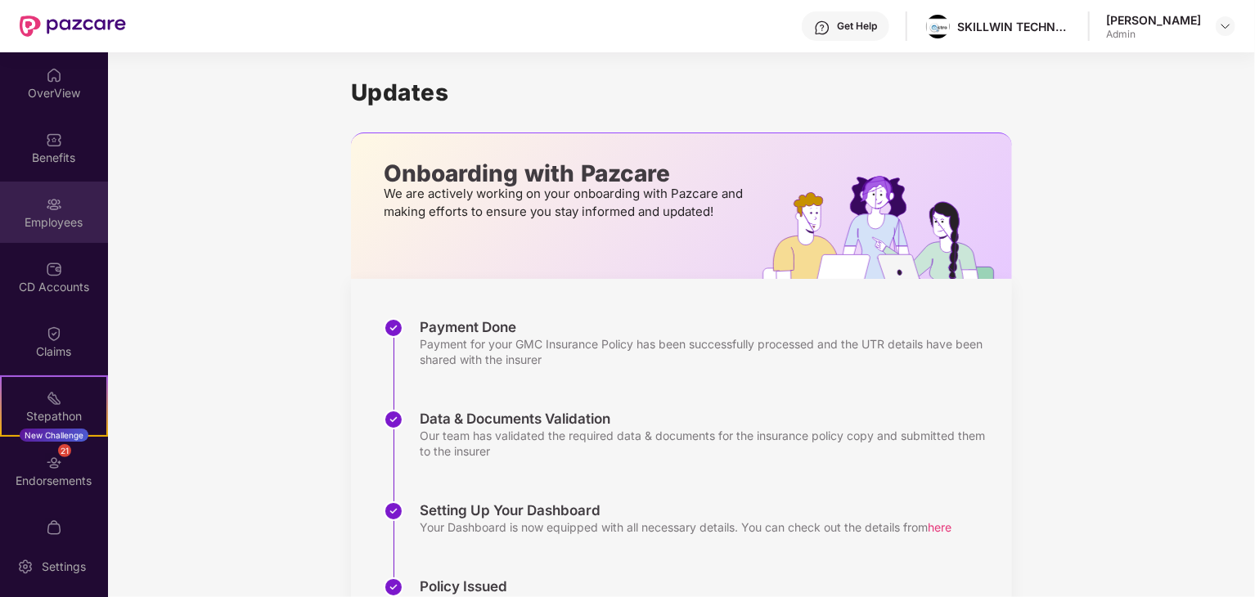
click at [54, 218] on div "Employees" at bounding box center [54, 222] width 108 height 16
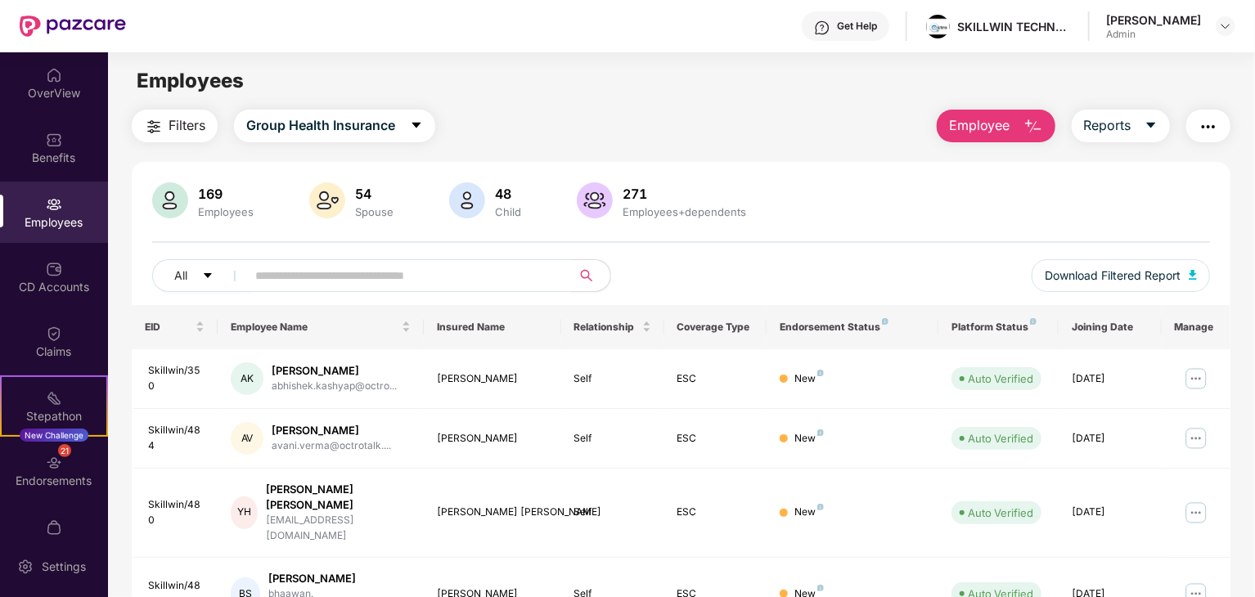
click at [335, 268] on input "text" at bounding box center [402, 275] width 294 height 25
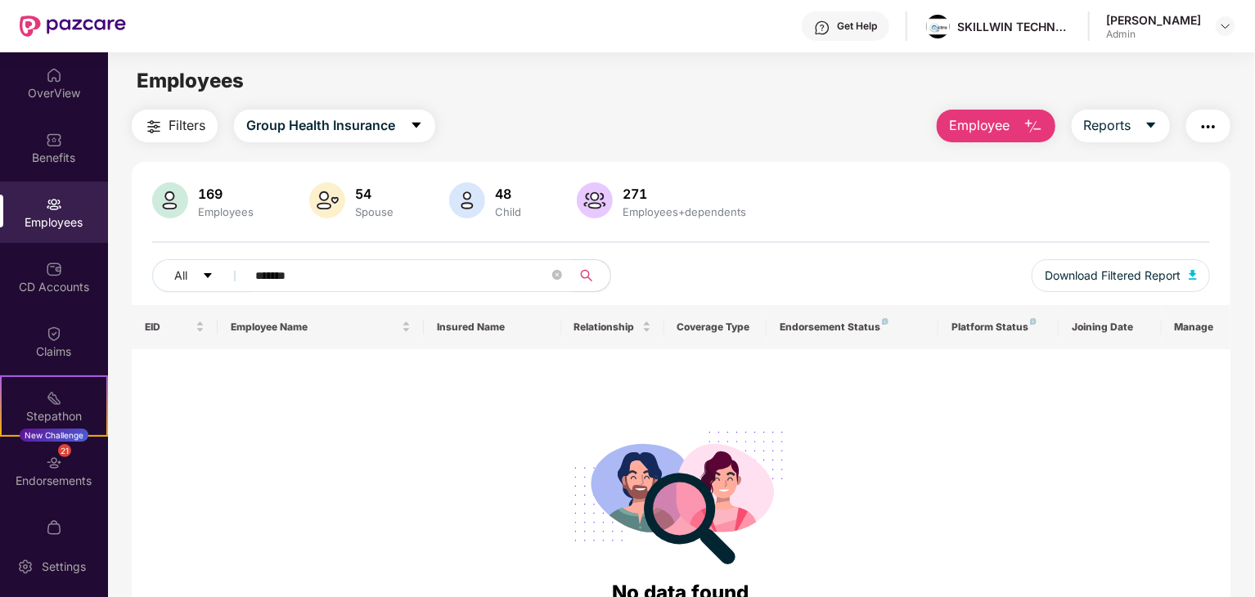
click at [335, 268] on input "*******" at bounding box center [402, 275] width 294 height 25
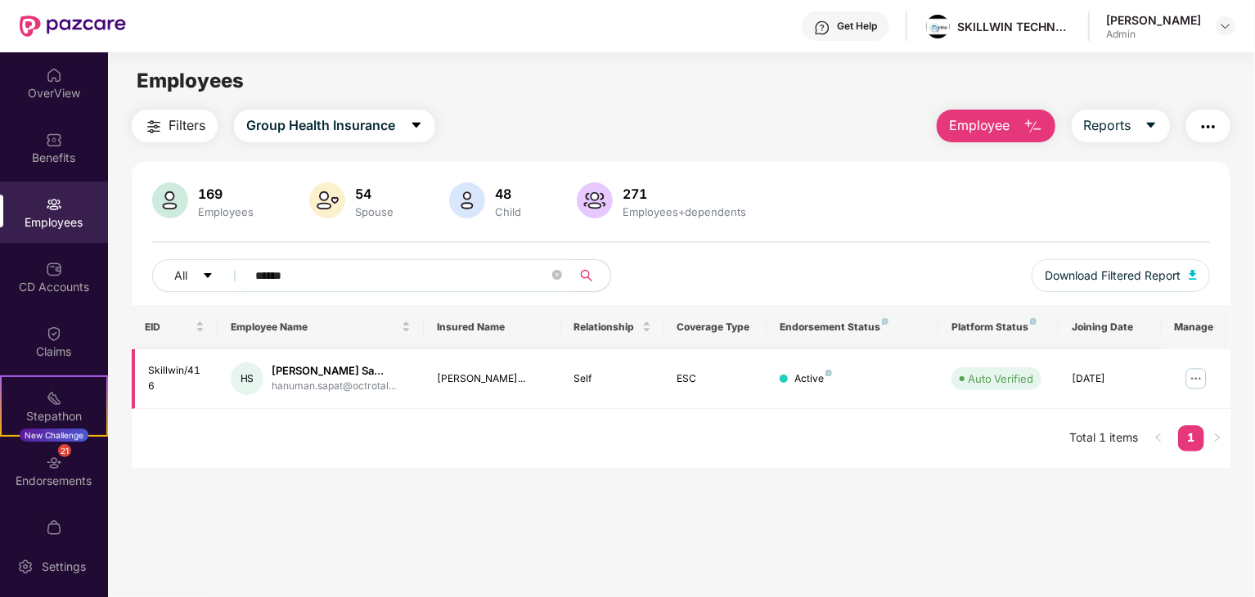
type input "******"
click at [1195, 380] on img at bounding box center [1196, 379] width 26 height 26
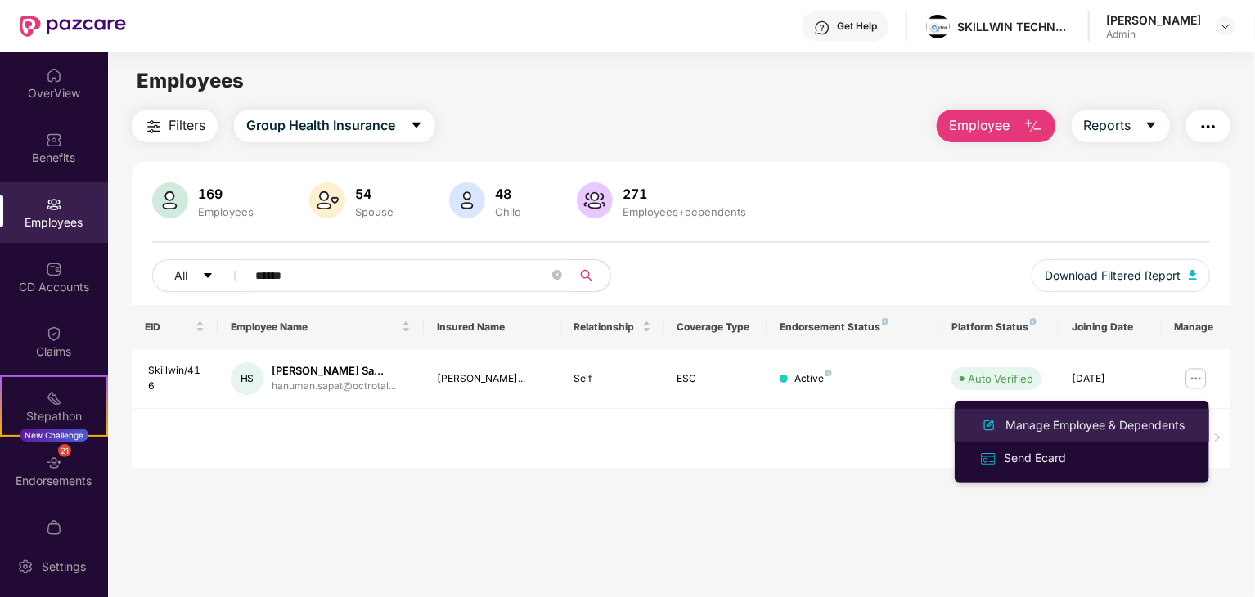
click at [1070, 422] on div "Manage Employee & Dependents" at bounding box center [1095, 425] width 186 height 18
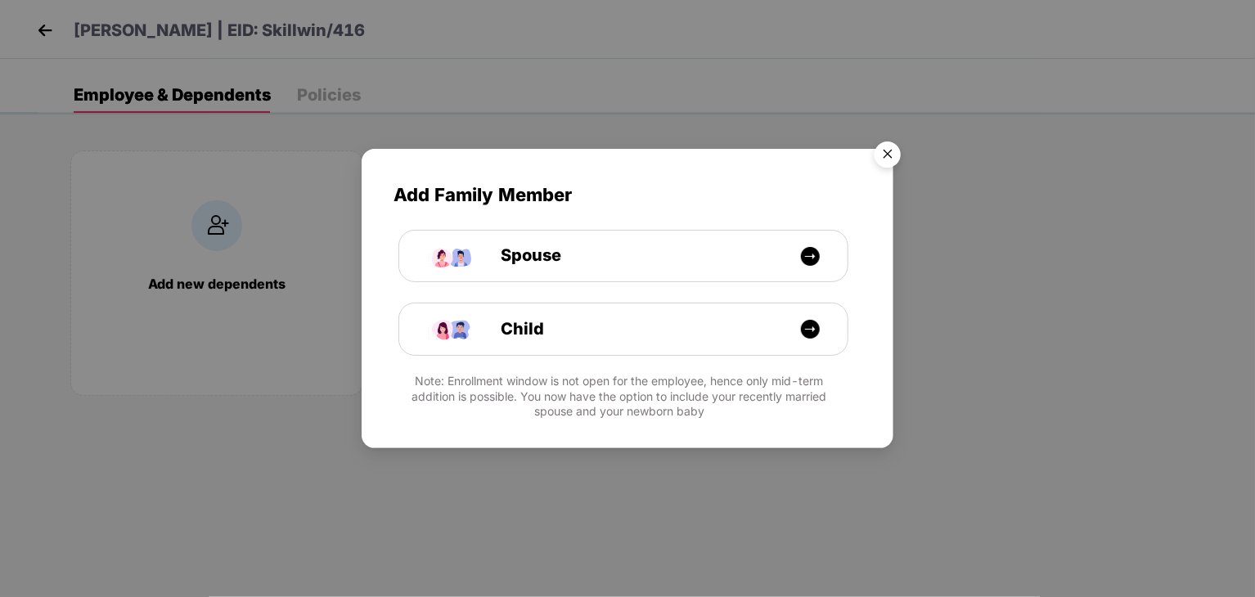
click at [890, 160] on img "Close" at bounding box center [888, 157] width 46 height 46
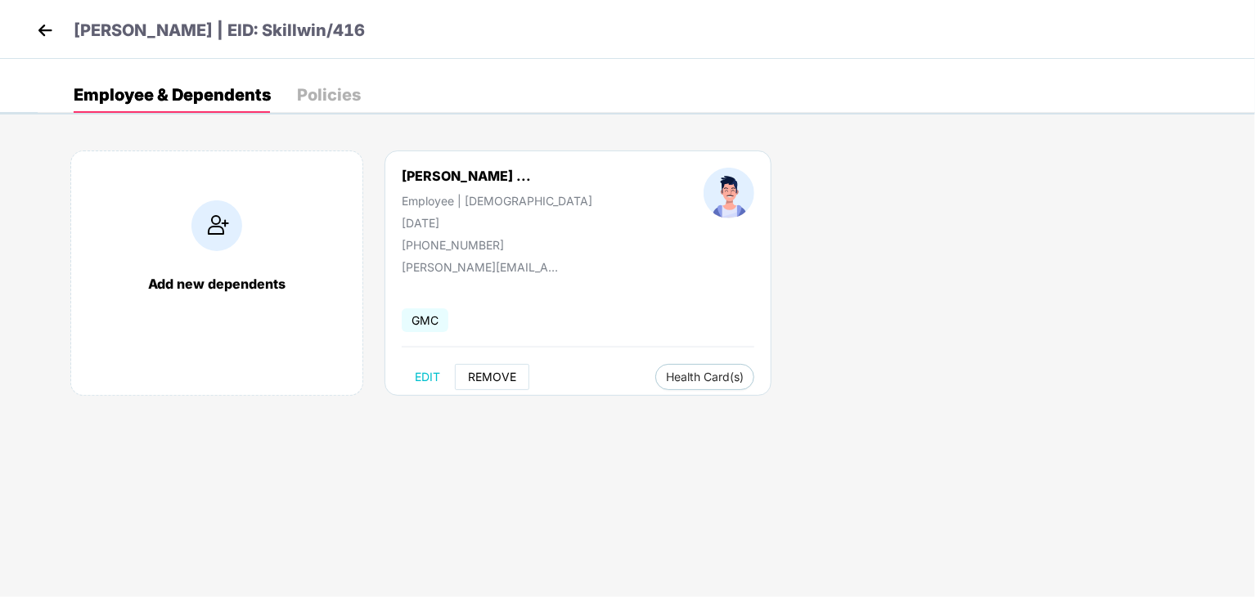
click at [484, 380] on span "REMOVE" at bounding box center [492, 377] width 48 height 13
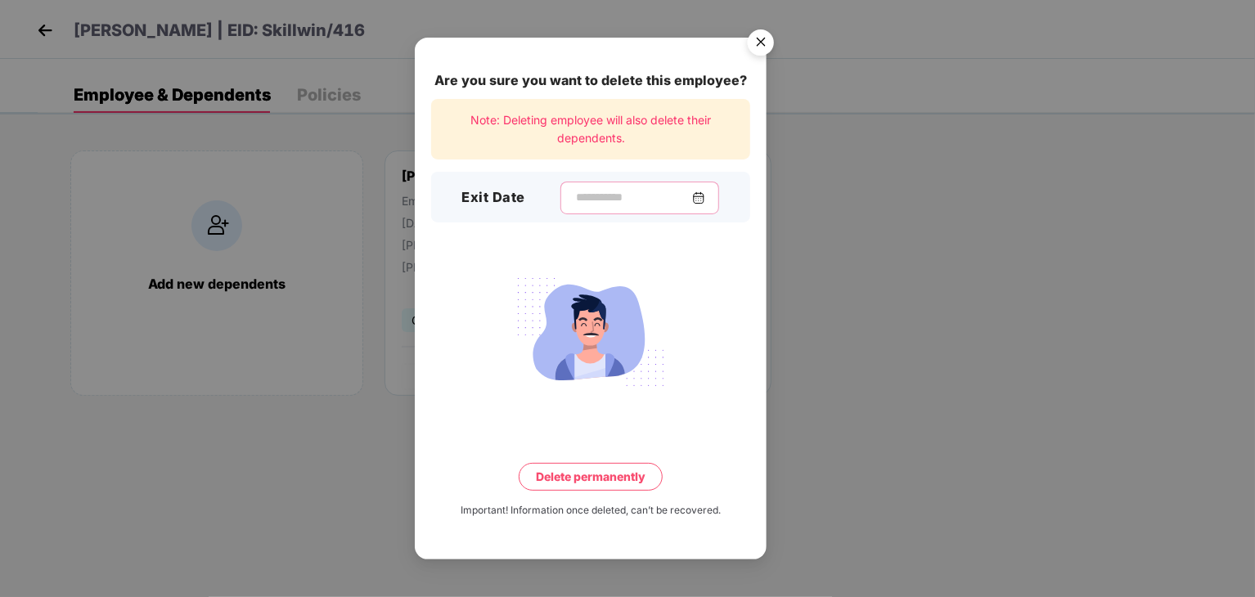
click at [599, 203] on input at bounding box center [633, 197] width 118 height 17
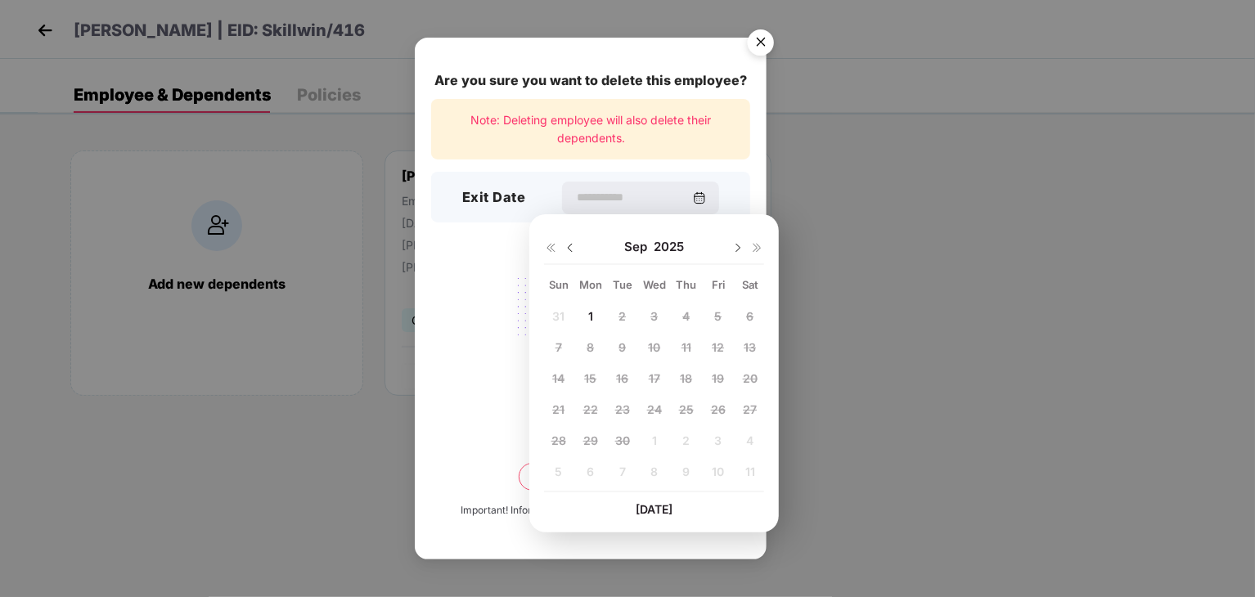
click at [570, 241] on img at bounding box center [570, 247] width 13 height 13
click at [714, 407] on span "22" at bounding box center [718, 410] width 15 height 14
type input "**********"
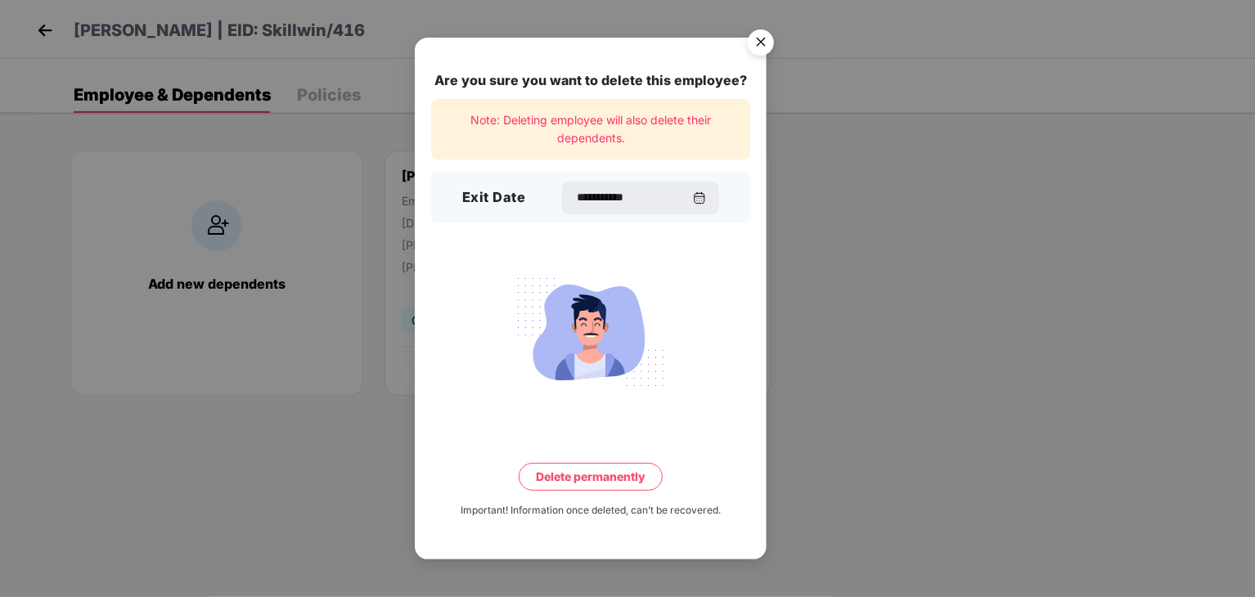
click at [579, 470] on button "Delete permanently" at bounding box center [591, 477] width 144 height 28
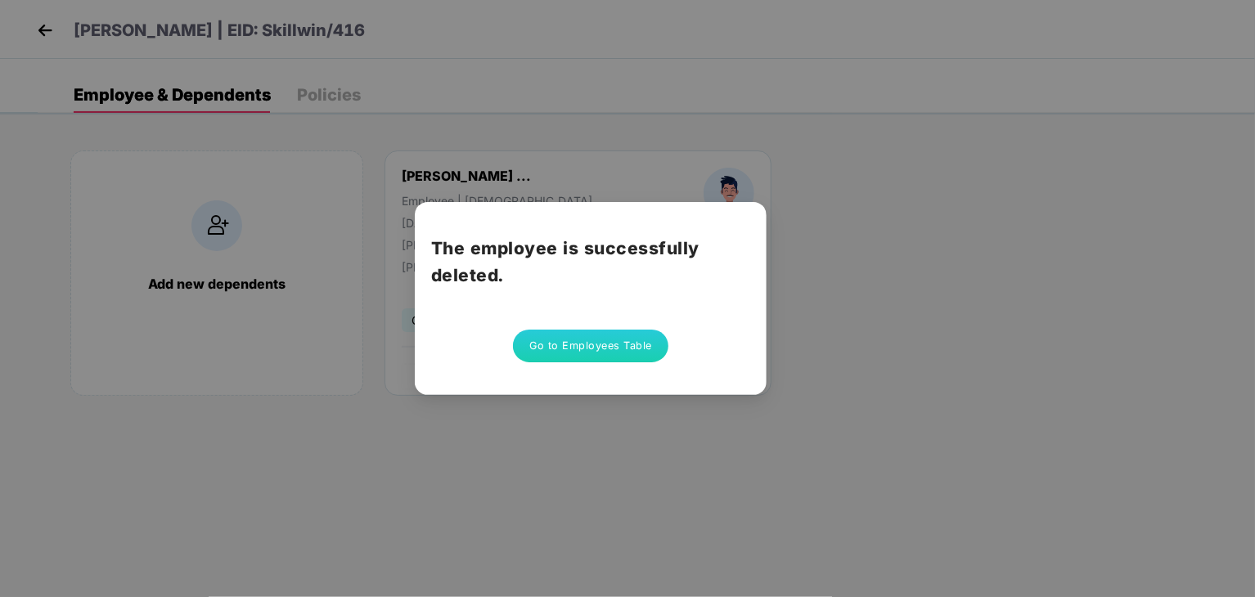
click at [570, 354] on button "Go to Employees Table" at bounding box center [590, 346] width 155 height 33
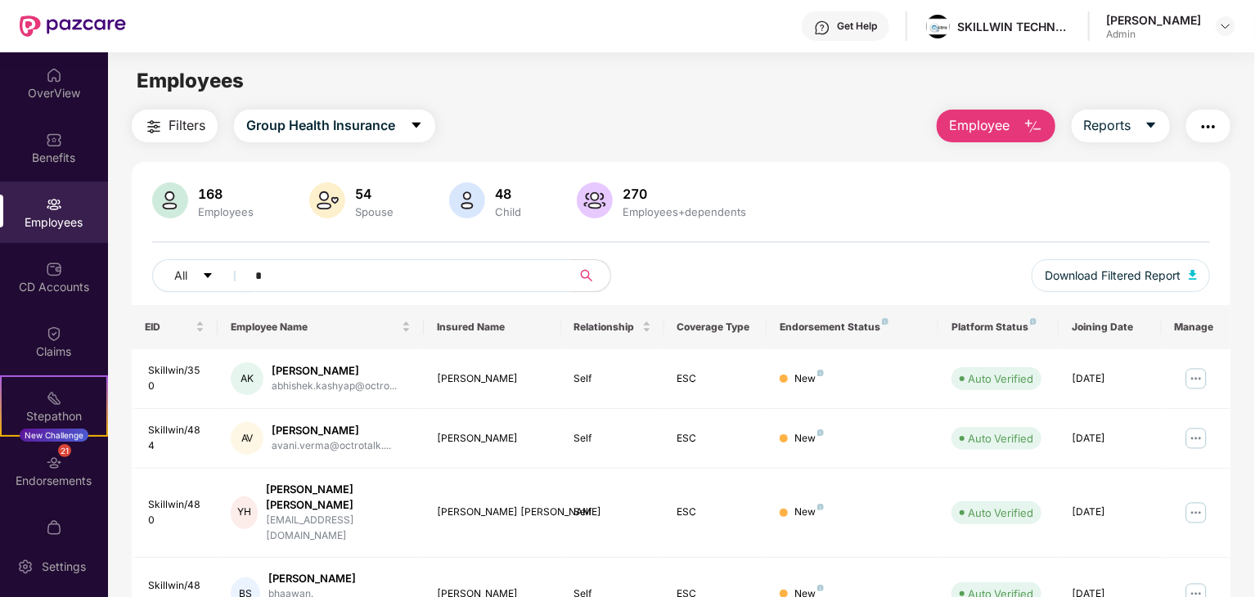
click at [445, 269] on input "*" at bounding box center [402, 275] width 294 height 25
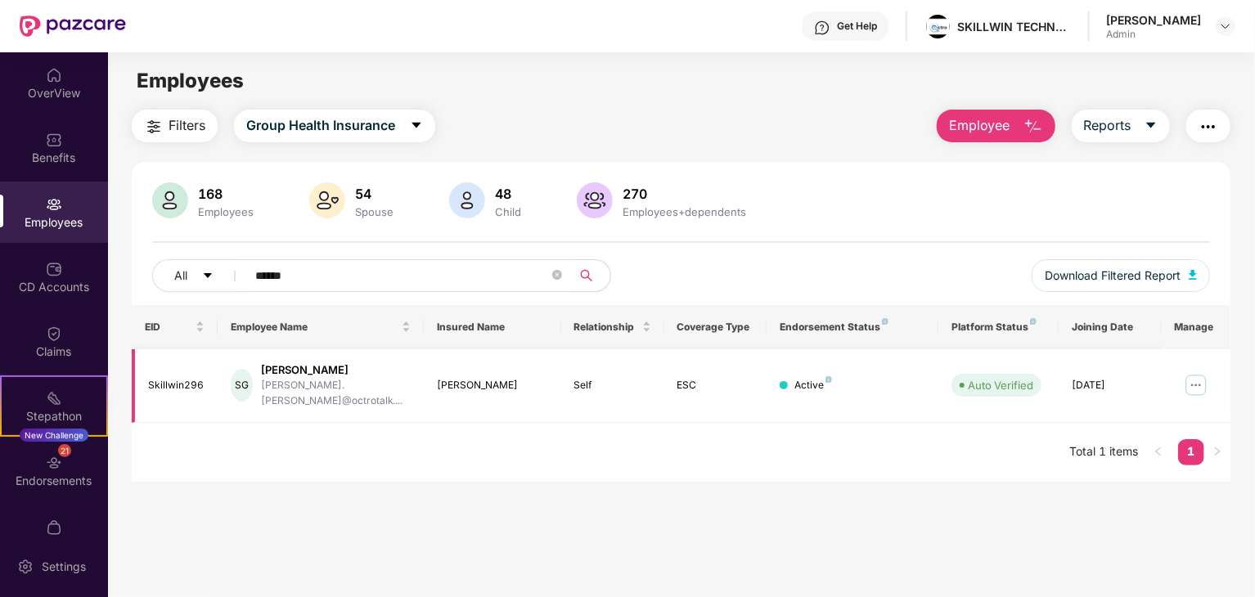
type input "******"
click at [1196, 380] on img at bounding box center [1196, 385] width 26 height 26
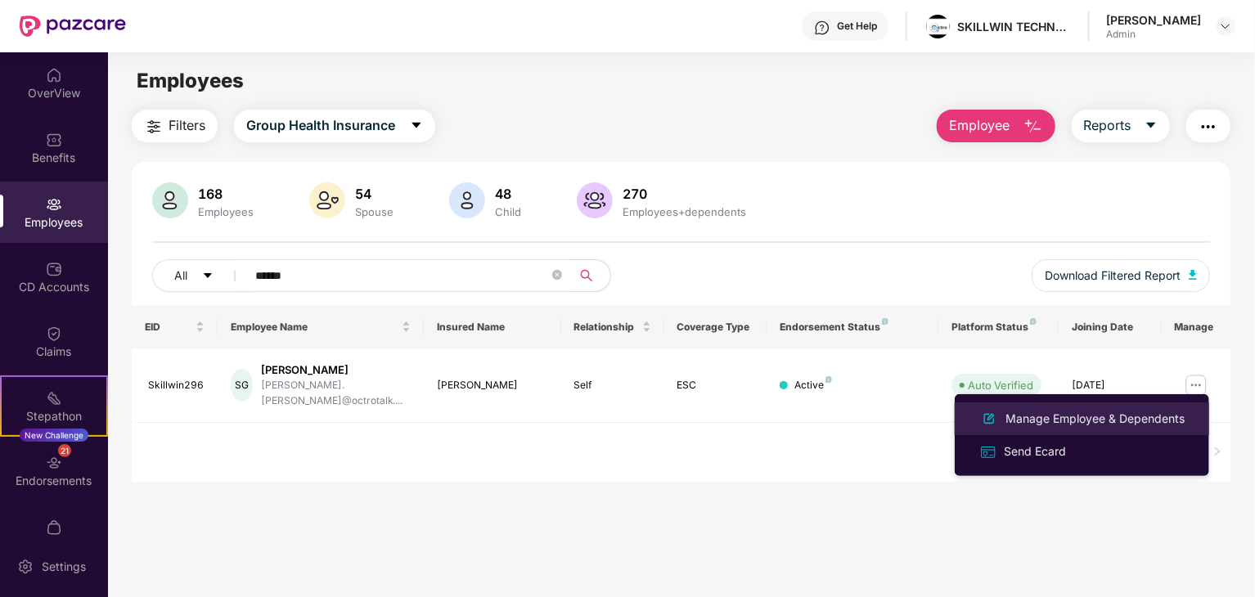
click at [1083, 423] on div "Manage Employee & Dependents" at bounding box center [1095, 419] width 186 height 18
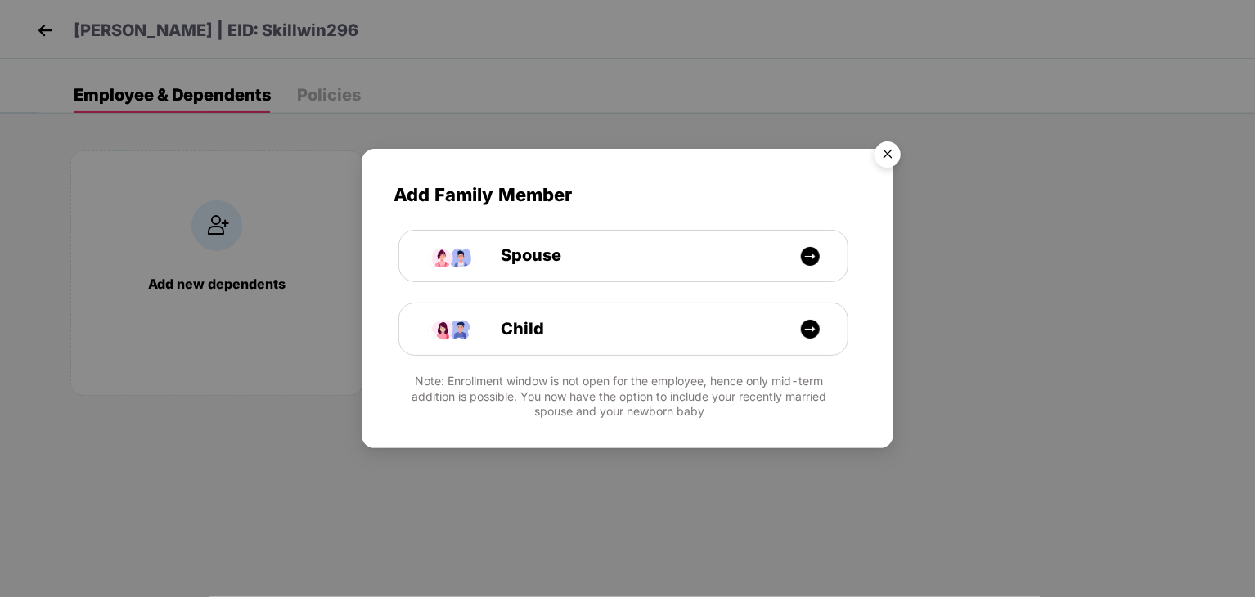
click at [885, 155] on img "Close" at bounding box center [888, 157] width 46 height 46
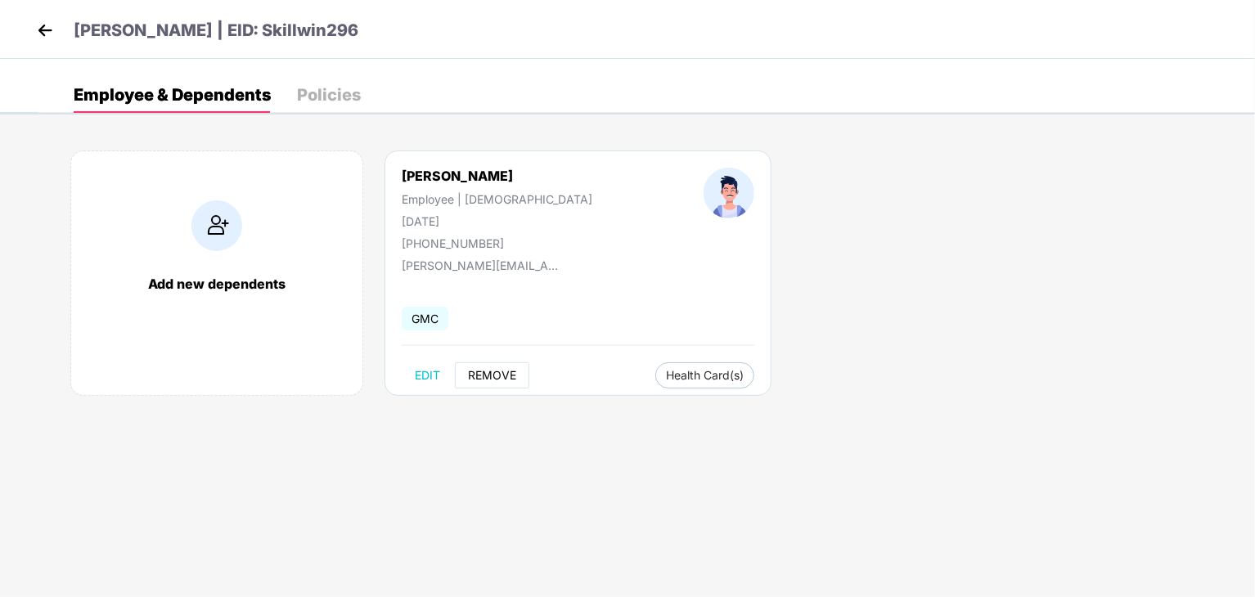
click at [505, 372] on span "REMOVE" at bounding box center [492, 375] width 48 height 13
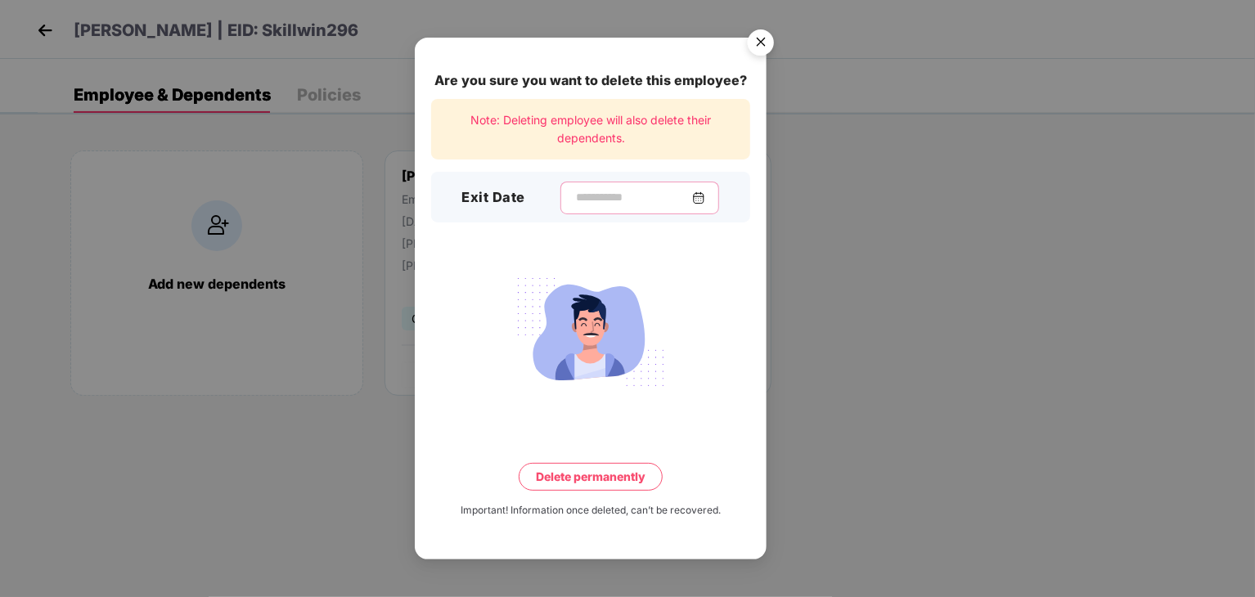
click at [606, 197] on input at bounding box center [633, 197] width 118 height 17
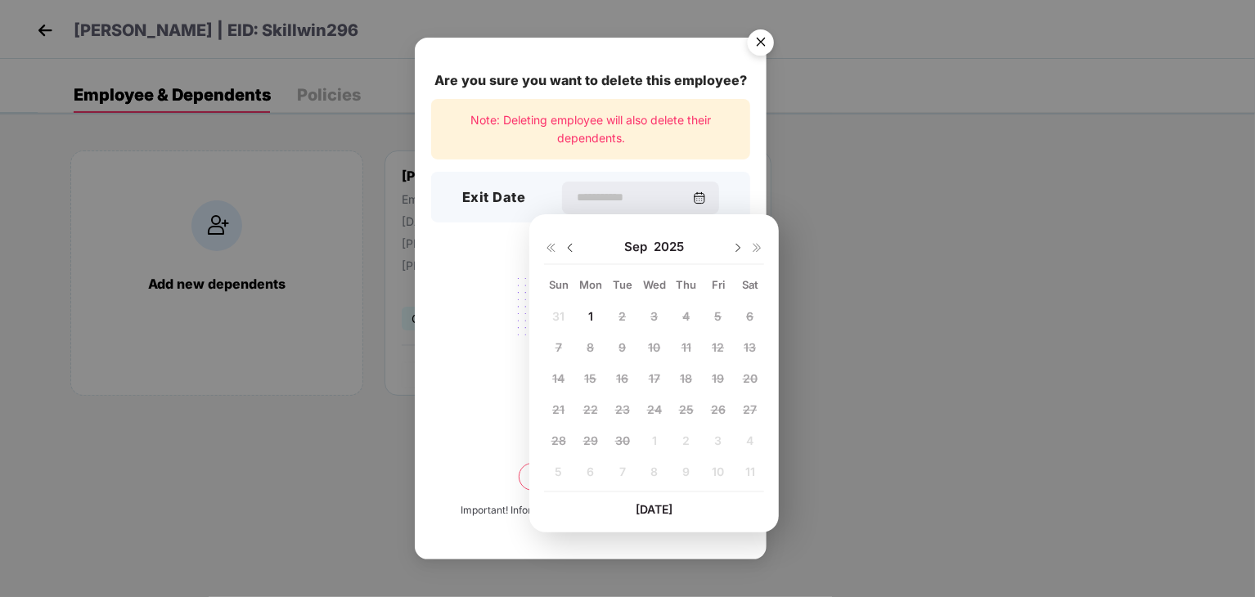
click at [570, 250] on img at bounding box center [570, 247] width 13 height 13
click at [713, 410] on span "22" at bounding box center [718, 410] width 15 height 14
type input "**********"
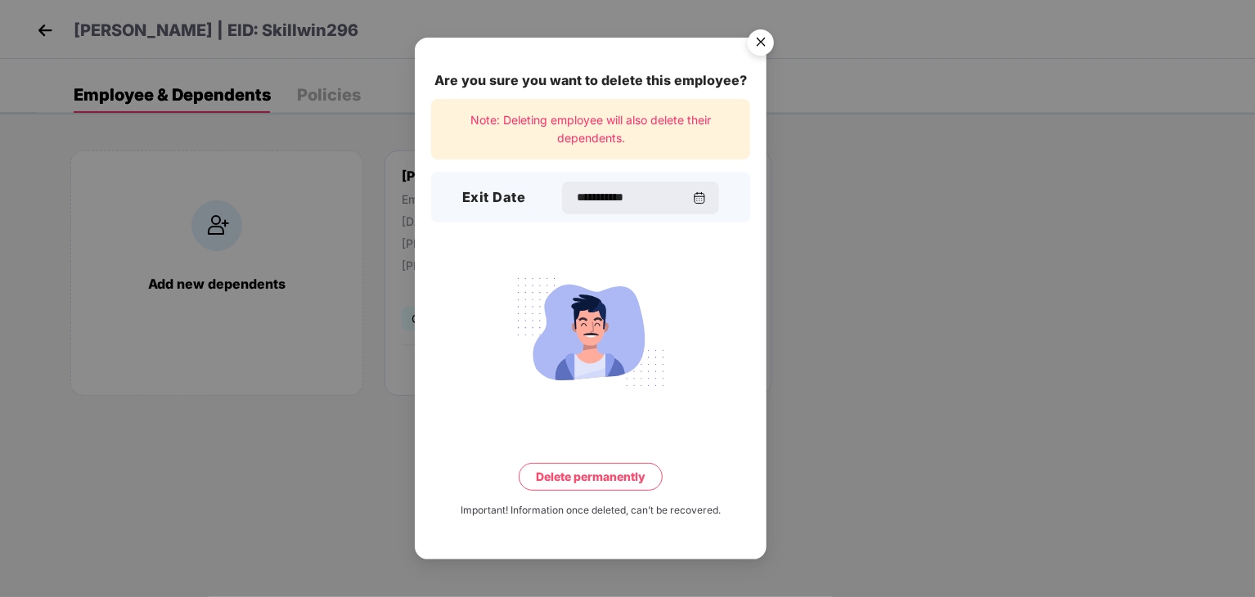
click at [586, 479] on button "Delete permanently" at bounding box center [591, 477] width 144 height 28
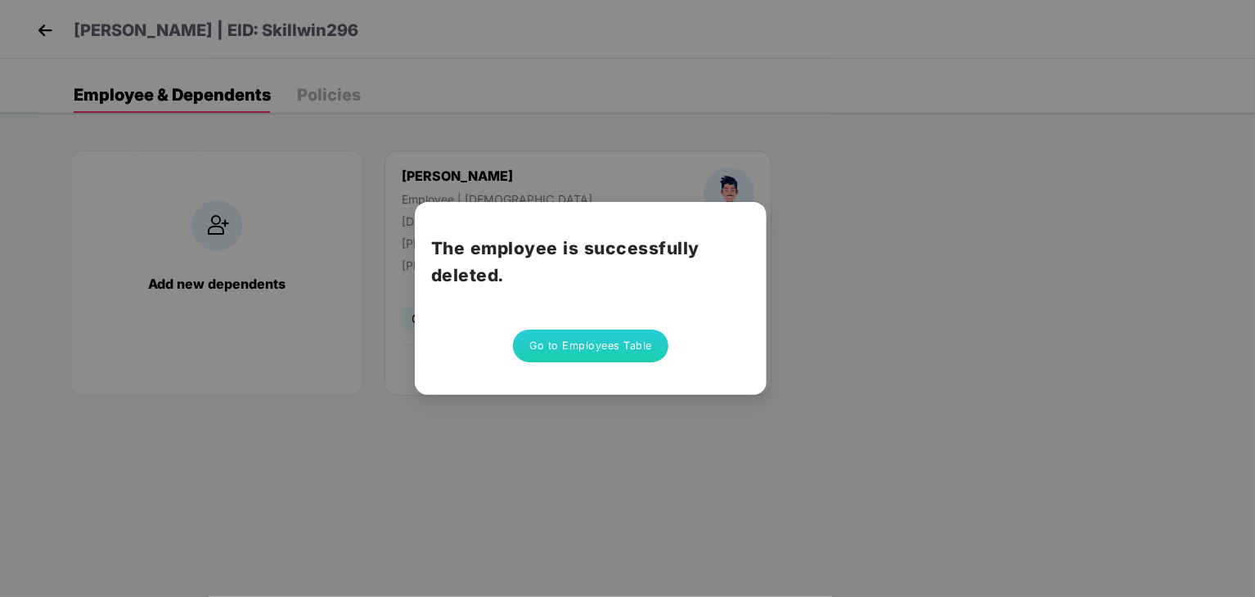
click at [582, 349] on button "Go to Employees Table" at bounding box center [590, 346] width 155 height 33
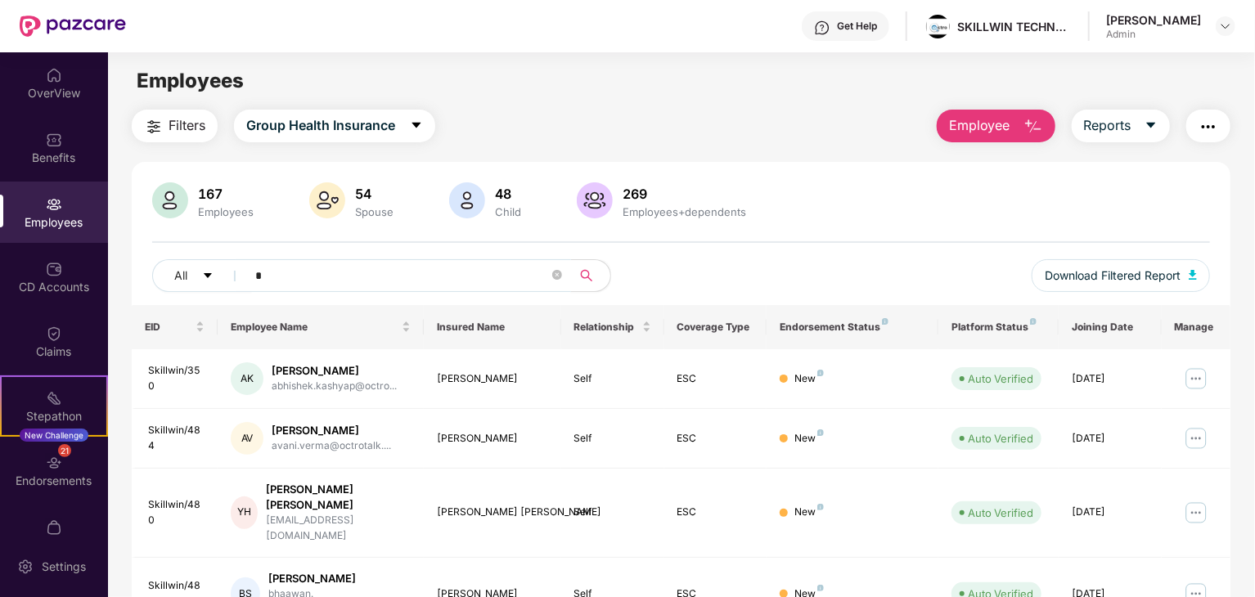
click at [507, 276] on input "*" at bounding box center [402, 275] width 294 height 25
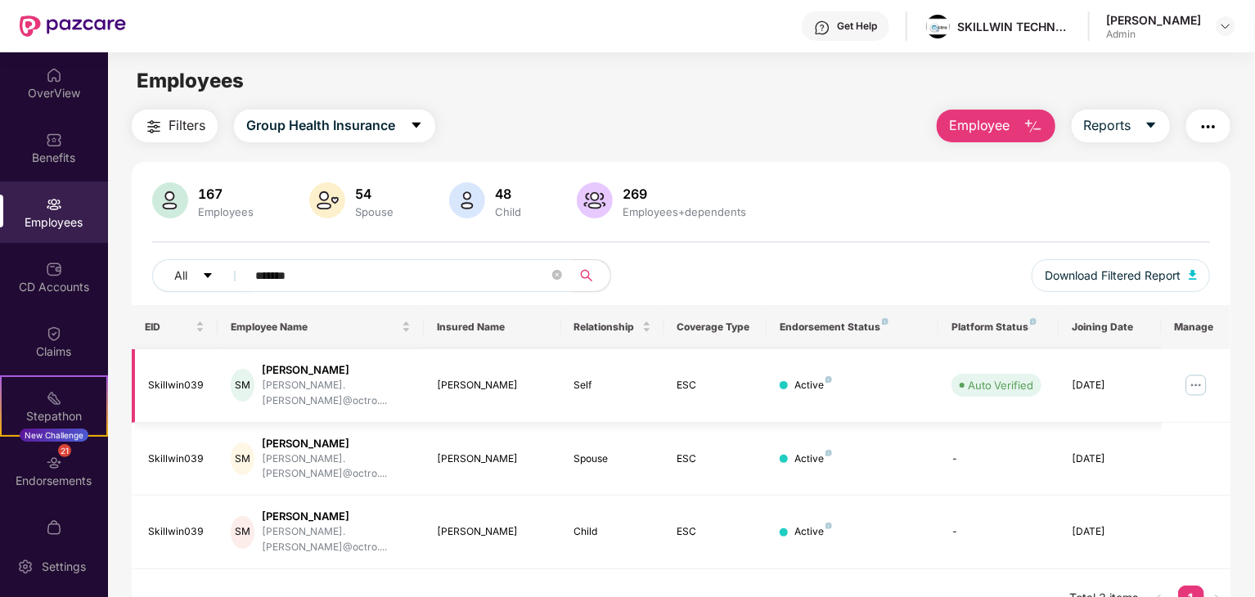
type input "*******"
click at [1202, 378] on img at bounding box center [1196, 385] width 26 height 26
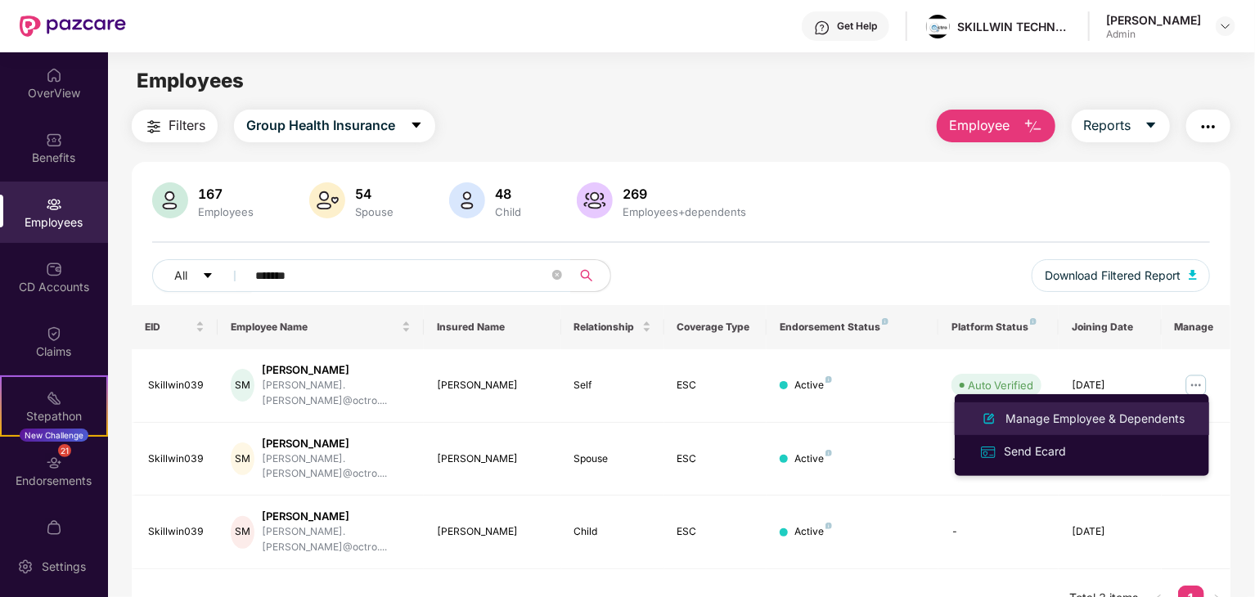
click at [1051, 418] on div "Manage Employee & Dependents" at bounding box center [1095, 419] width 186 height 18
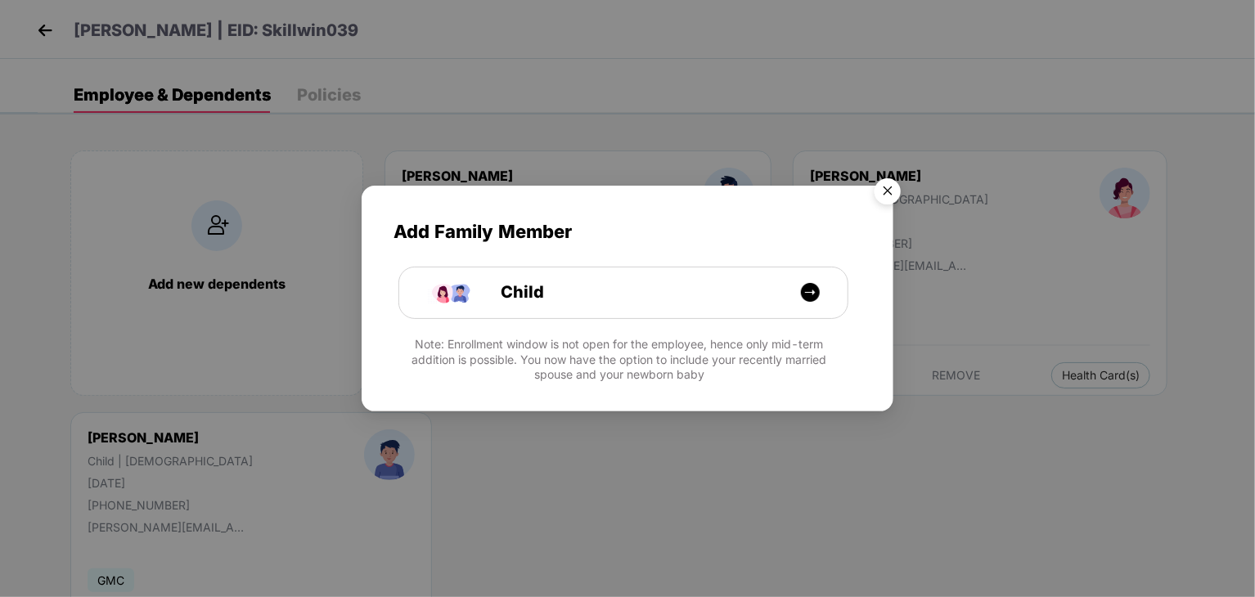
click at [890, 188] on img "Close" at bounding box center [888, 194] width 46 height 46
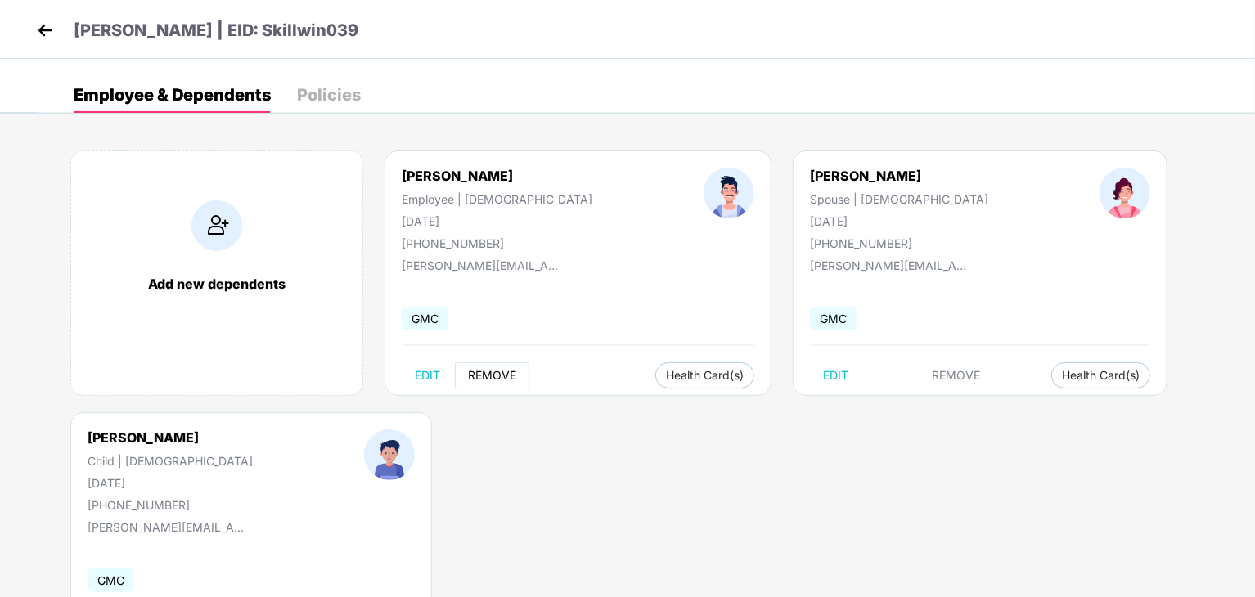
click at [491, 374] on span "REMOVE" at bounding box center [492, 375] width 48 height 13
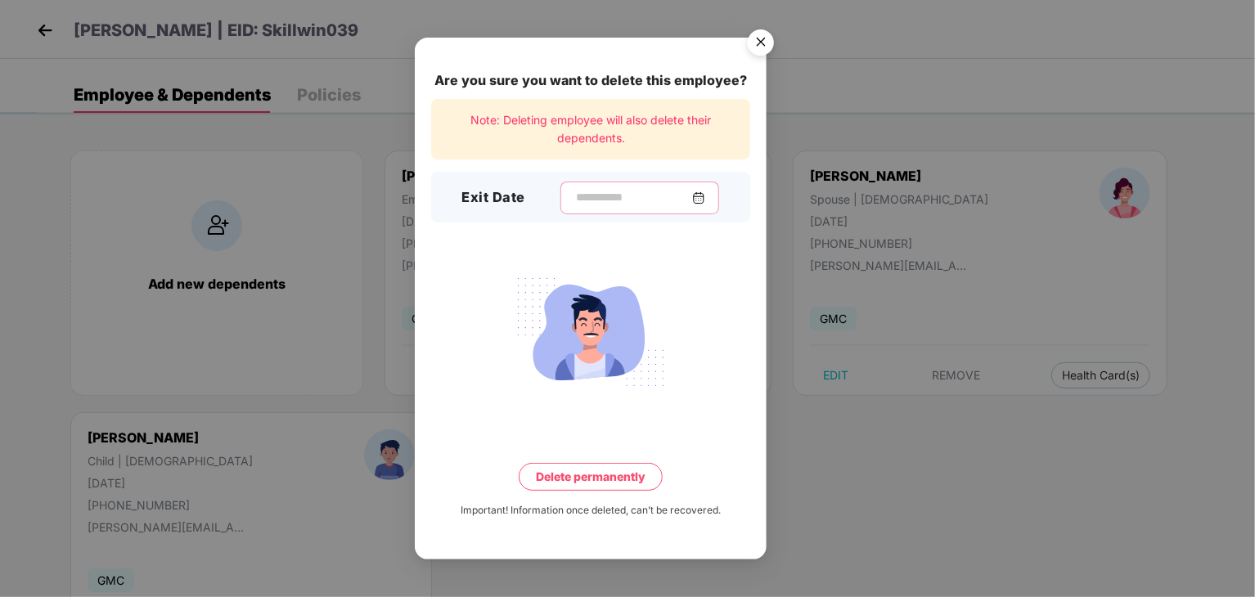
click at [610, 189] on input at bounding box center [633, 197] width 118 height 17
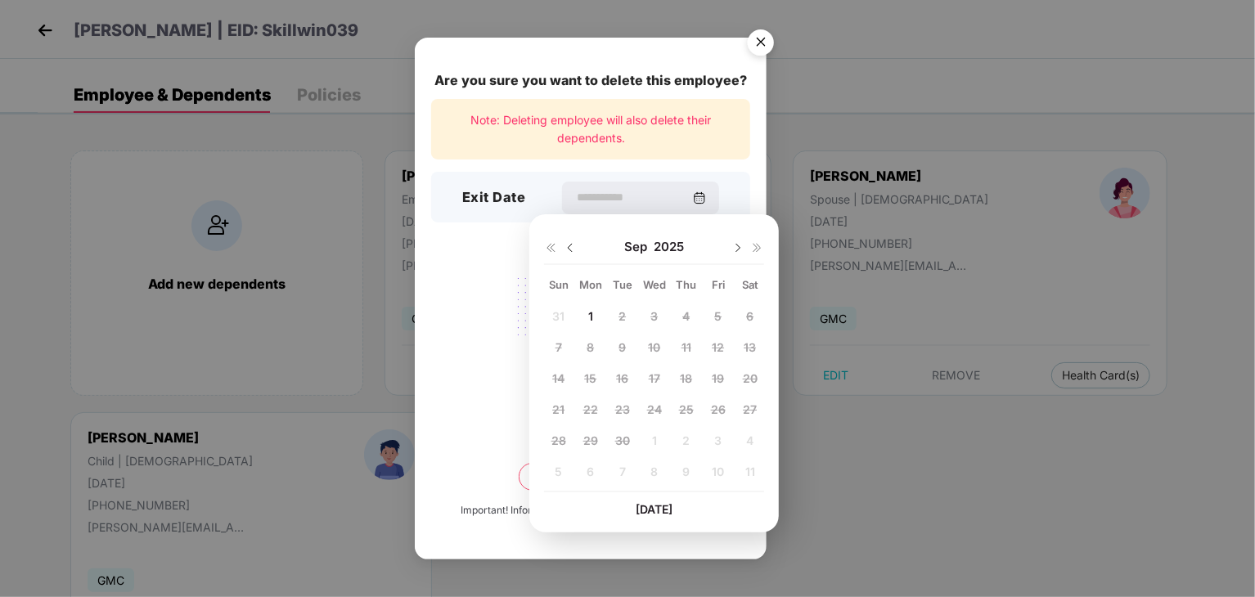
click at [568, 244] on img at bounding box center [570, 247] width 13 height 13
click at [718, 410] on span "22" at bounding box center [718, 410] width 15 height 14
type input "**********"
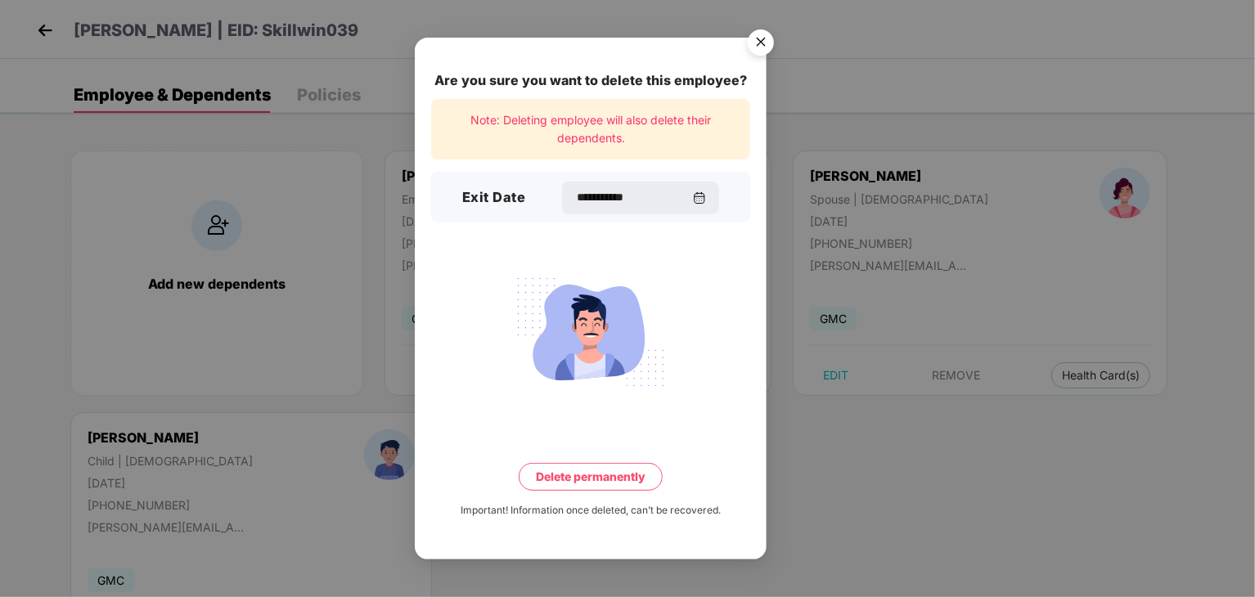
click at [599, 465] on button "Delete permanently" at bounding box center [591, 477] width 144 height 28
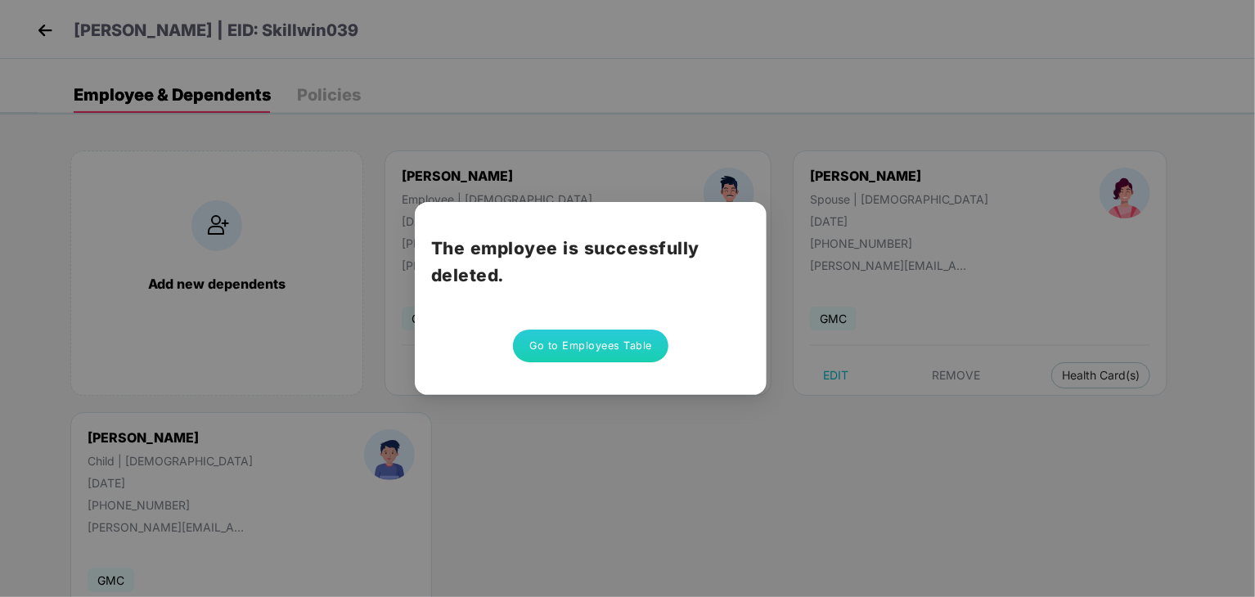
click at [605, 349] on button "Go to Employees Table" at bounding box center [590, 346] width 155 height 33
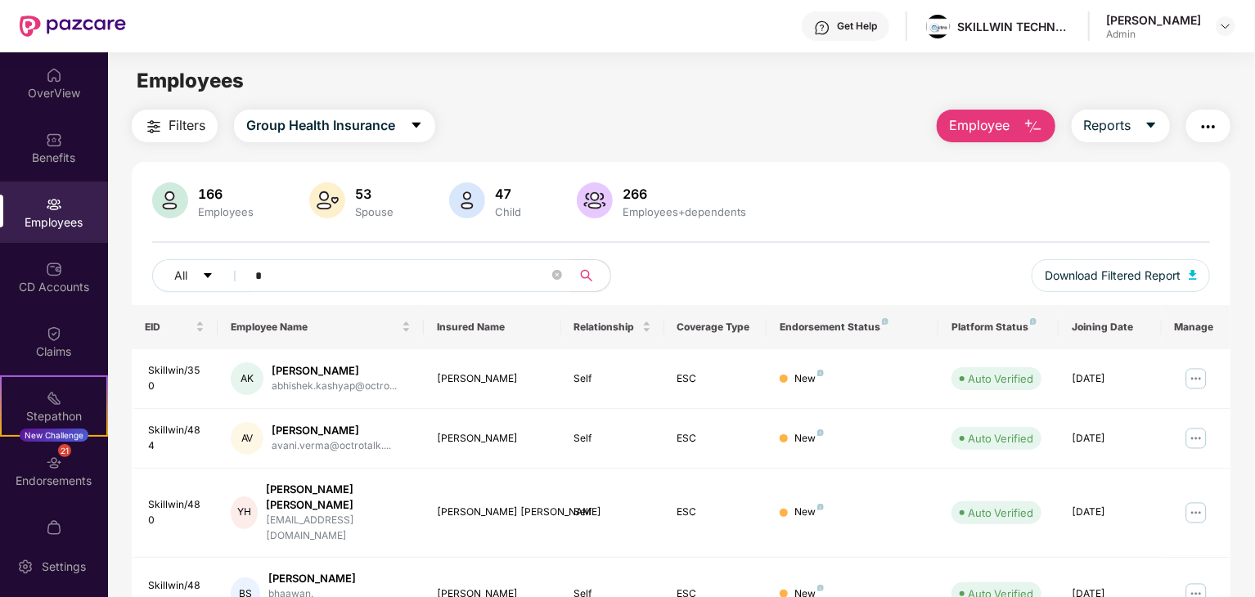
click at [511, 278] on input "*" at bounding box center [402, 275] width 294 height 25
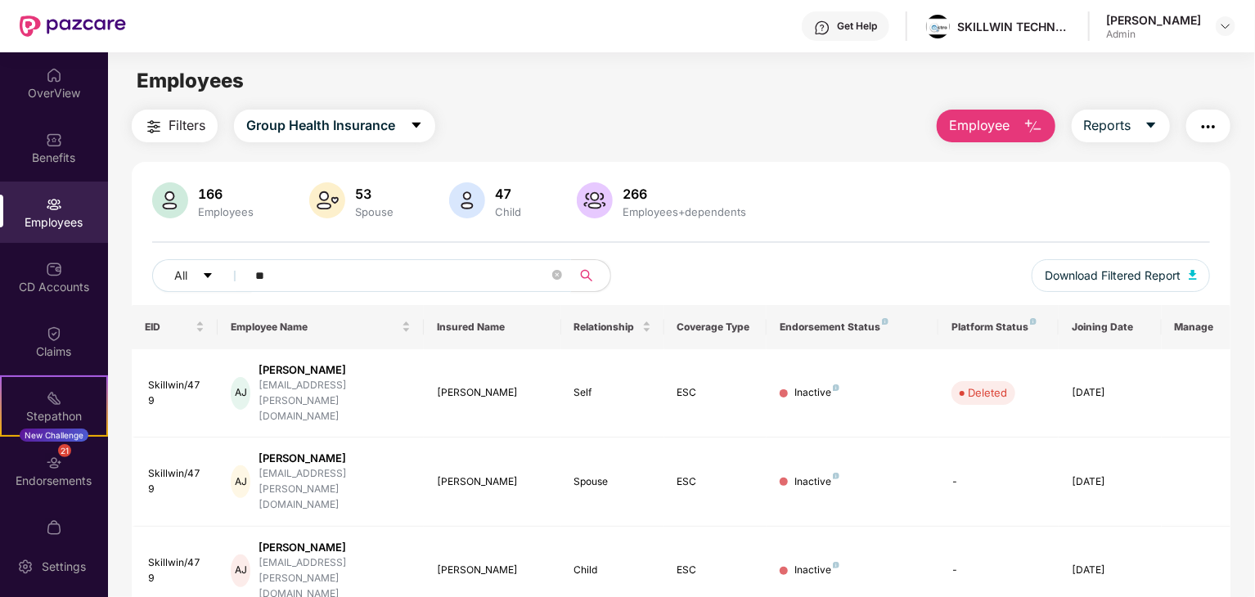
type input "*"
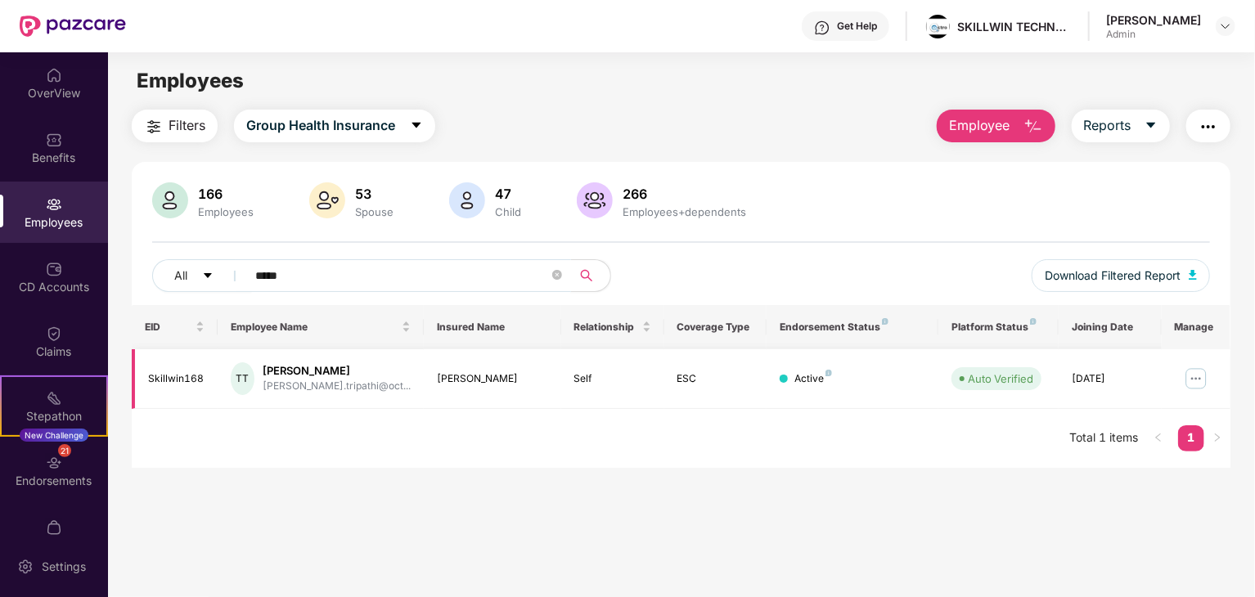
type input "*****"
click at [1192, 373] on img at bounding box center [1196, 379] width 26 height 26
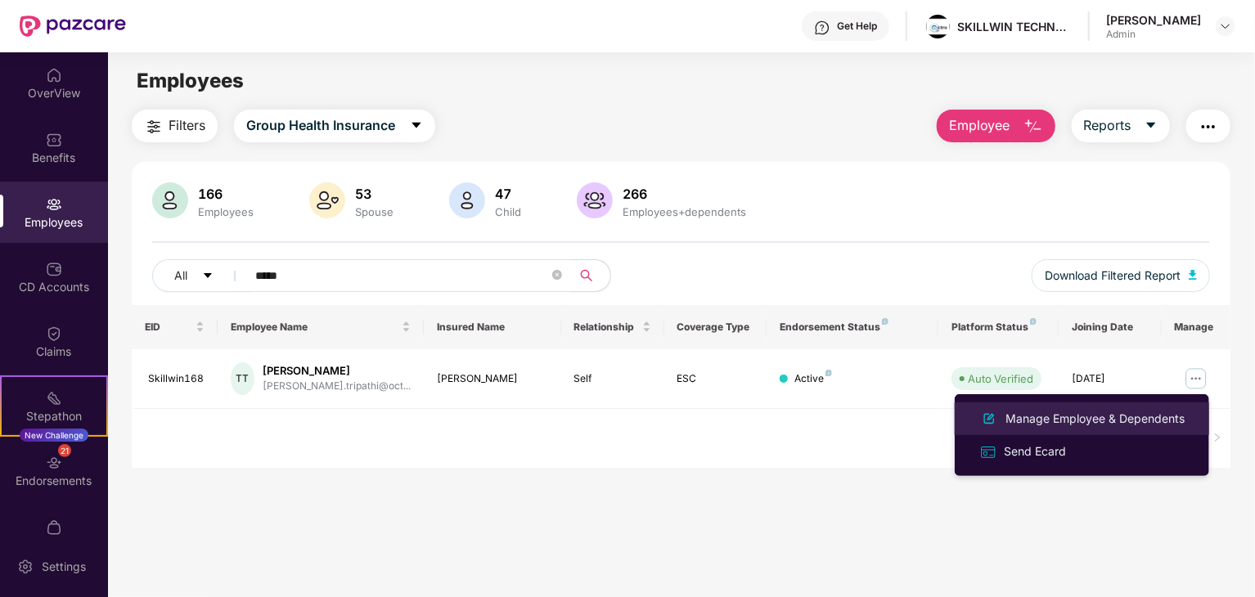
click at [1077, 413] on div "Manage Employee & Dependents" at bounding box center [1095, 419] width 186 height 18
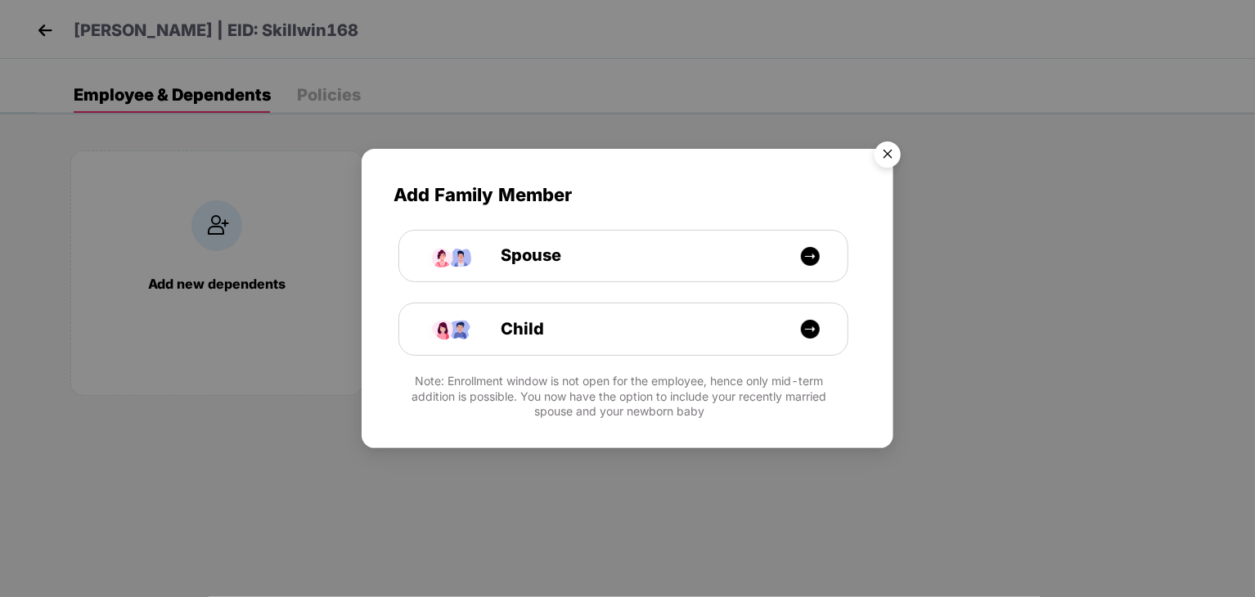
click at [887, 158] on img "Close" at bounding box center [888, 157] width 46 height 46
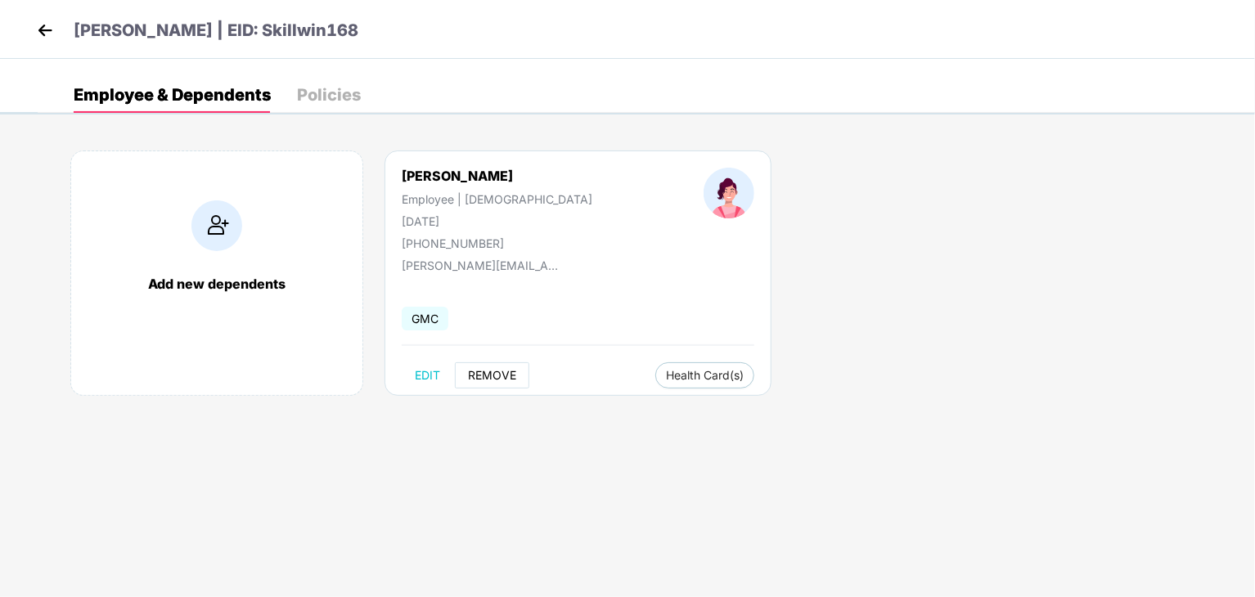
click at [505, 372] on span "REMOVE" at bounding box center [492, 375] width 48 height 13
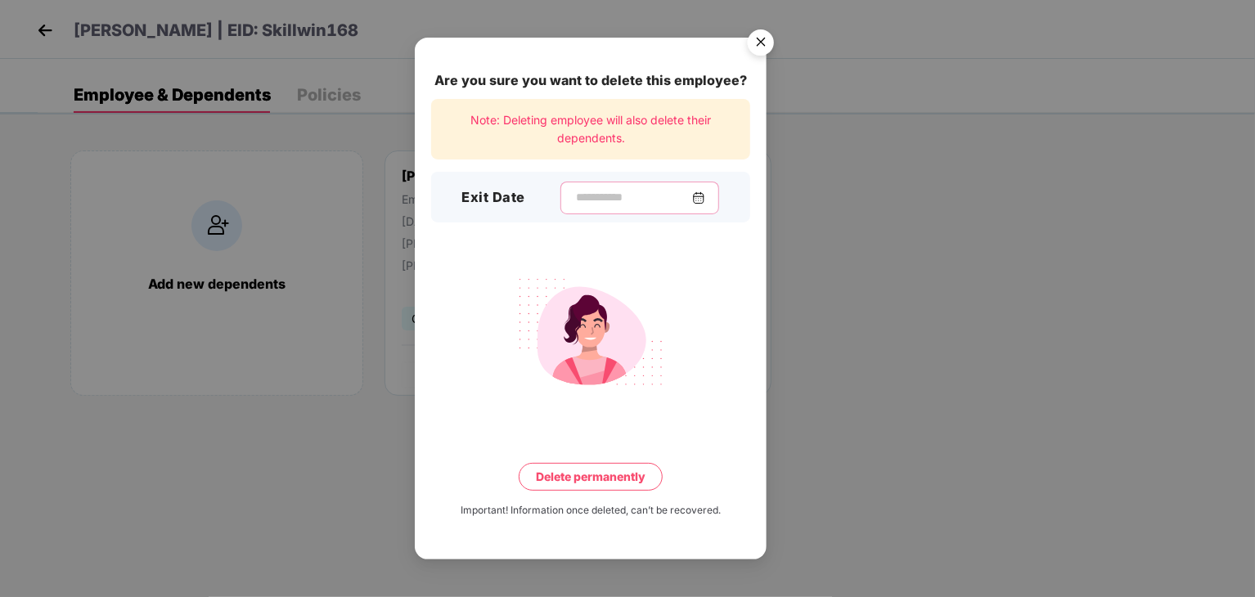
click at [625, 198] on input at bounding box center [633, 197] width 118 height 17
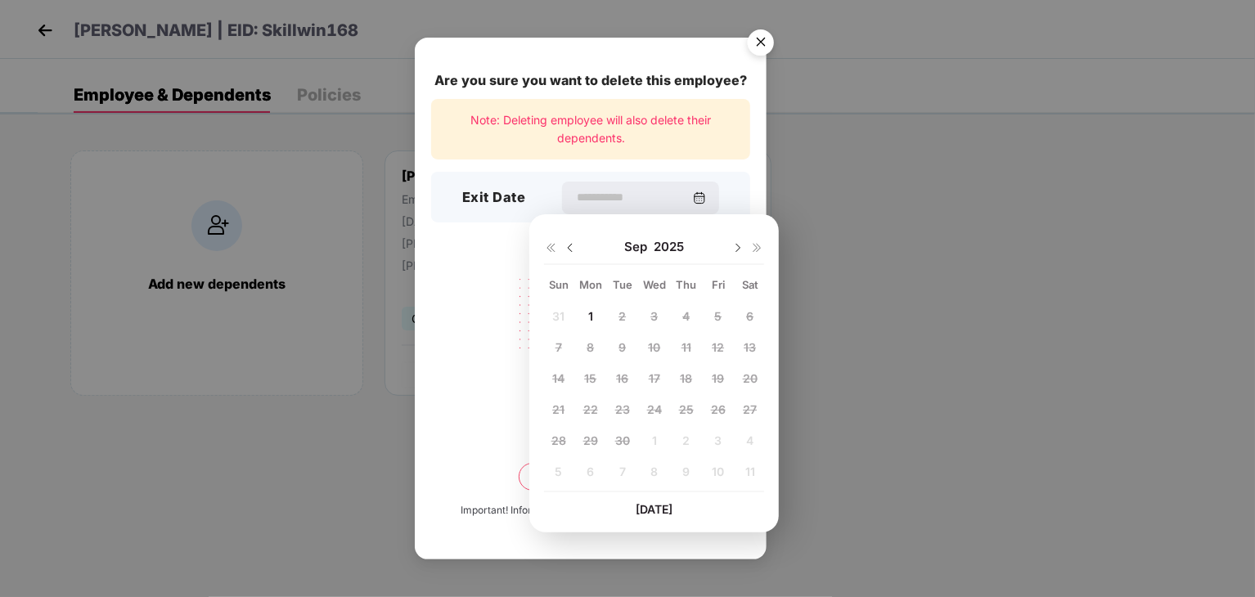
click at [572, 250] on img at bounding box center [570, 247] width 13 height 13
click at [714, 348] on span "8" at bounding box center [717, 347] width 7 height 14
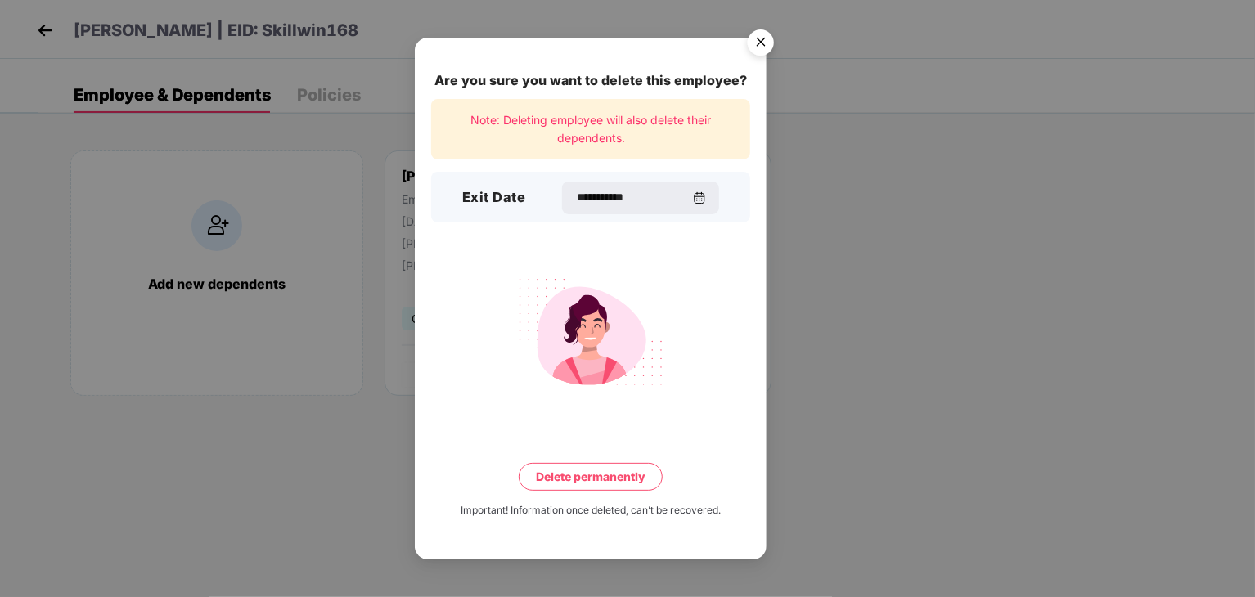
type input "**********"
click at [606, 473] on button "Delete permanently" at bounding box center [591, 477] width 144 height 28
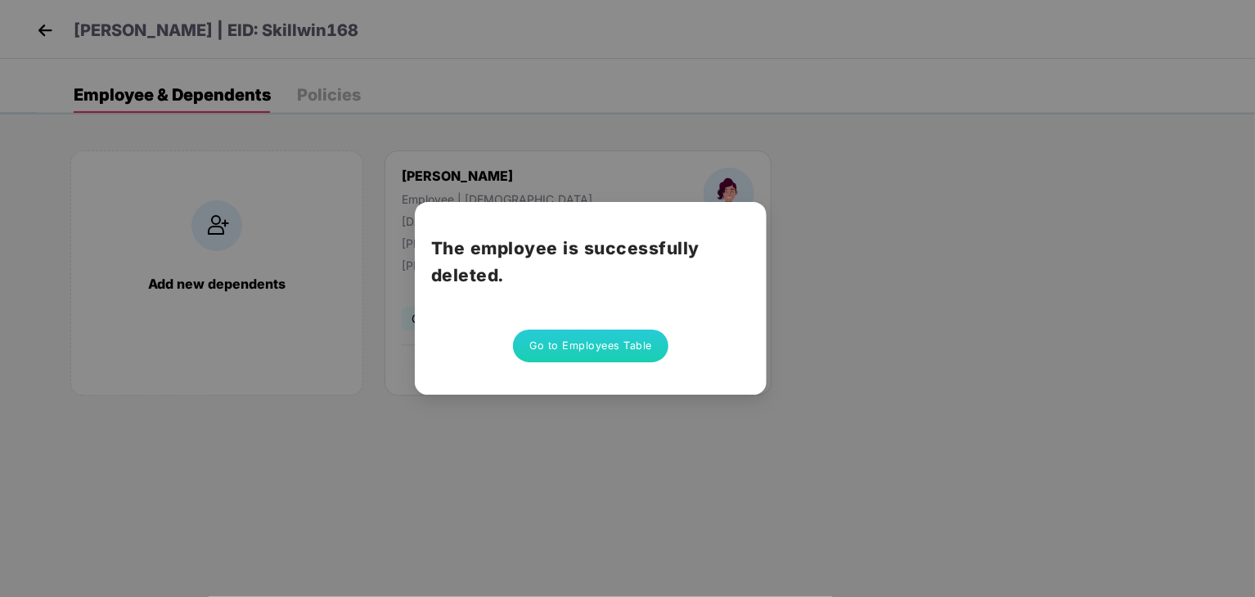
click at [619, 332] on button "Go to Employees Table" at bounding box center [590, 346] width 155 height 33
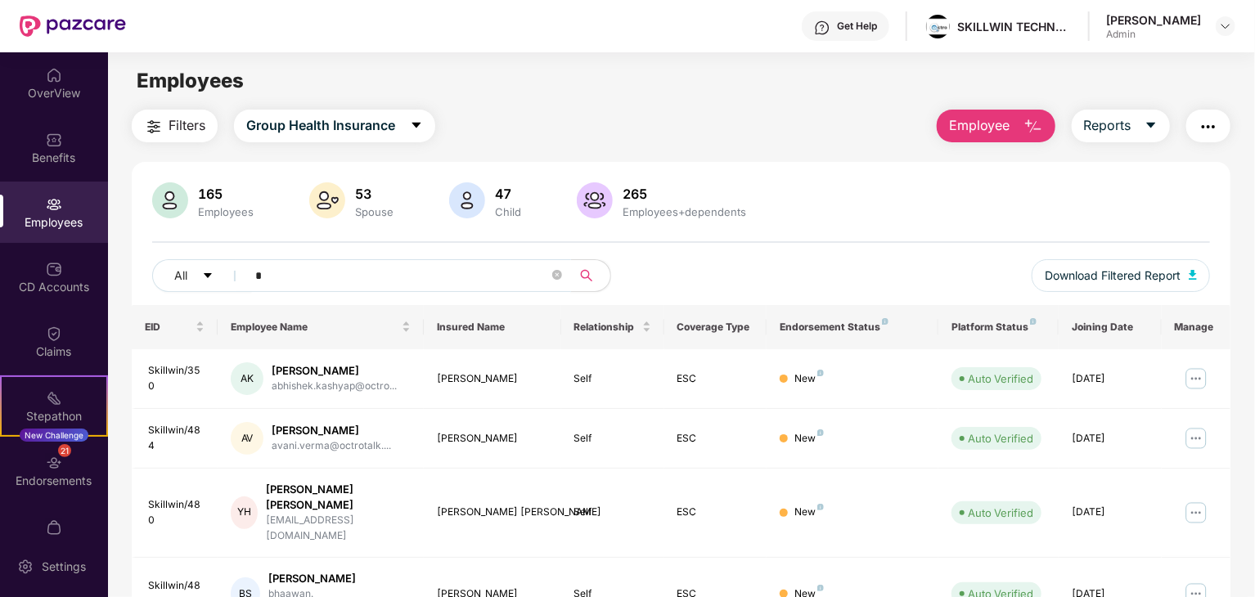
click at [488, 280] on input "*" at bounding box center [402, 275] width 294 height 25
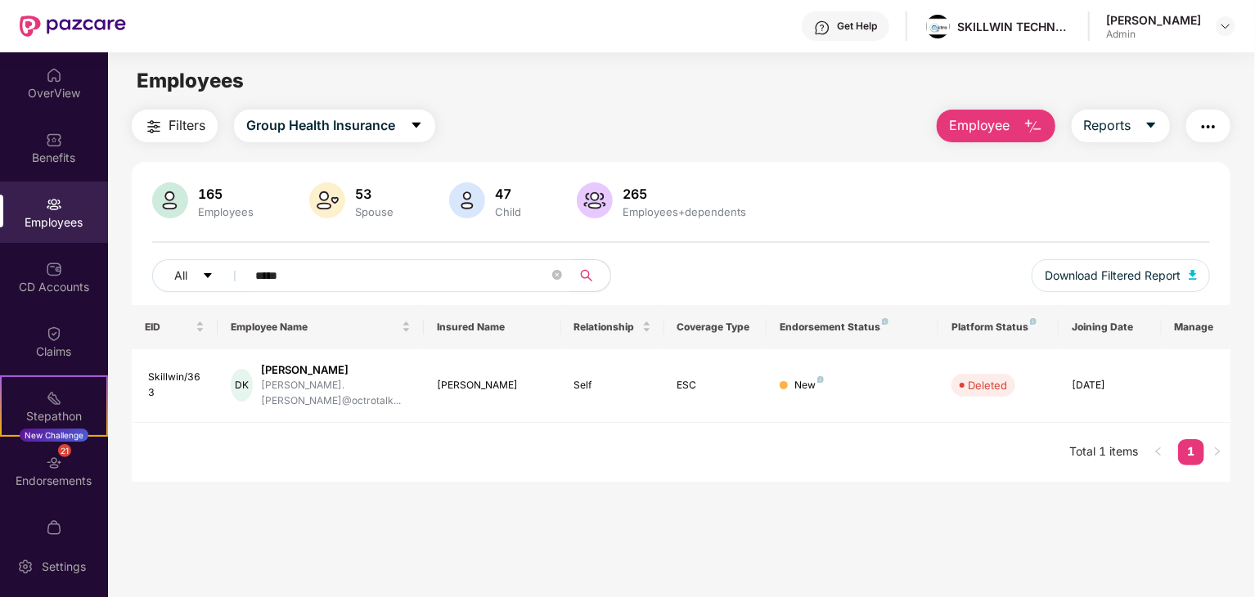
click at [491, 283] on input "*****" at bounding box center [402, 275] width 294 height 25
click at [491, 283] on input "*" at bounding box center [402, 275] width 294 height 25
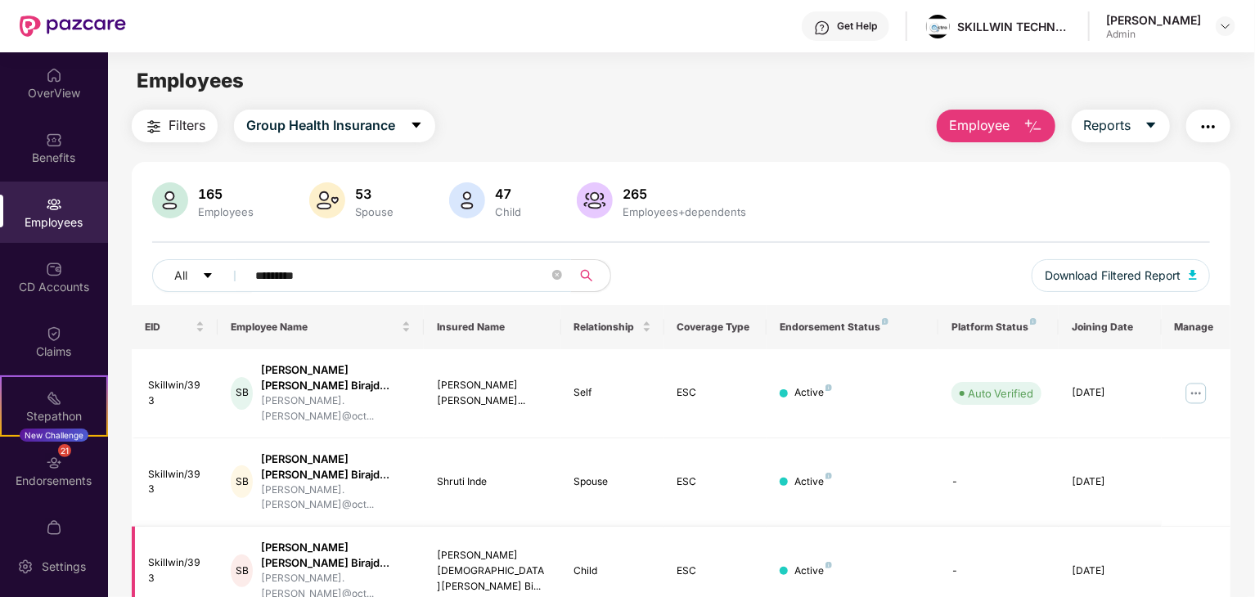
type input "*********"
click at [1191, 380] on img at bounding box center [1196, 393] width 26 height 26
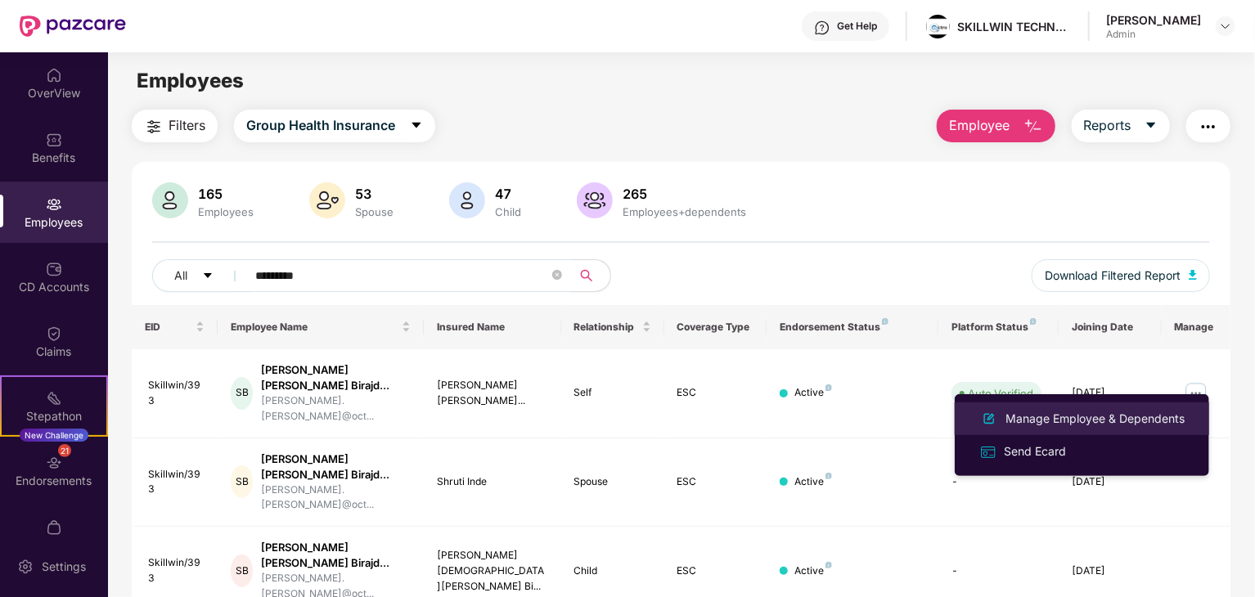
click at [1073, 425] on div "Manage Employee & Dependents" at bounding box center [1095, 419] width 186 height 18
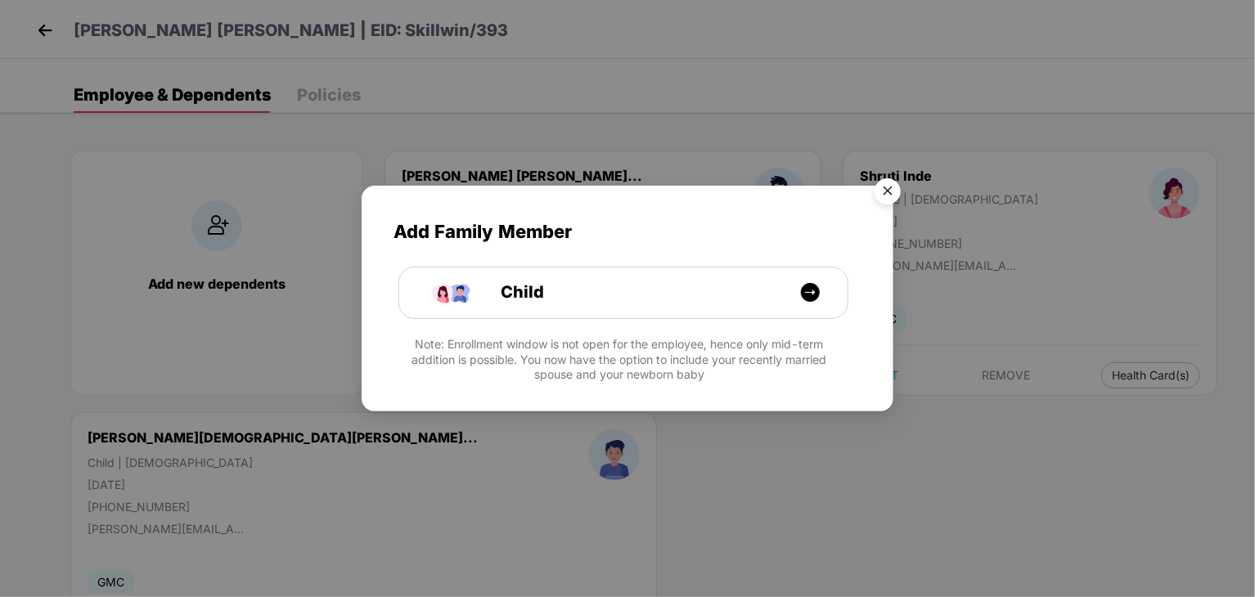
click at [884, 191] on img "Close" at bounding box center [888, 194] width 46 height 46
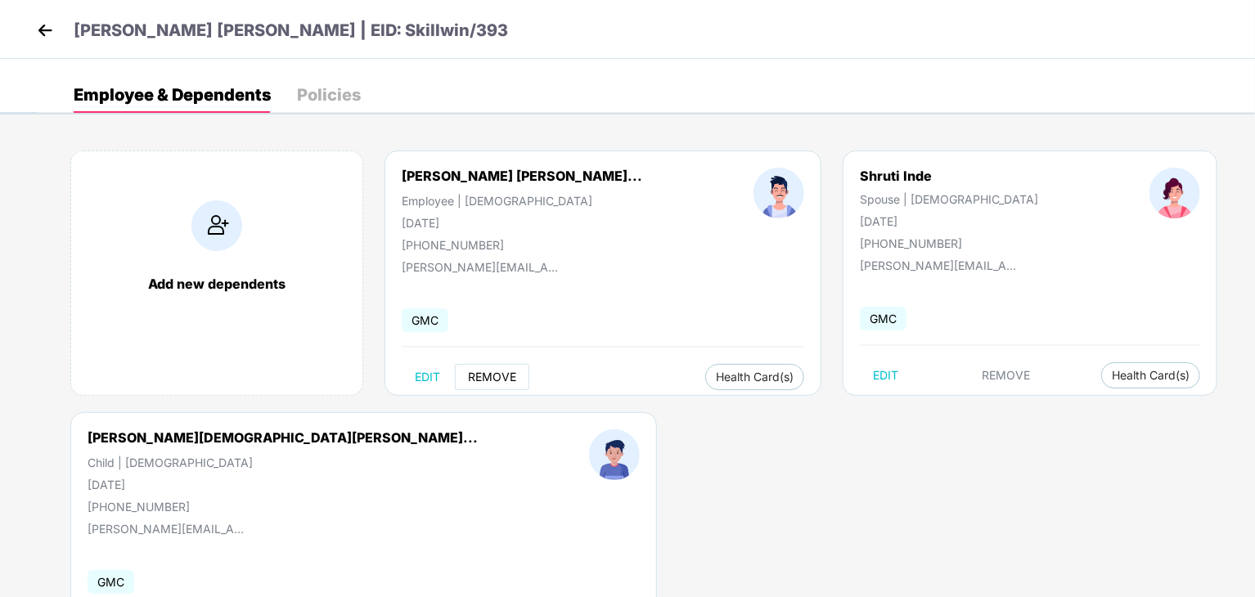
click at [496, 380] on span "REMOVE" at bounding box center [492, 377] width 48 height 13
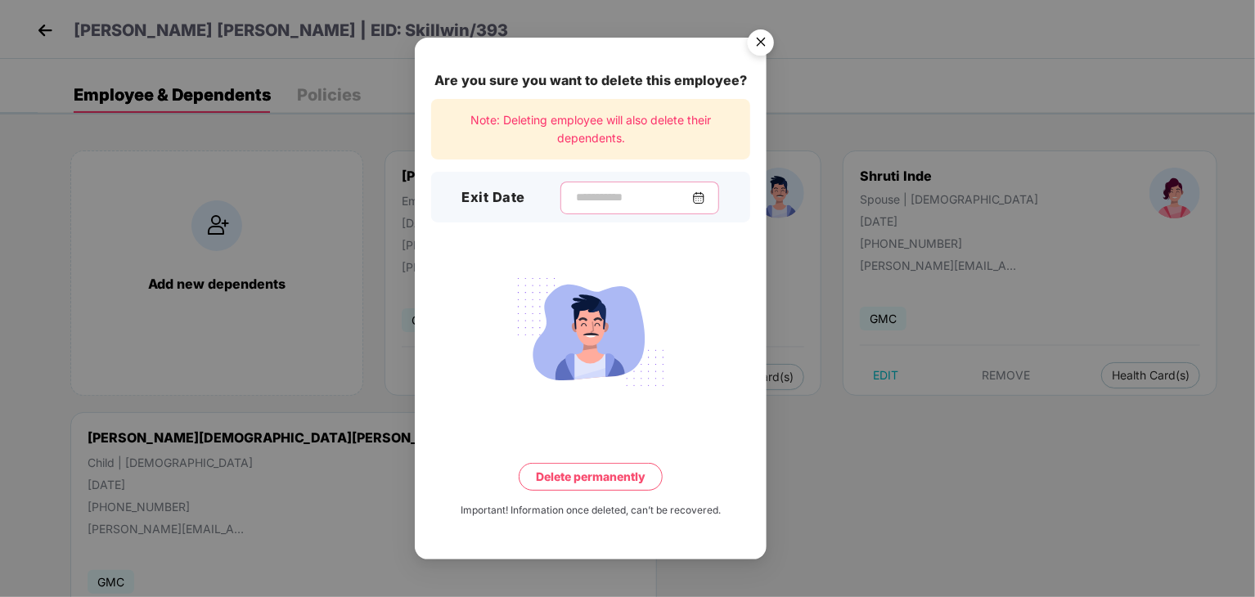
click at [593, 195] on input at bounding box center [633, 197] width 118 height 17
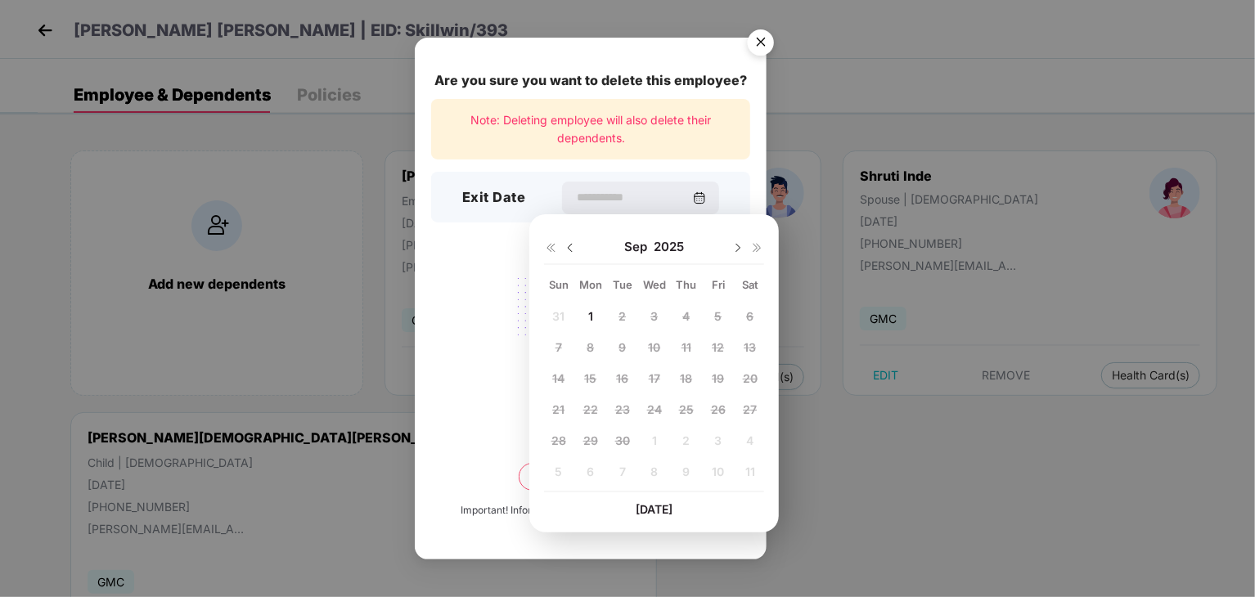
click at [572, 251] on img at bounding box center [570, 247] width 13 height 13
click at [736, 244] on img at bounding box center [738, 247] width 13 height 13
click at [589, 351] on span "4" at bounding box center [590, 347] width 7 height 14
type input "**********"
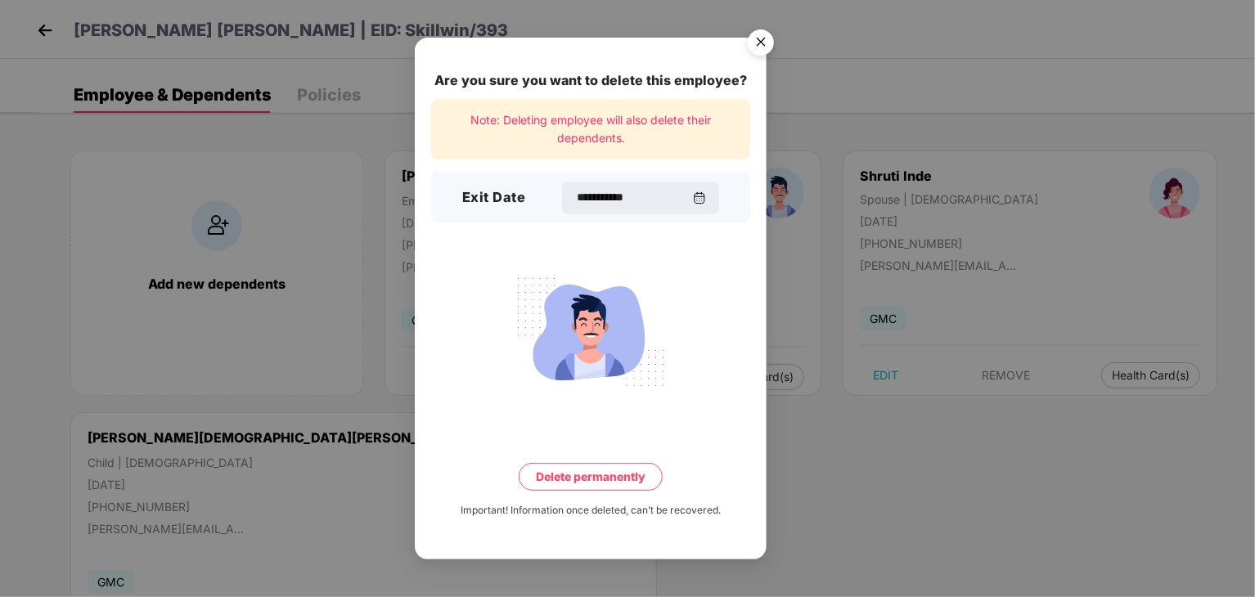
click at [574, 482] on button "Delete permanently" at bounding box center [591, 477] width 144 height 28
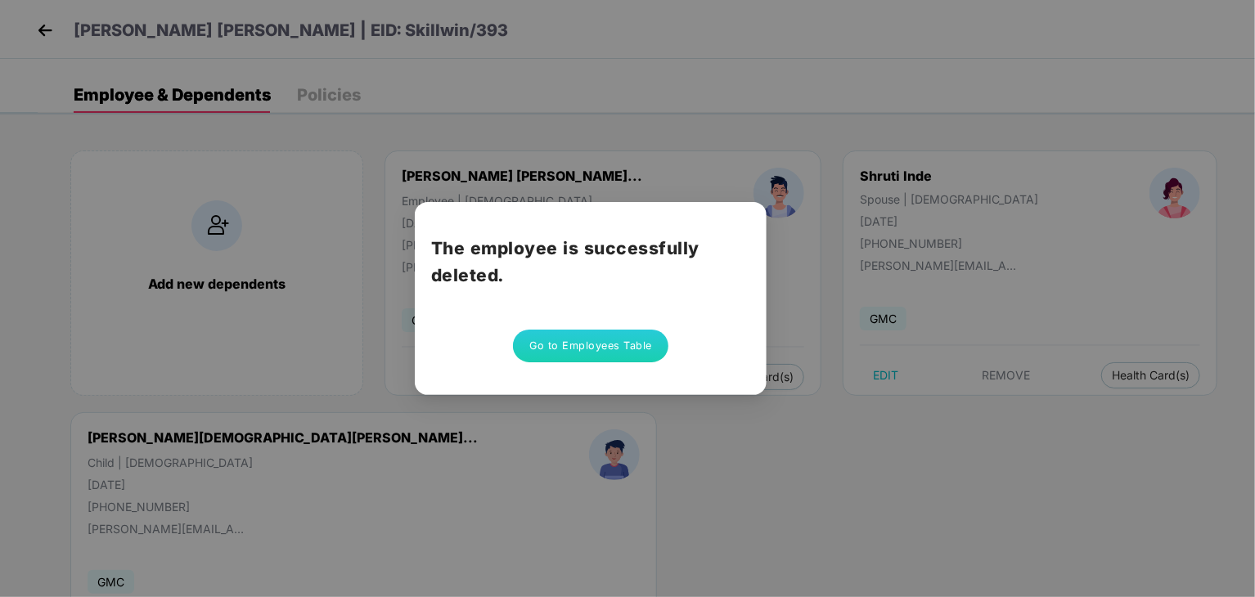
click at [587, 345] on button "Go to Employees Table" at bounding box center [590, 346] width 155 height 33
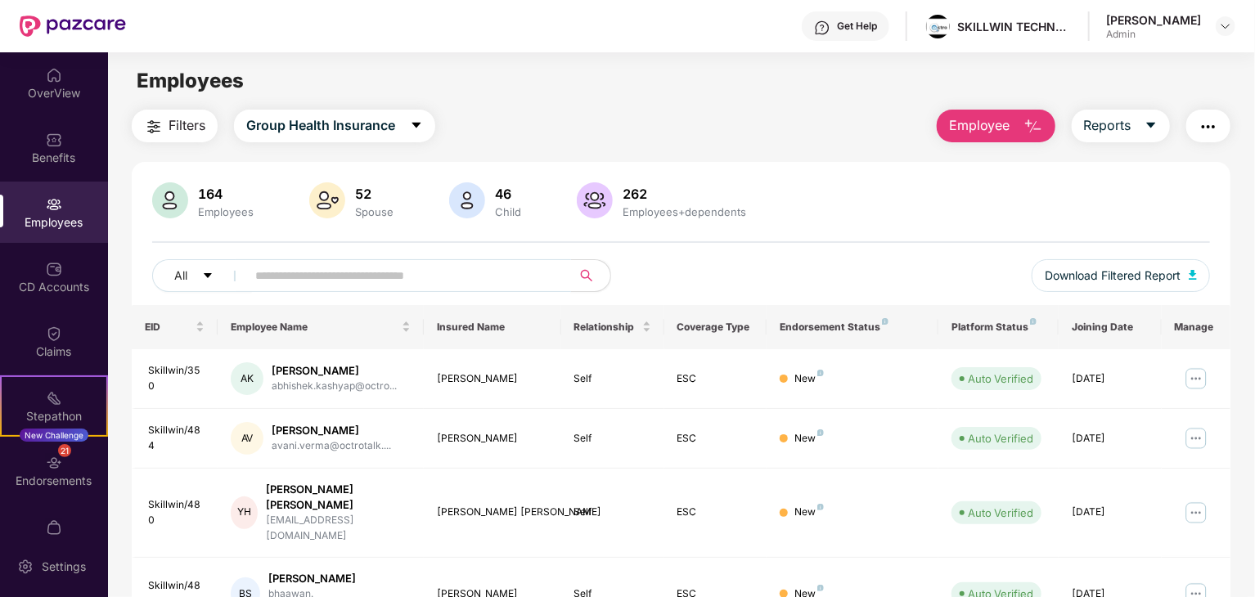
click at [483, 273] on input "text" at bounding box center [402, 275] width 294 height 25
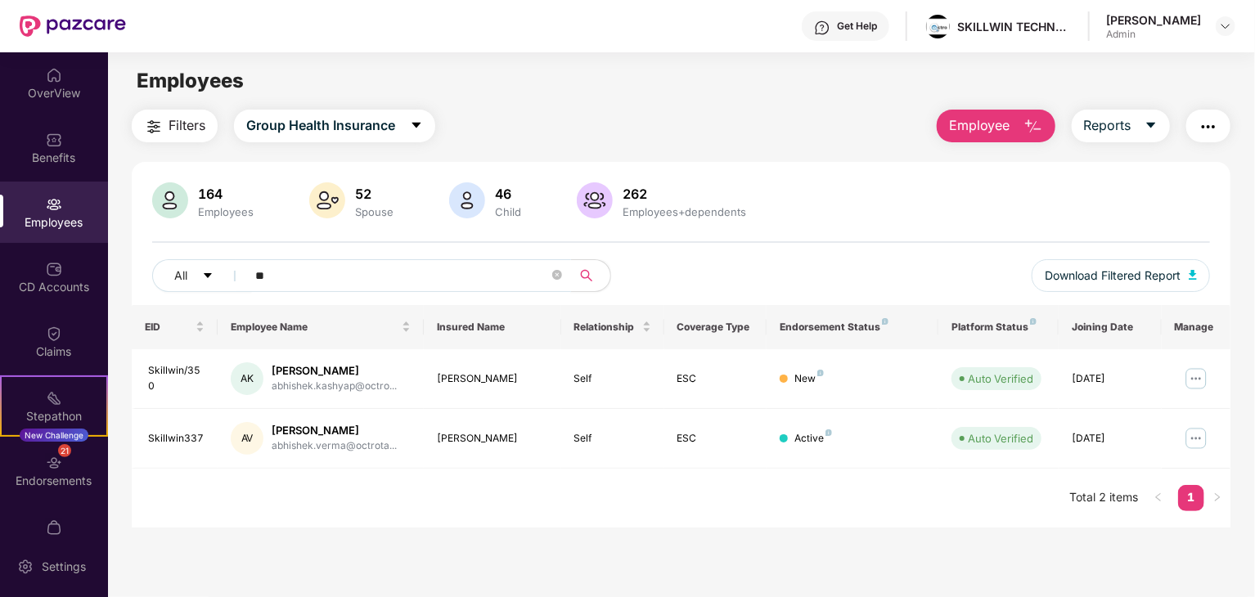
type input "*"
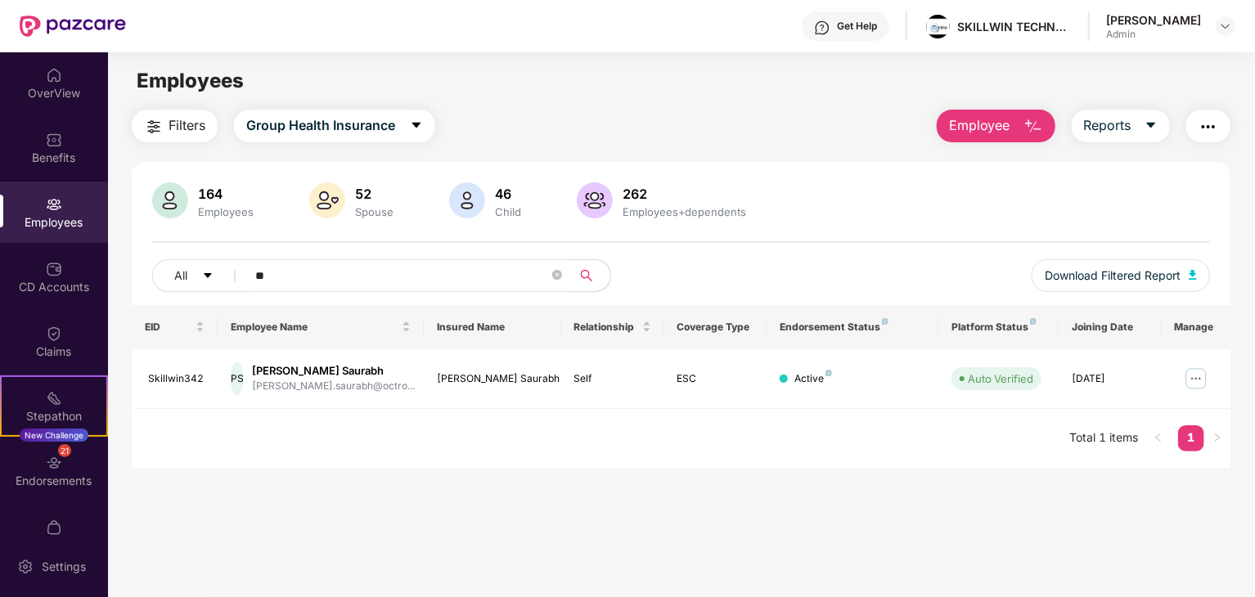
type input "*"
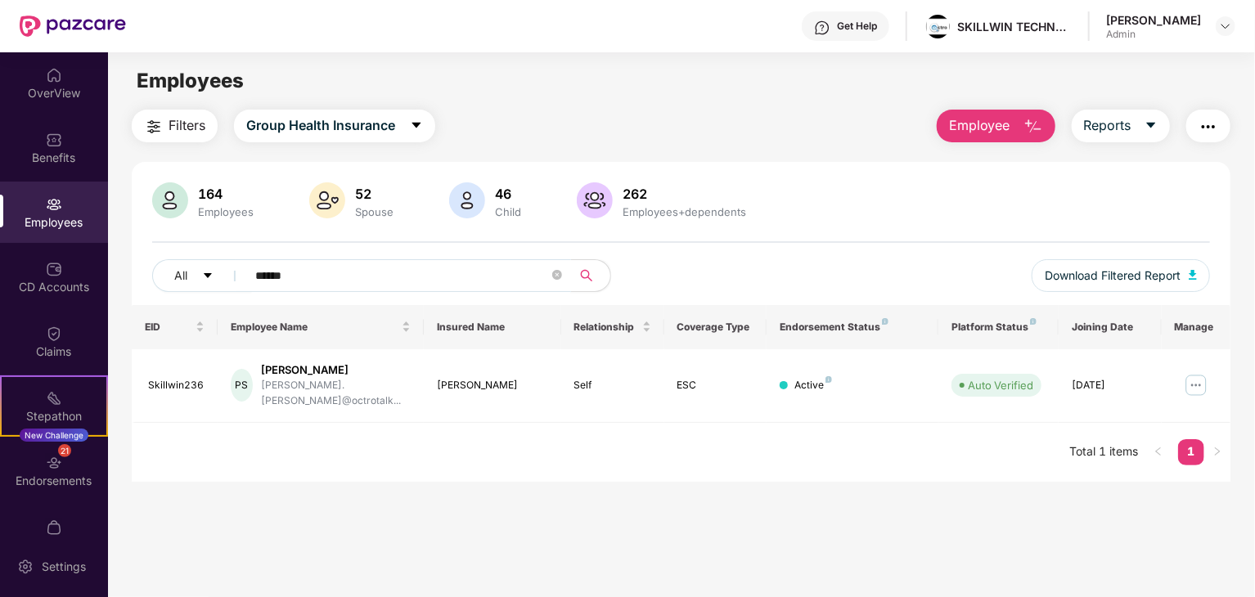
type input "******"
click at [1198, 376] on img at bounding box center [1196, 385] width 26 height 26
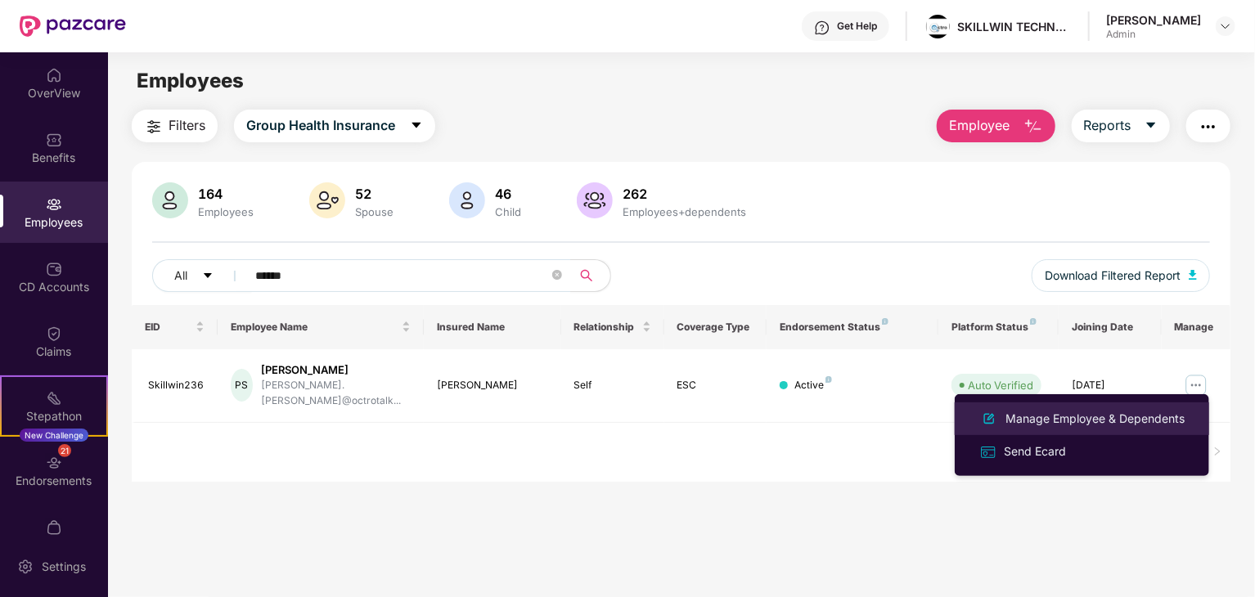
click at [1126, 414] on div "Manage Employee & Dependents" at bounding box center [1095, 419] width 186 height 18
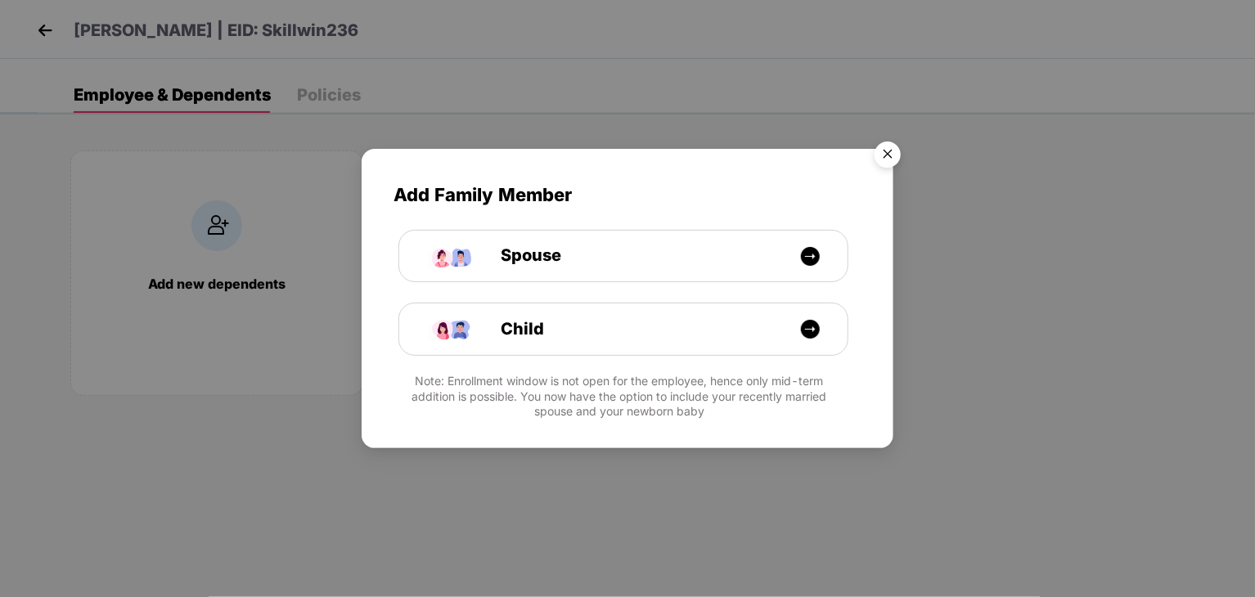
click at [891, 146] on img "Close" at bounding box center [888, 157] width 46 height 46
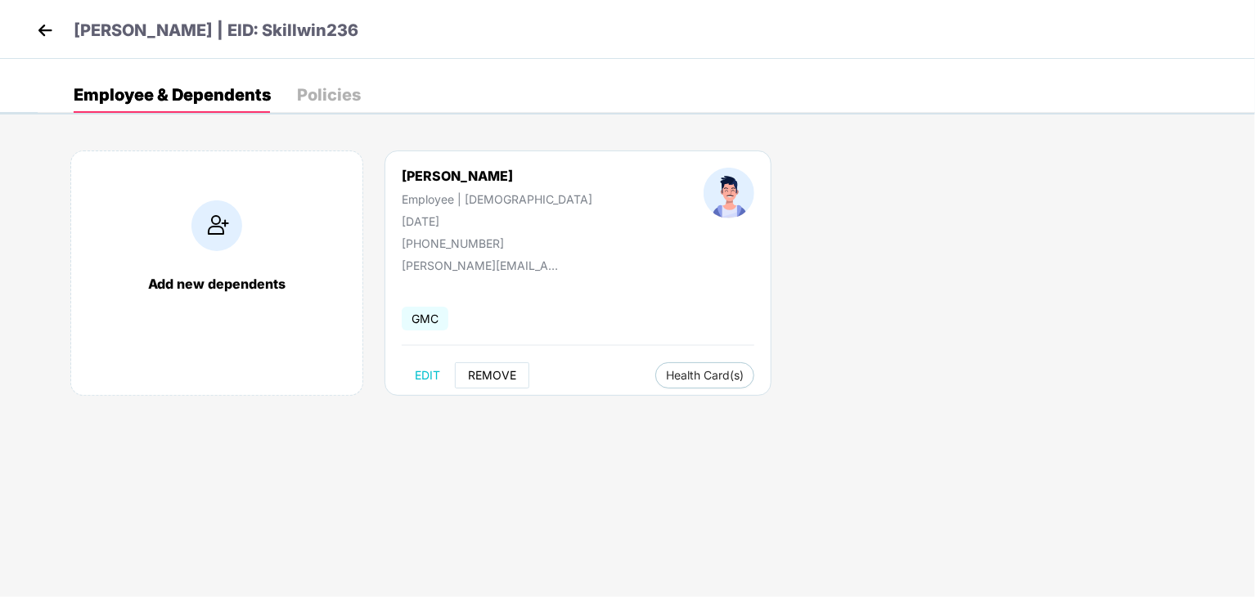
click at [487, 371] on span "REMOVE" at bounding box center [492, 375] width 48 height 13
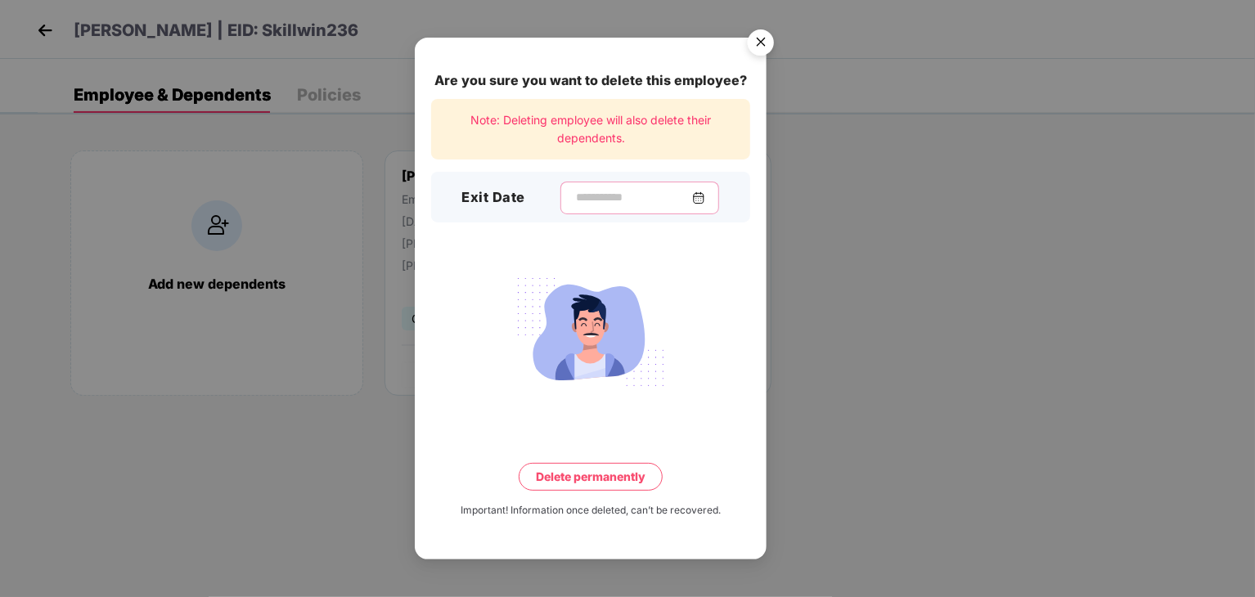
click at [585, 204] on input at bounding box center [633, 197] width 118 height 17
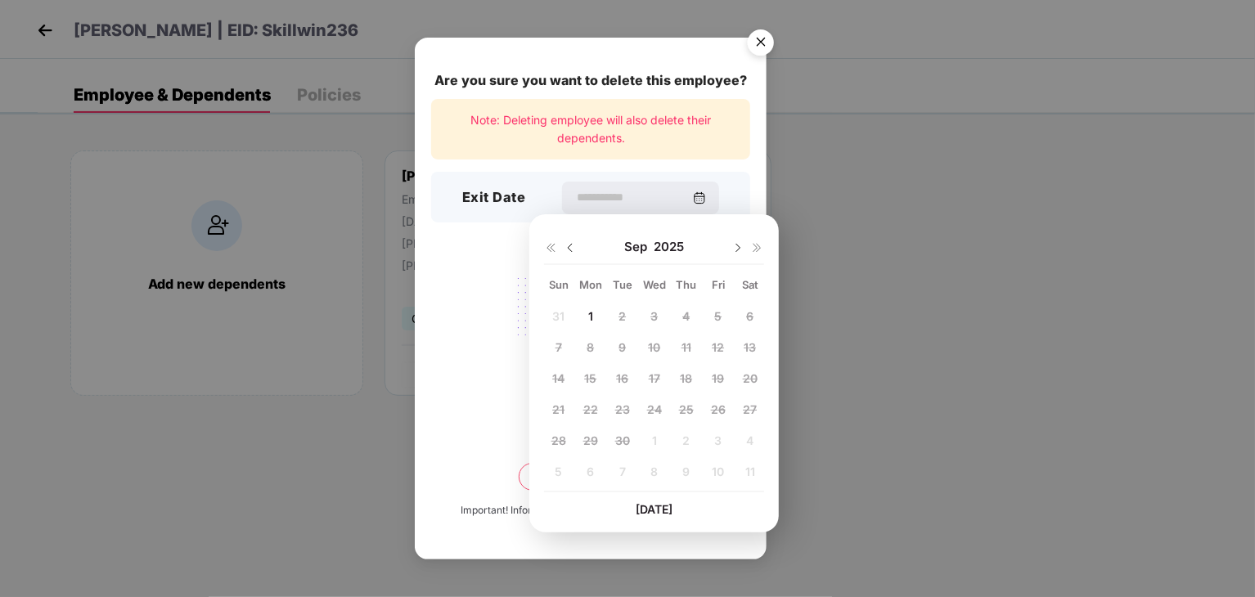
click at [570, 245] on img at bounding box center [570, 247] width 13 height 13
click at [589, 345] on span "4" at bounding box center [590, 347] width 7 height 14
type input "**********"
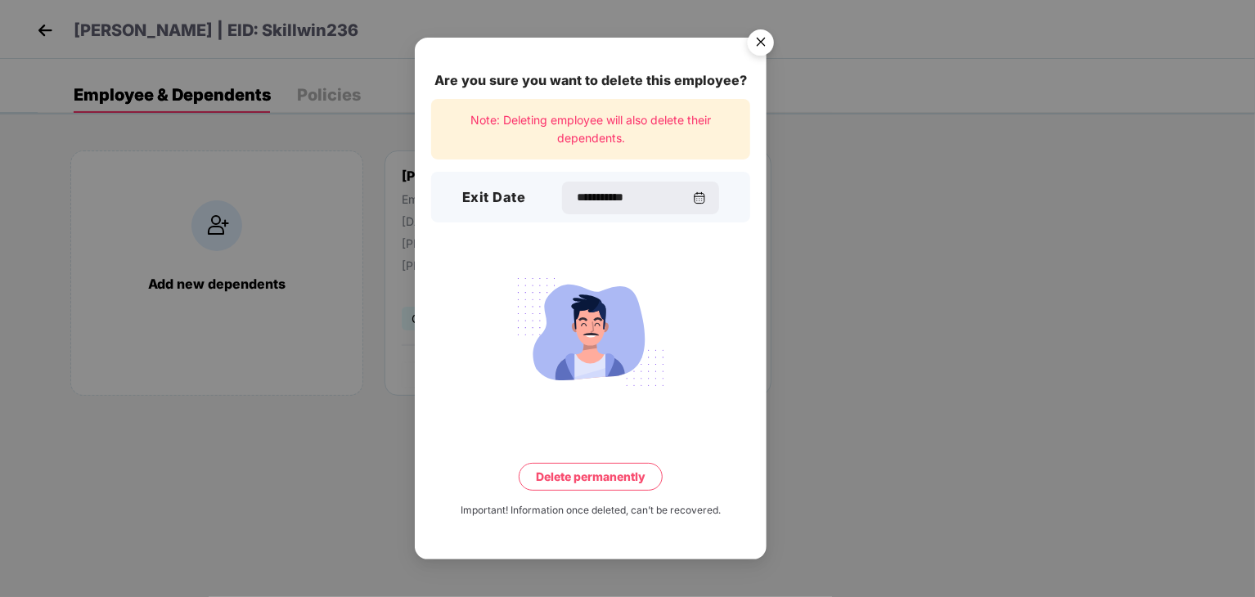
click at [582, 472] on button "Delete permanently" at bounding box center [591, 477] width 144 height 28
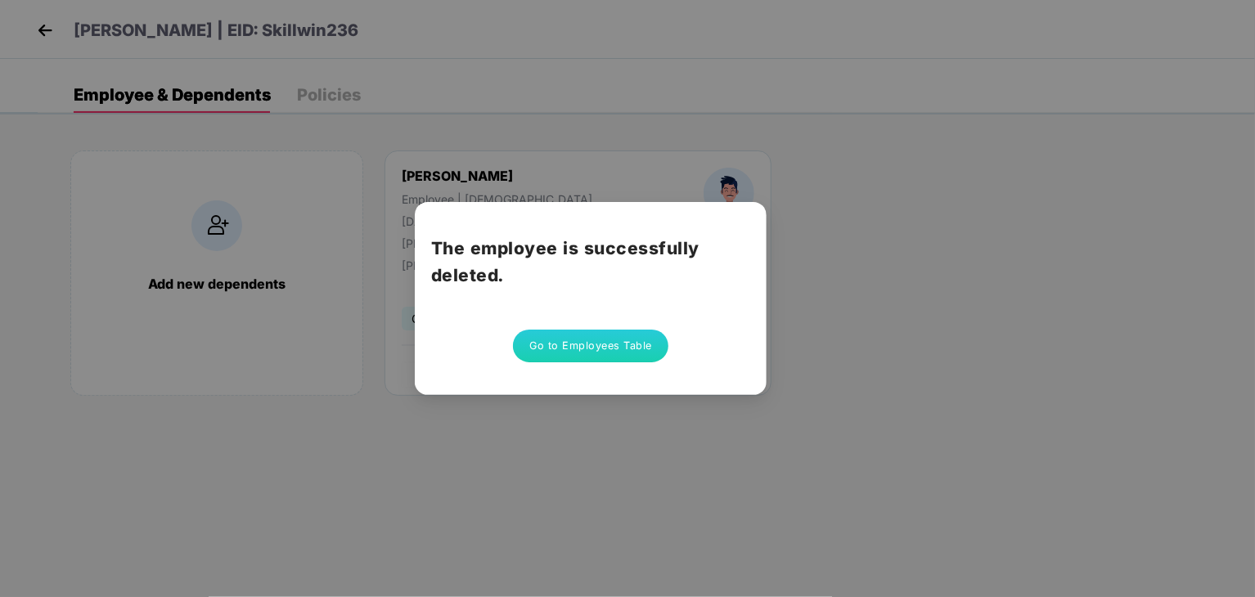
click at [552, 351] on button "Go to Employees Table" at bounding box center [590, 346] width 155 height 33
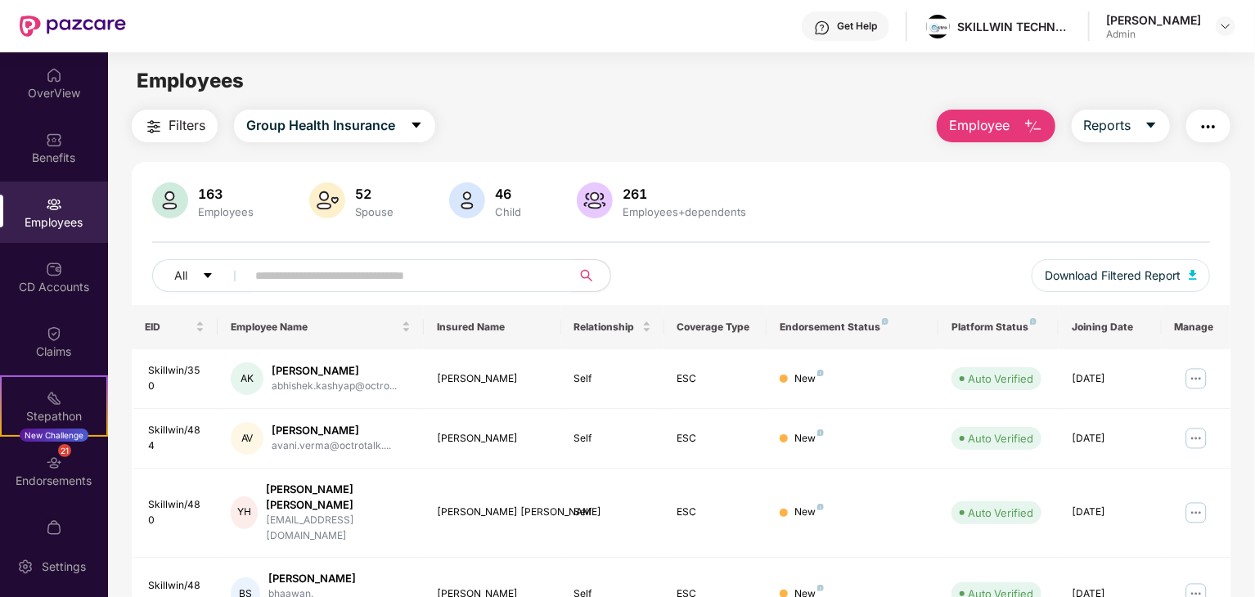
click at [335, 269] on input "text" at bounding box center [402, 275] width 294 height 25
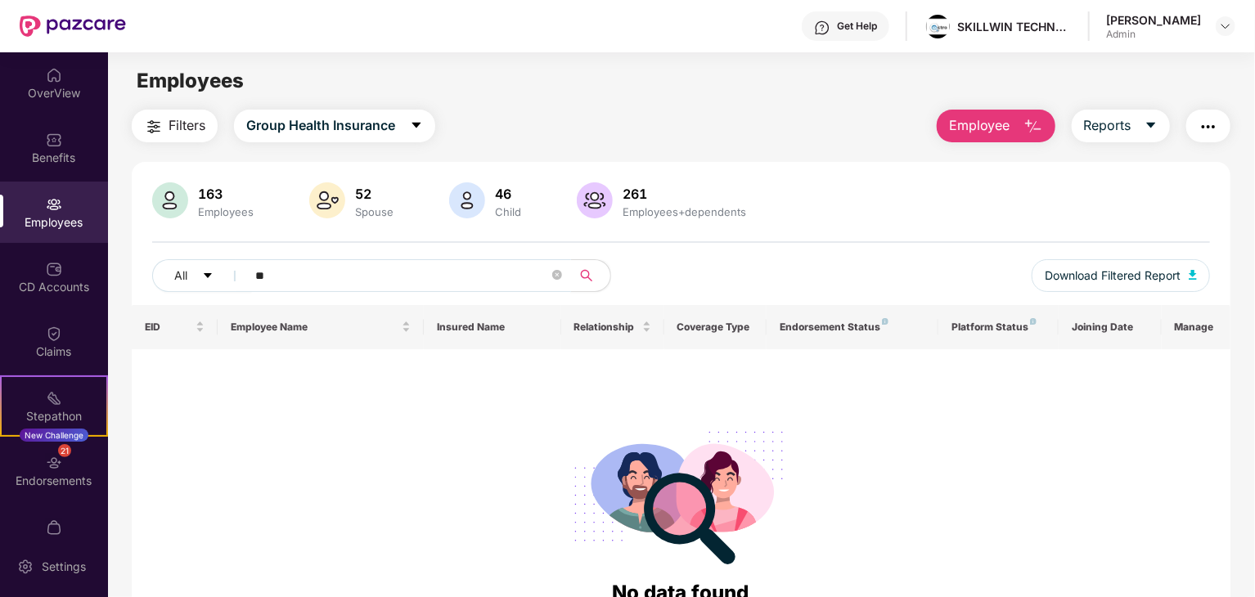
type input "*"
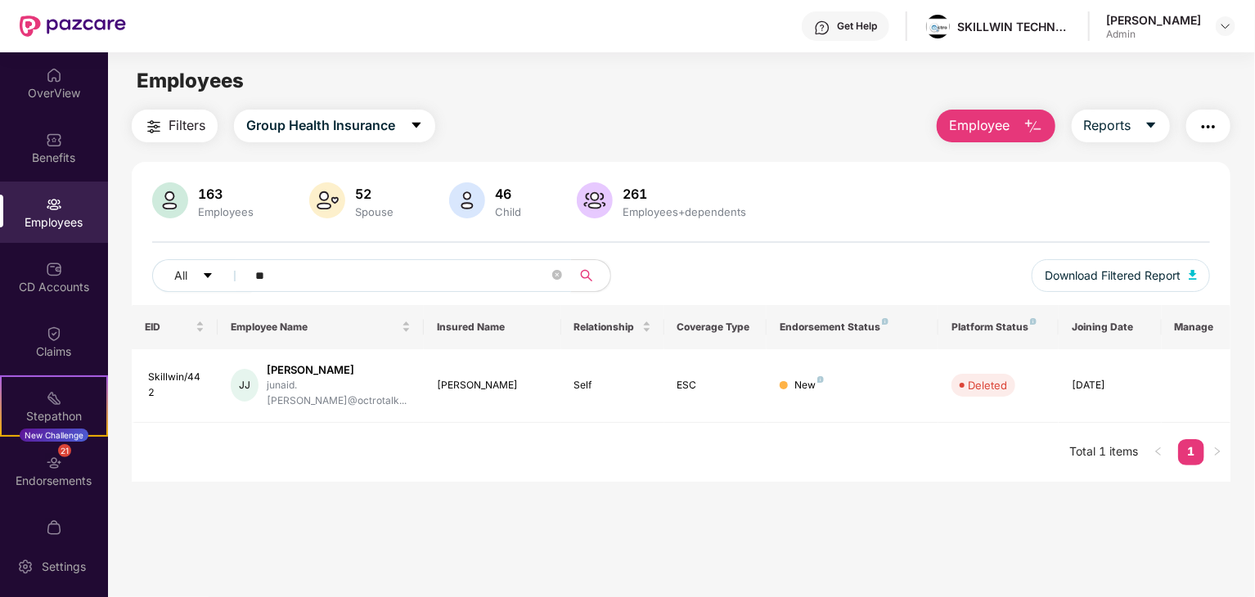
type input "*"
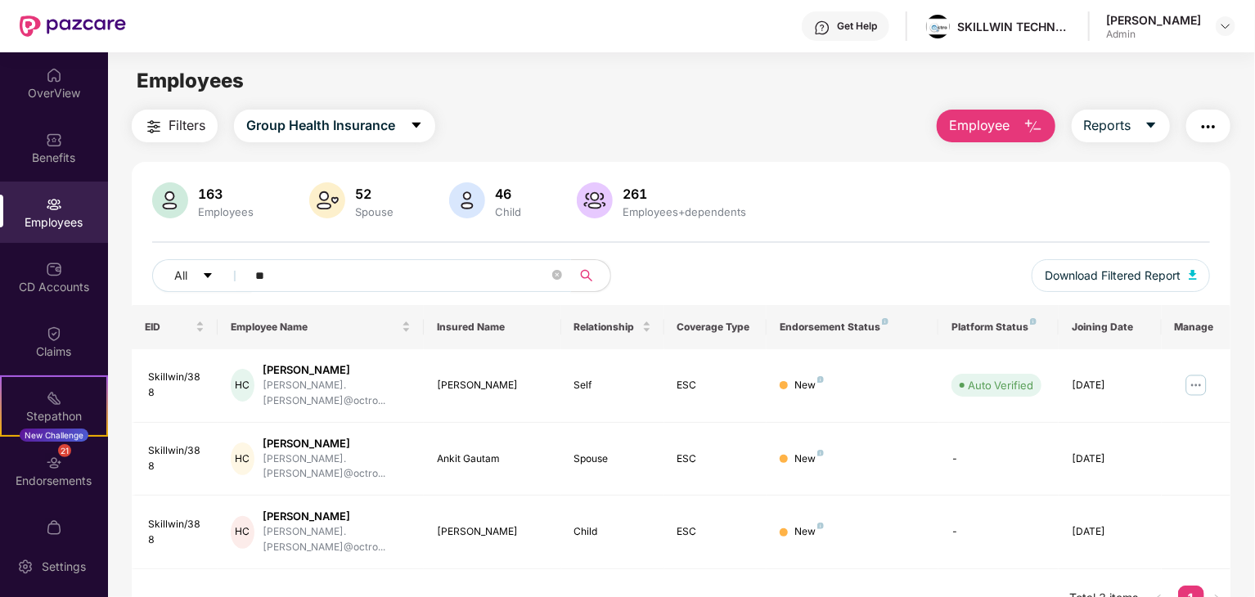
type input "*"
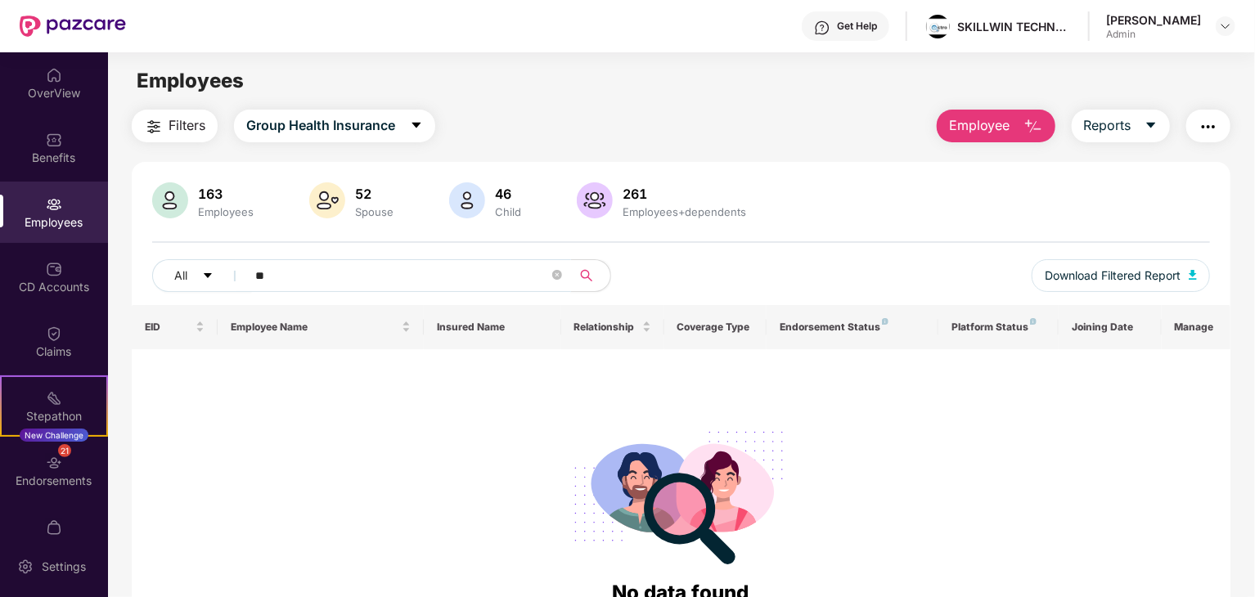
type input "*"
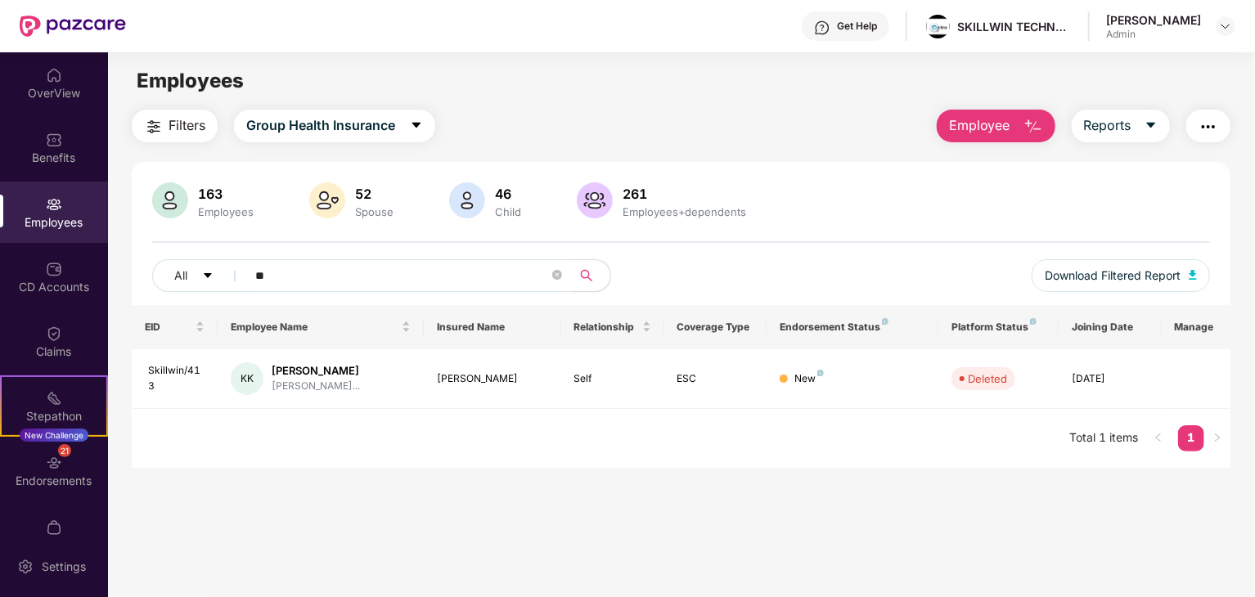
type input "*"
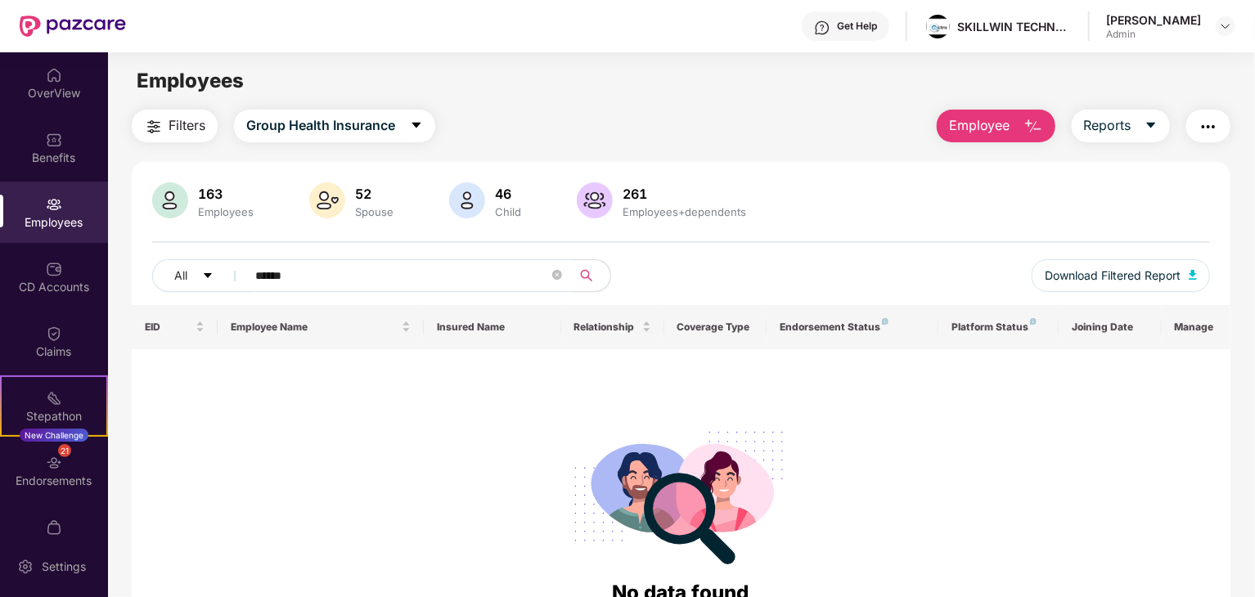
click at [29, 218] on div "Employees" at bounding box center [54, 222] width 108 height 16
click at [351, 273] on input "******" at bounding box center [402, 275] width 294 height 25
click at [351, 273] on input "*****" at bounding box center [402, 275] width 294 height 25
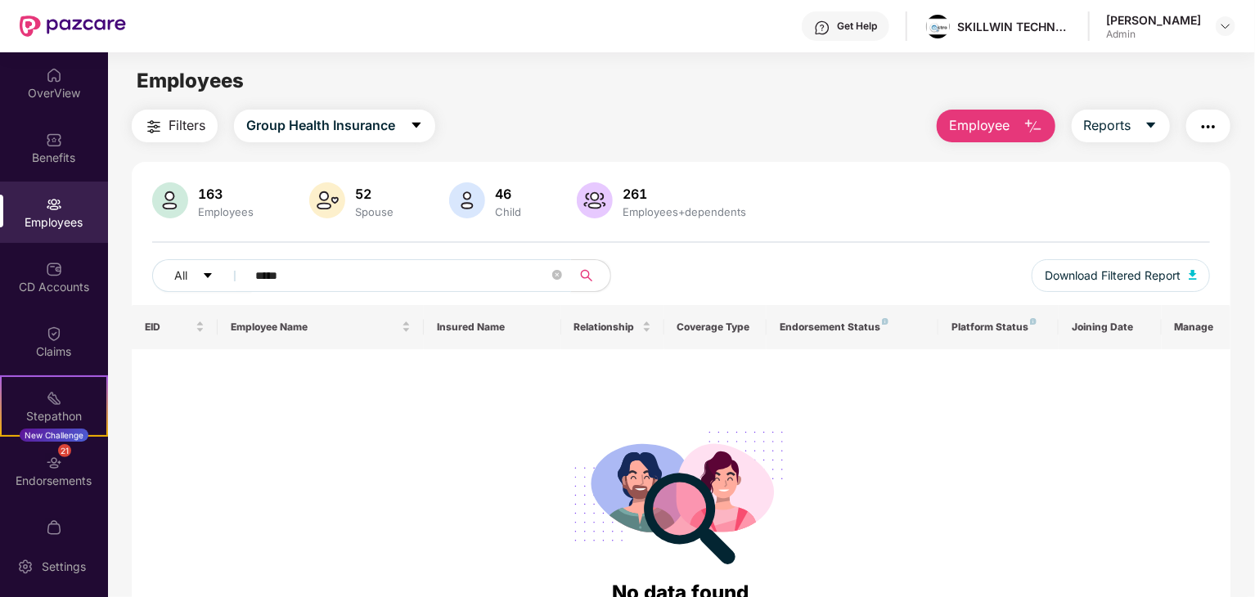
click at [351, 273] on input "*****" at bounding box center [402, 275] width 294 height 25
type input "*"
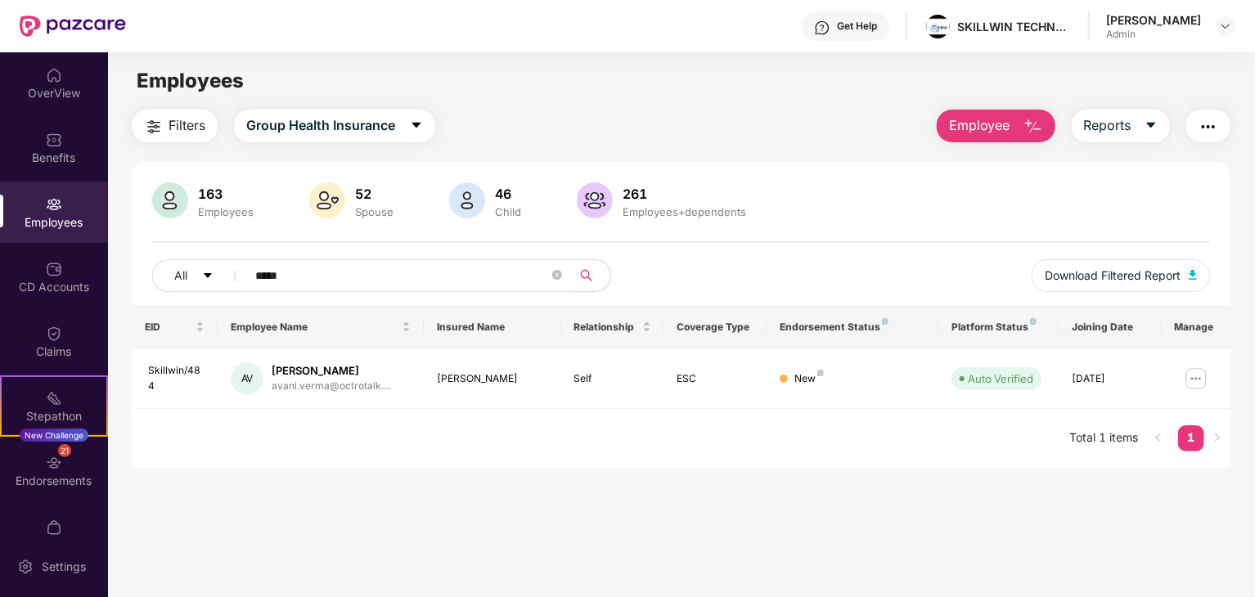
type input "*****"
click at [966, 124] on span "Employee" at bounding box center [979, 125] width 61 height 20
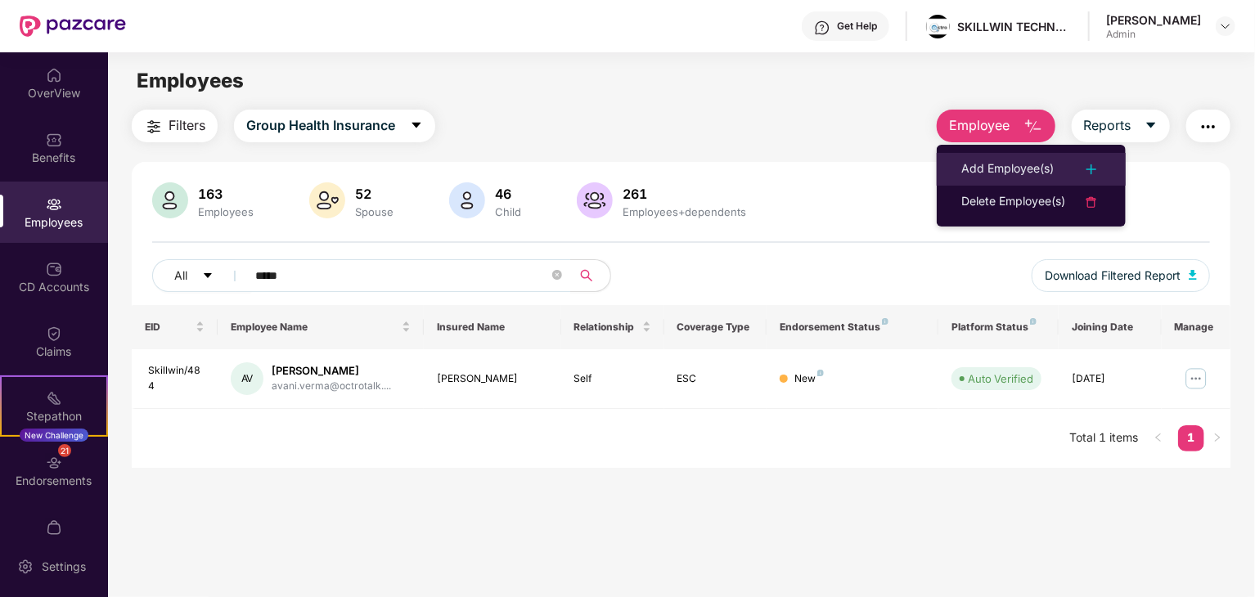
click at [1021, 170] on div "Add Employee(s)" at bounding box center [1007, 170] width 92 height 20
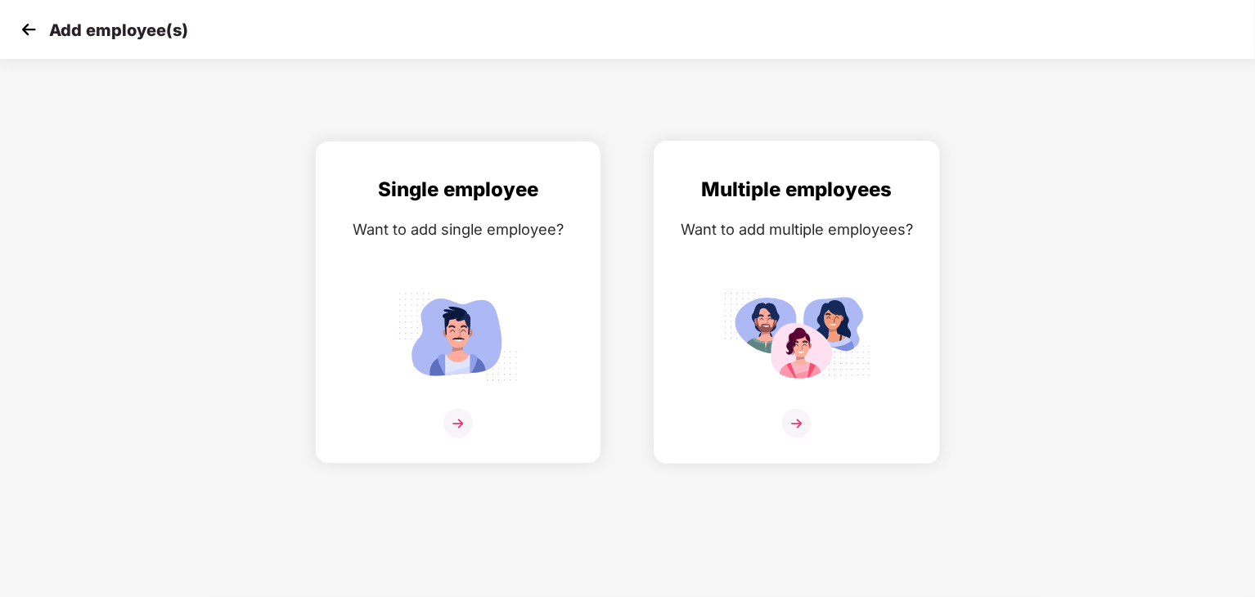
click at [750, 327] on img at bounding box center [796, 337] width 147 height 102
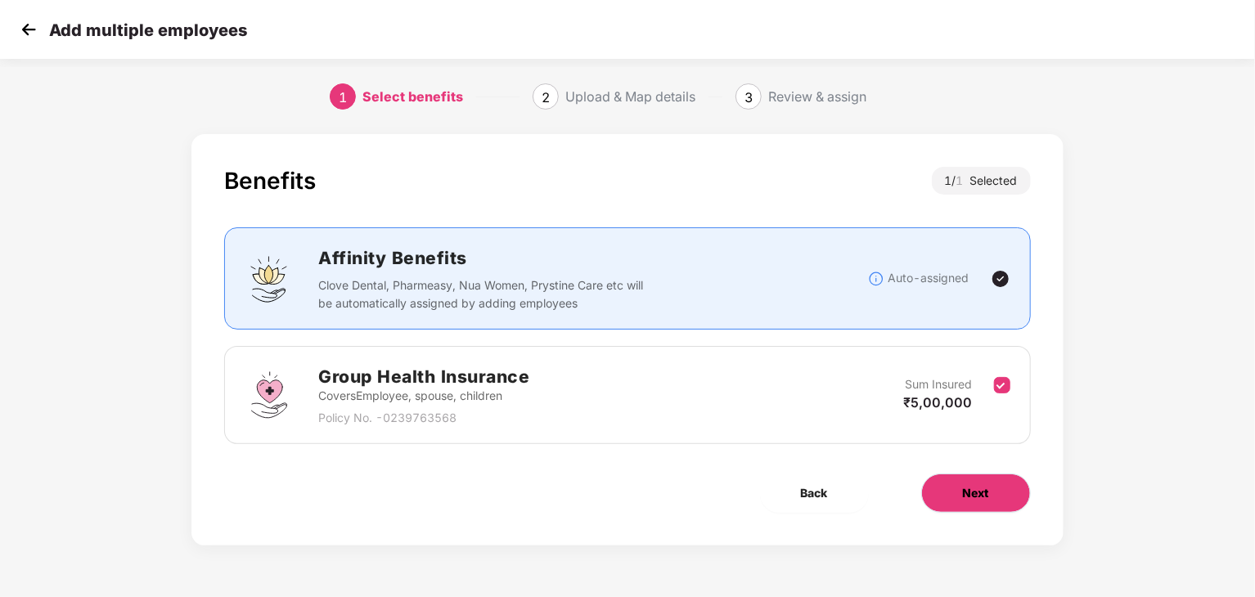
click at [964, 478] on button "Next" at bounding box center [976, 493] width 110 height 39
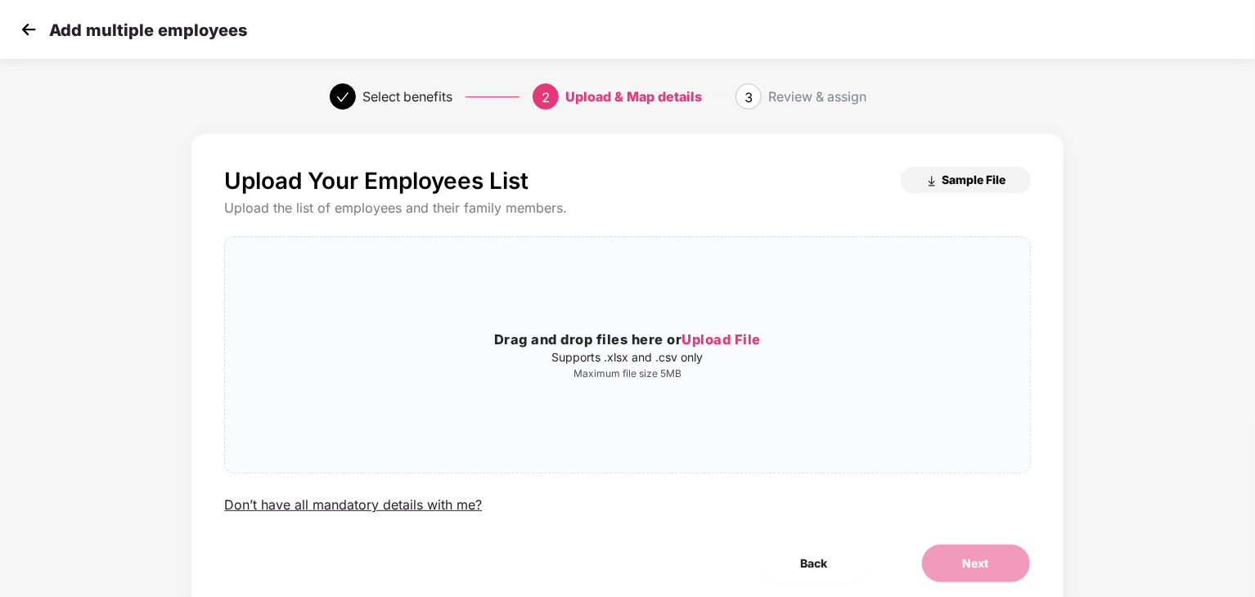
click at [971, 172] on span "Sample File" at bounding box center [975, 180] width 64 height 16
click at [723, 346] on span "Upload File" at bounding box center [721, 339] width 79 height 16
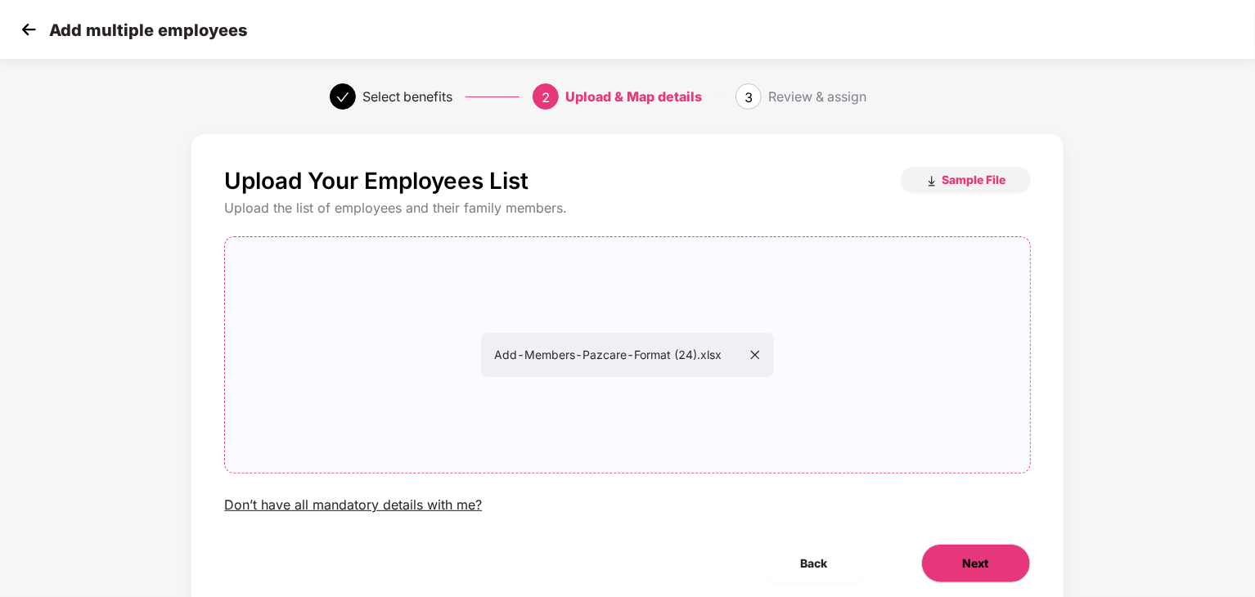
click at [970, 551] on button "Next" at bounding box center [976, 563] width 110 height 39
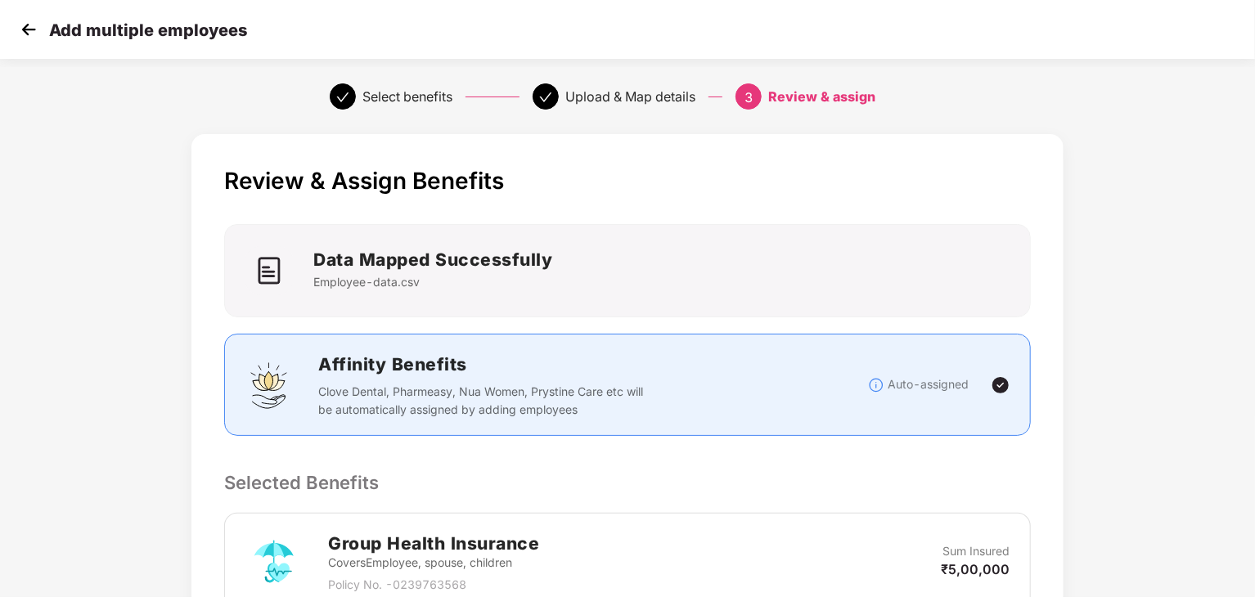
scroll to position [472, 0]
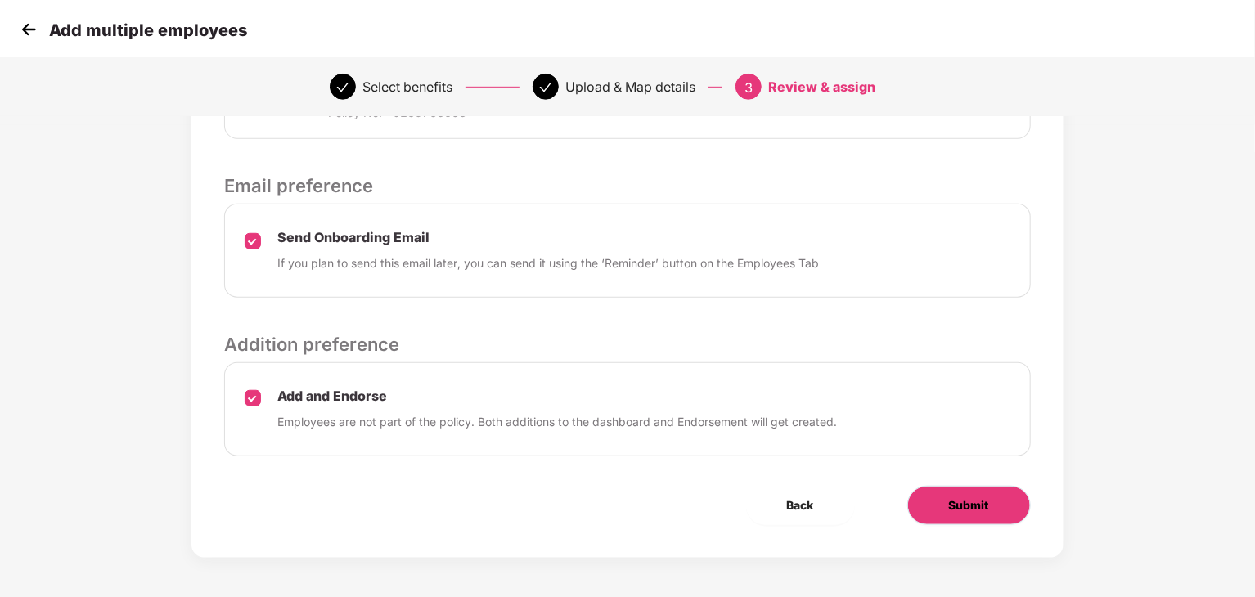
click at [969, 510] on span "Submit" at bounding box center [969, 506] width 40 height 18
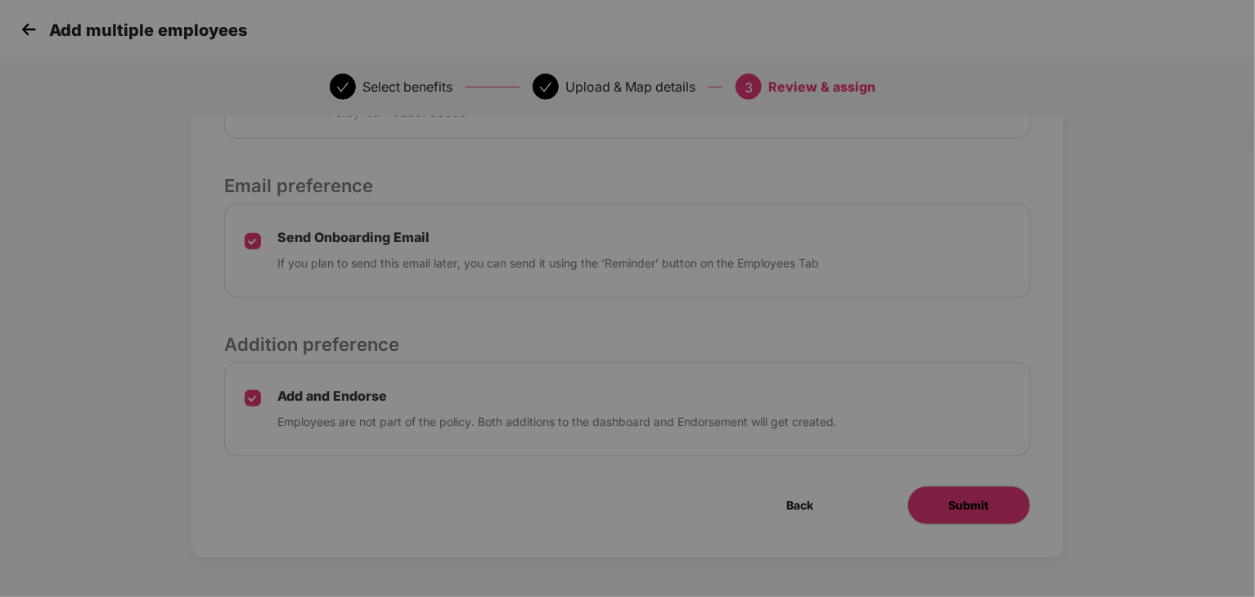
scroll to position [0, 0]
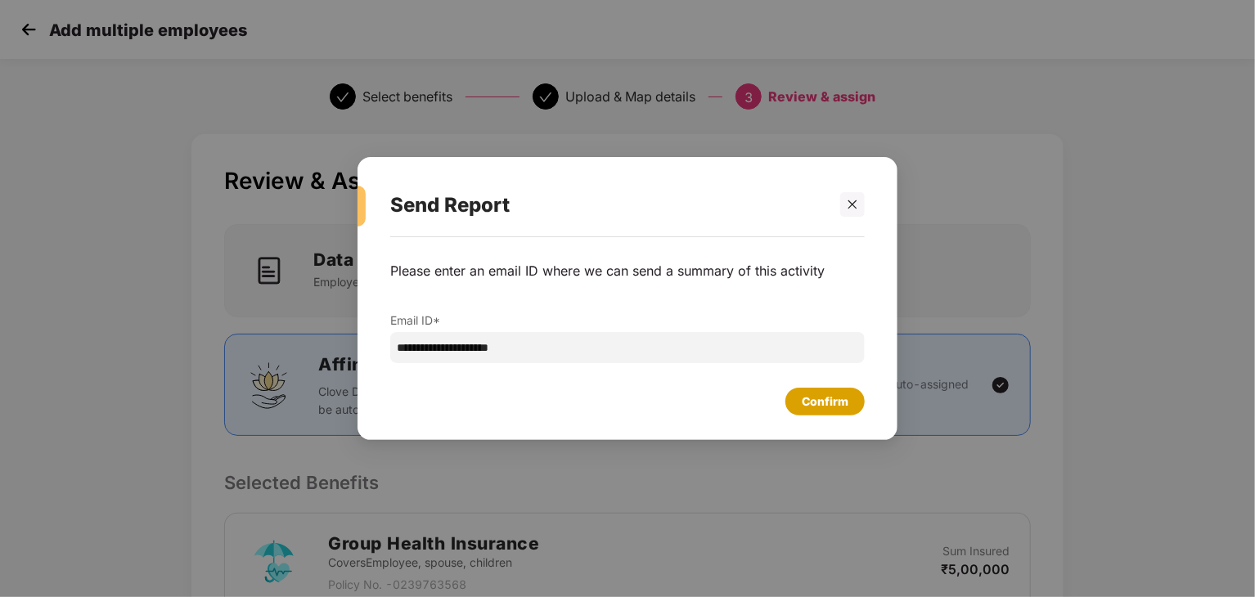
click at [821, 394] on div "Confirm" at bounding box center [825, 402] width 47 height 18
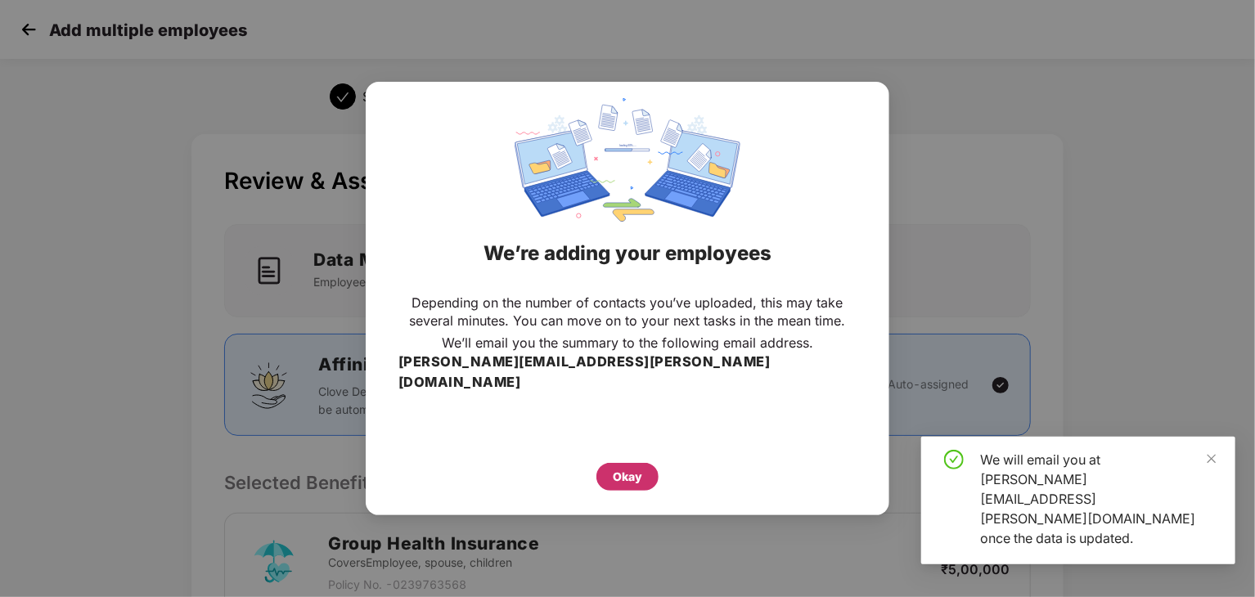
click at [632, 468] on div "Okay" at bounding box center [627, 477] width 29 height 18
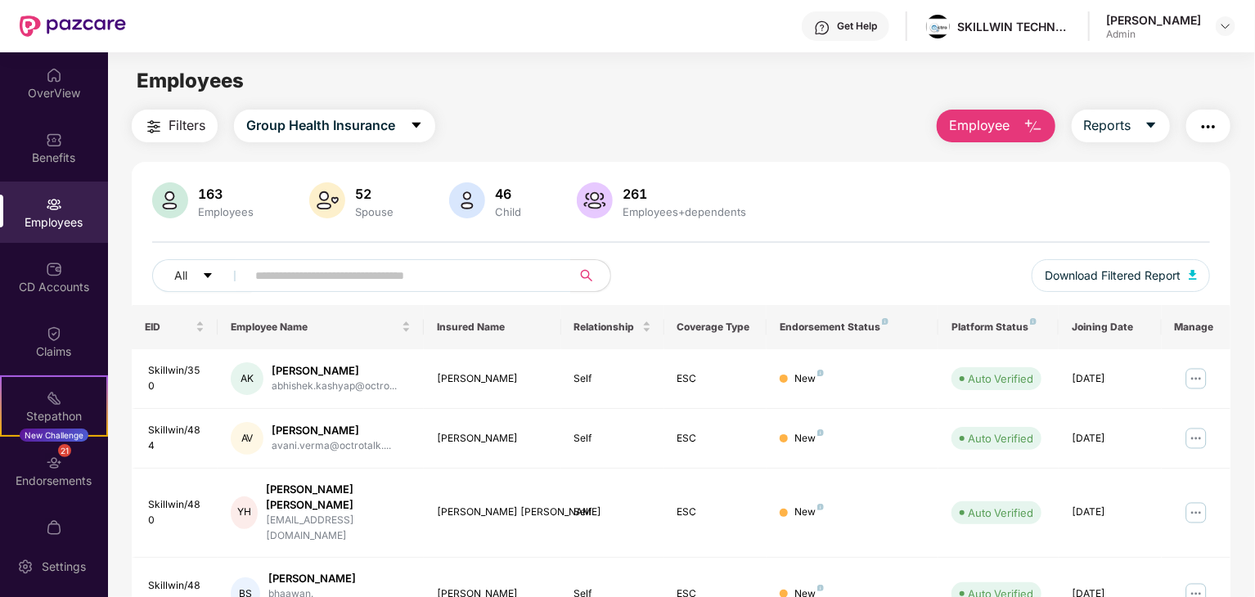
click at [146, 76] on span "Employees" at bounding box center [190, 81] width 107 height 24
click at [754, 263] on div "All Download Filtered Report" at bounding box center [681, 282] width 1058 height 46
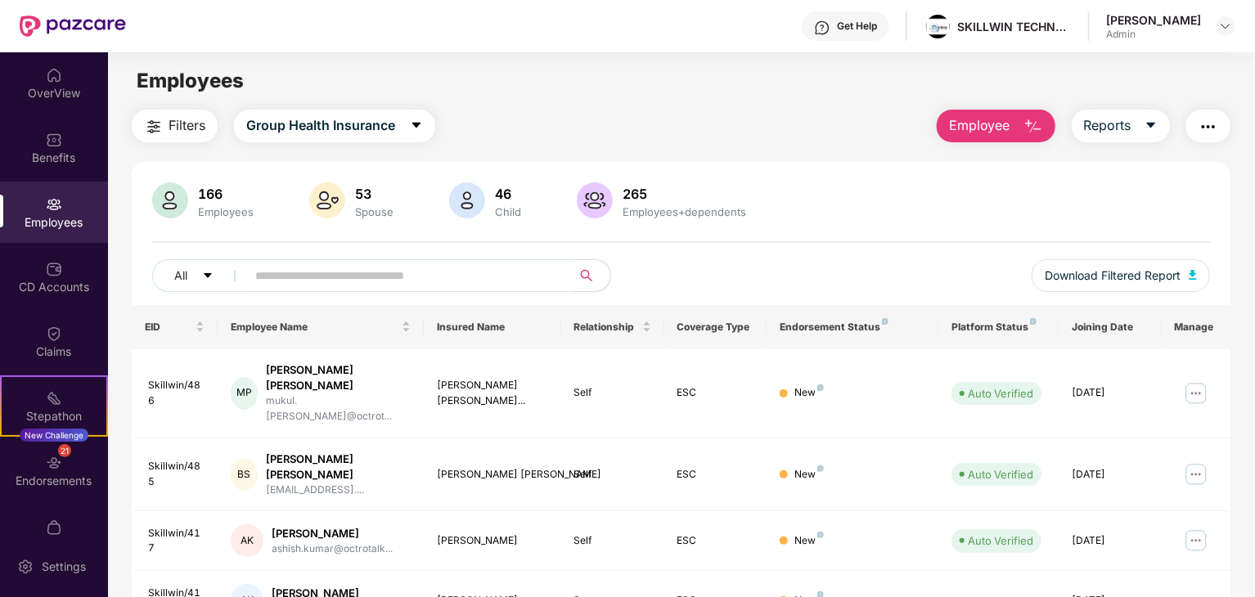
click at [461, 277] on input "text" at bounding box center [402, 275] width 294 height 25
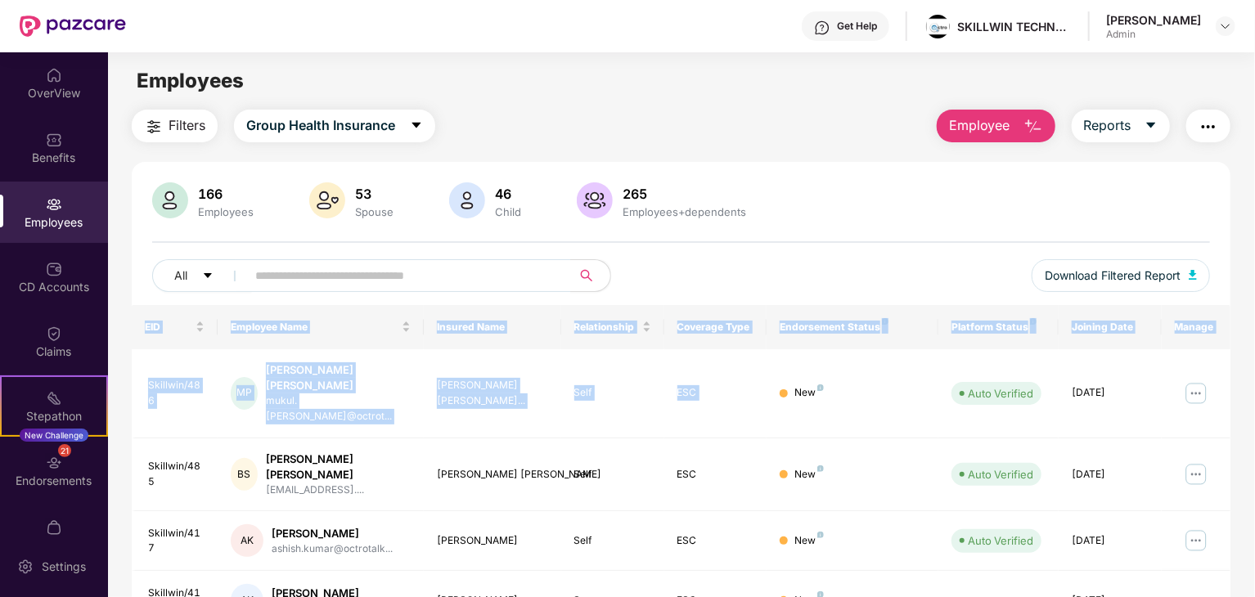
drag, startPoint x: 936, startPoint y: 356, endPoint x: 1250, endPoint y: 406, distance: 318.1
click at [1250, 406] on div "Filters Group Health Insurance Employee Reports 166 Employees 53 Spouse 46 Chil…" at bounding box center [681, 608] width 1146 height 996
